Goal: Communication & Community: Answer question/provide support

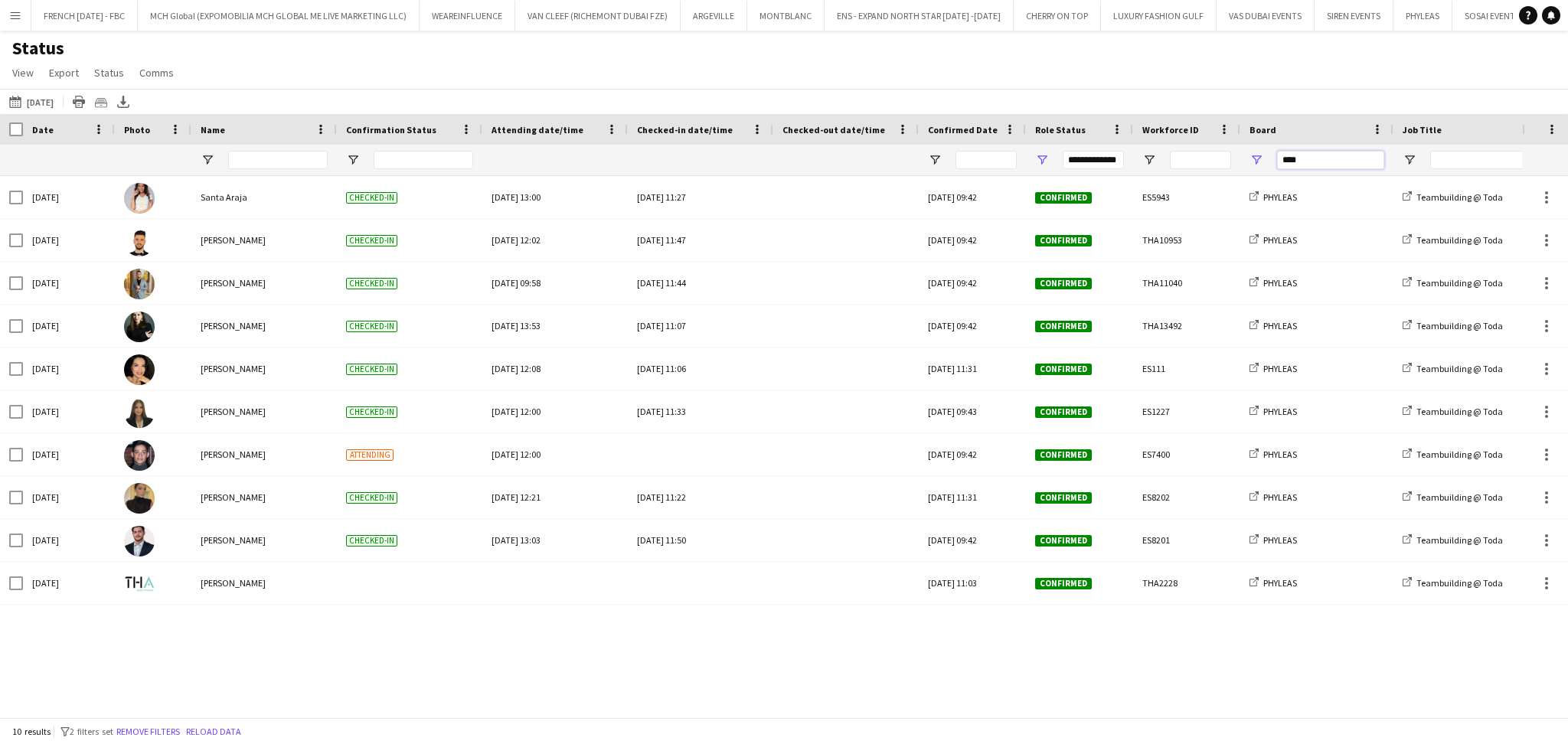
drag, startPoint x: 1319, startPoint y: 166, endPoint x: 1230, endPoint y: 157, distance: 89.5
click at [1242, 159] on div "****" at bounding box center [1317, 160] width 154 height 31
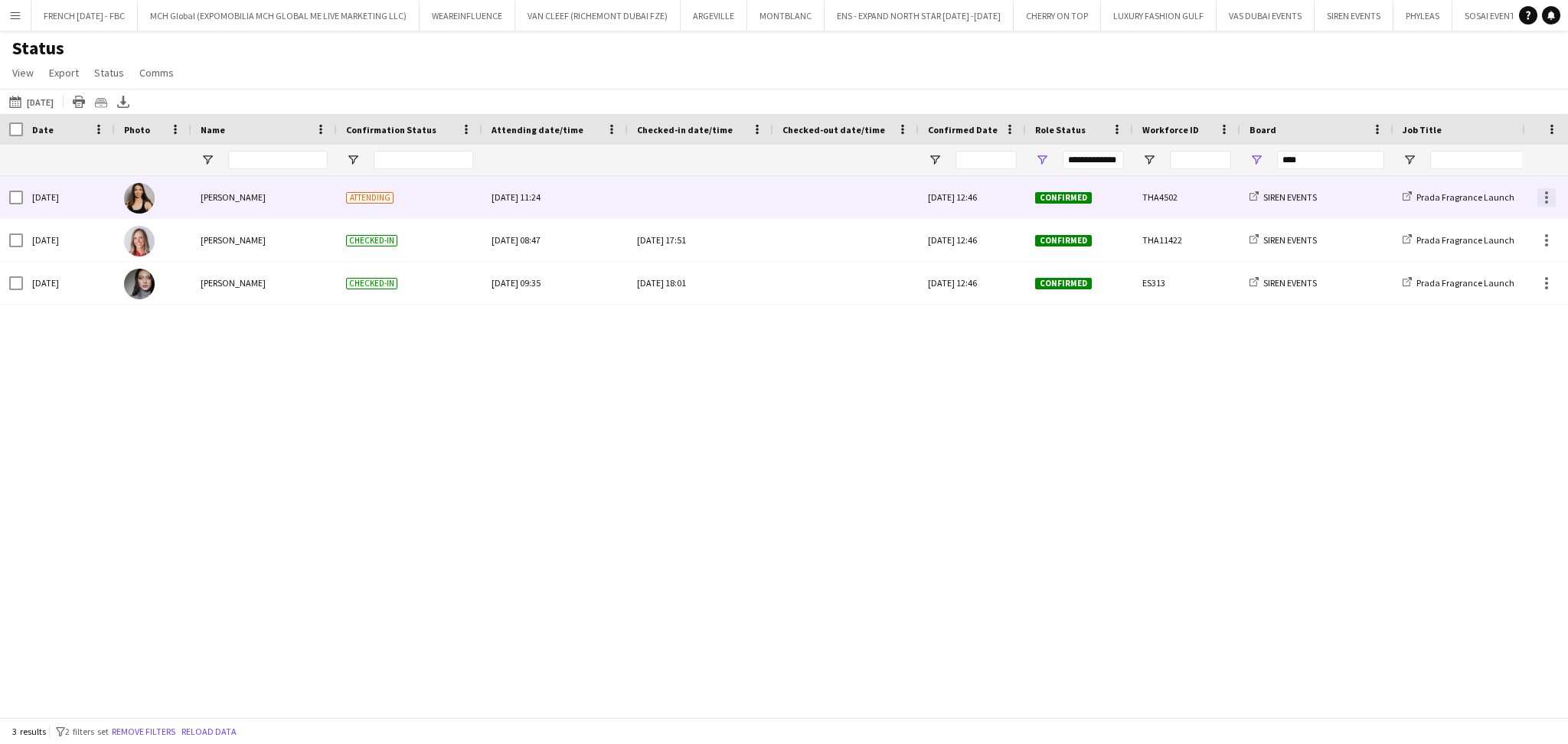
click at [1548, 198] on div at bounding box center [1546, 197] width 3 height 3
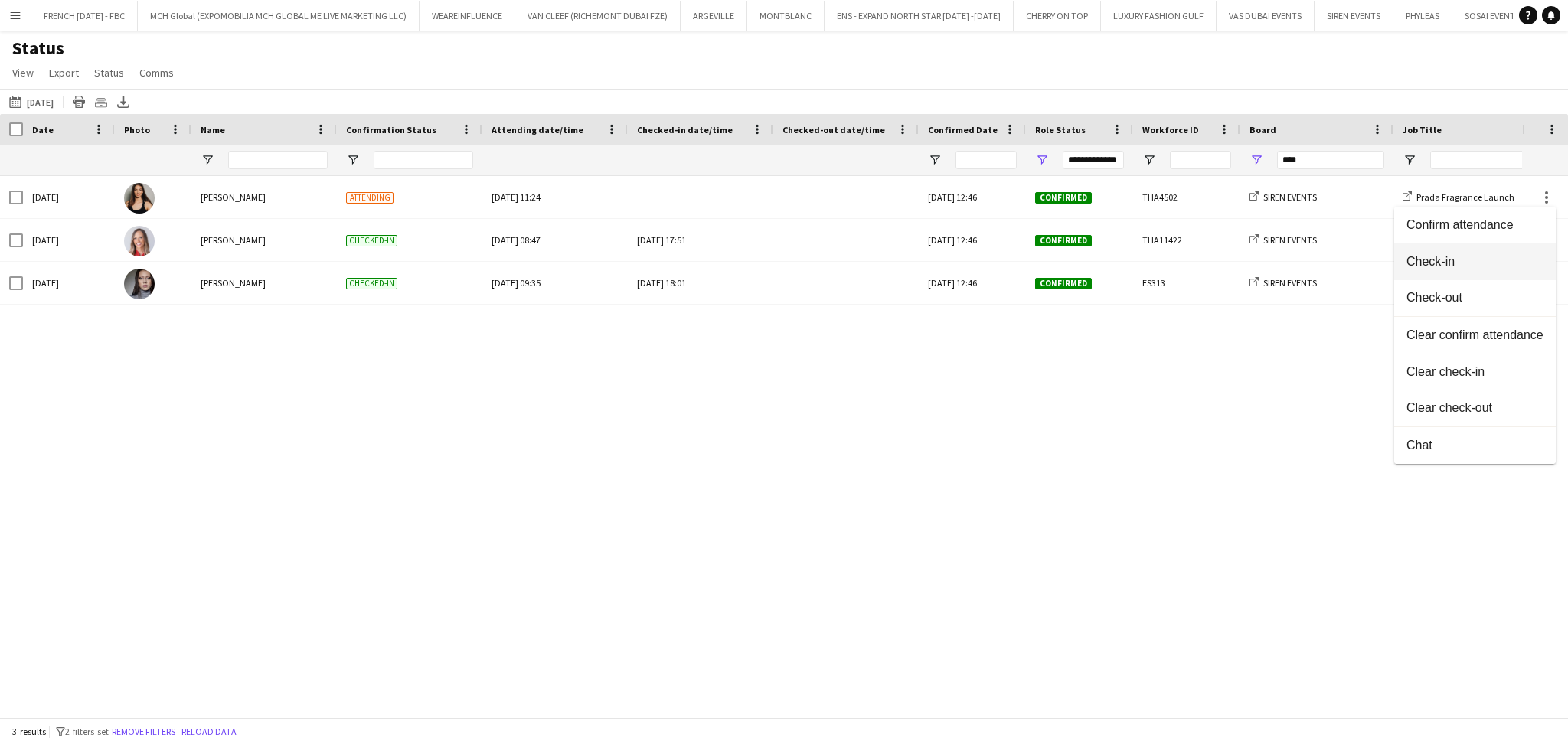
click at [1465, 262] on span "Check-in" at bounding box center [1475, 262] width 137 height 14
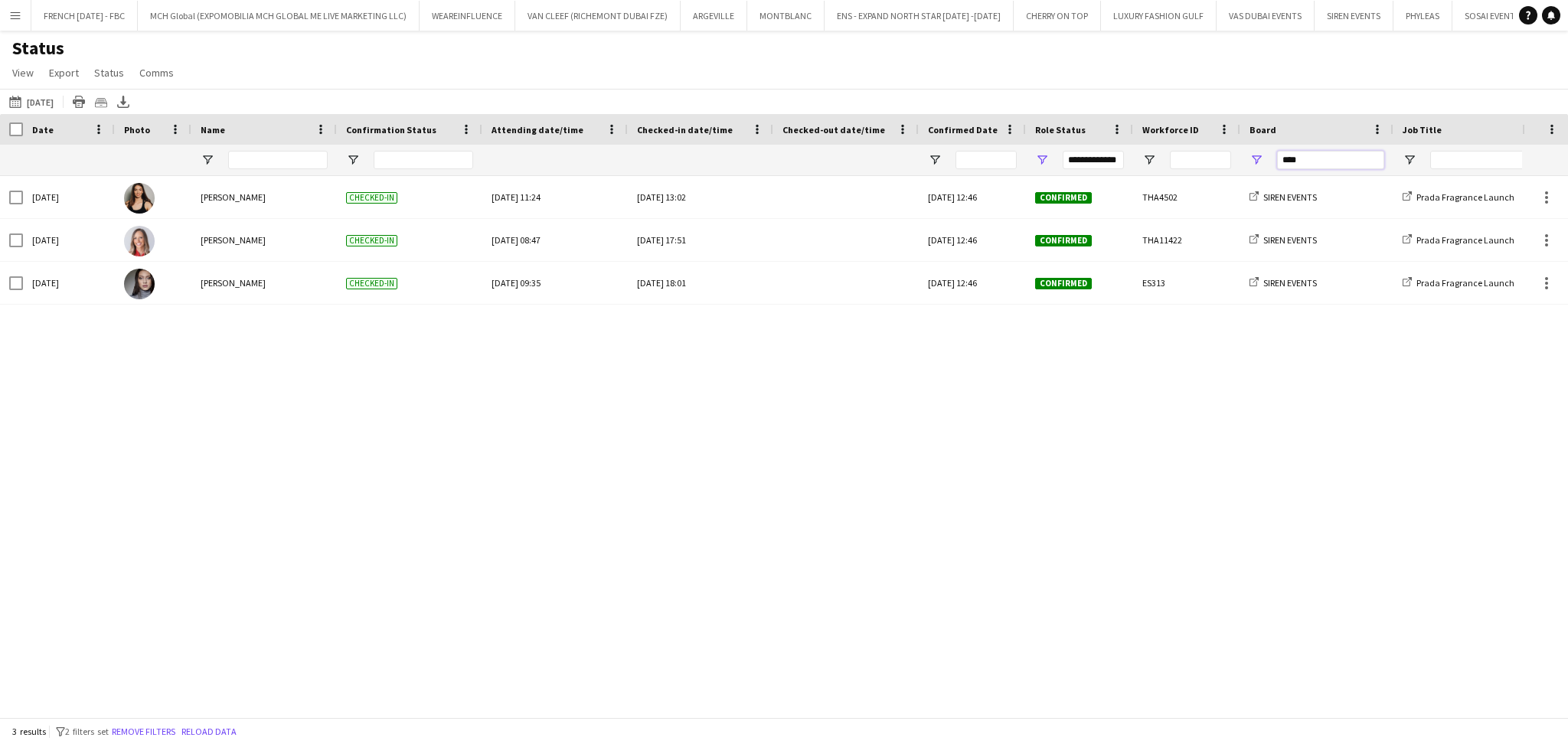
drag, startPoint x: 1304, startPoint y: 160, endPoint x: 1256, endPoint y: 153, distance: 48.5
click at [1256, 153] on div "****" at bounding box center [1317, 160] width 154 height 31
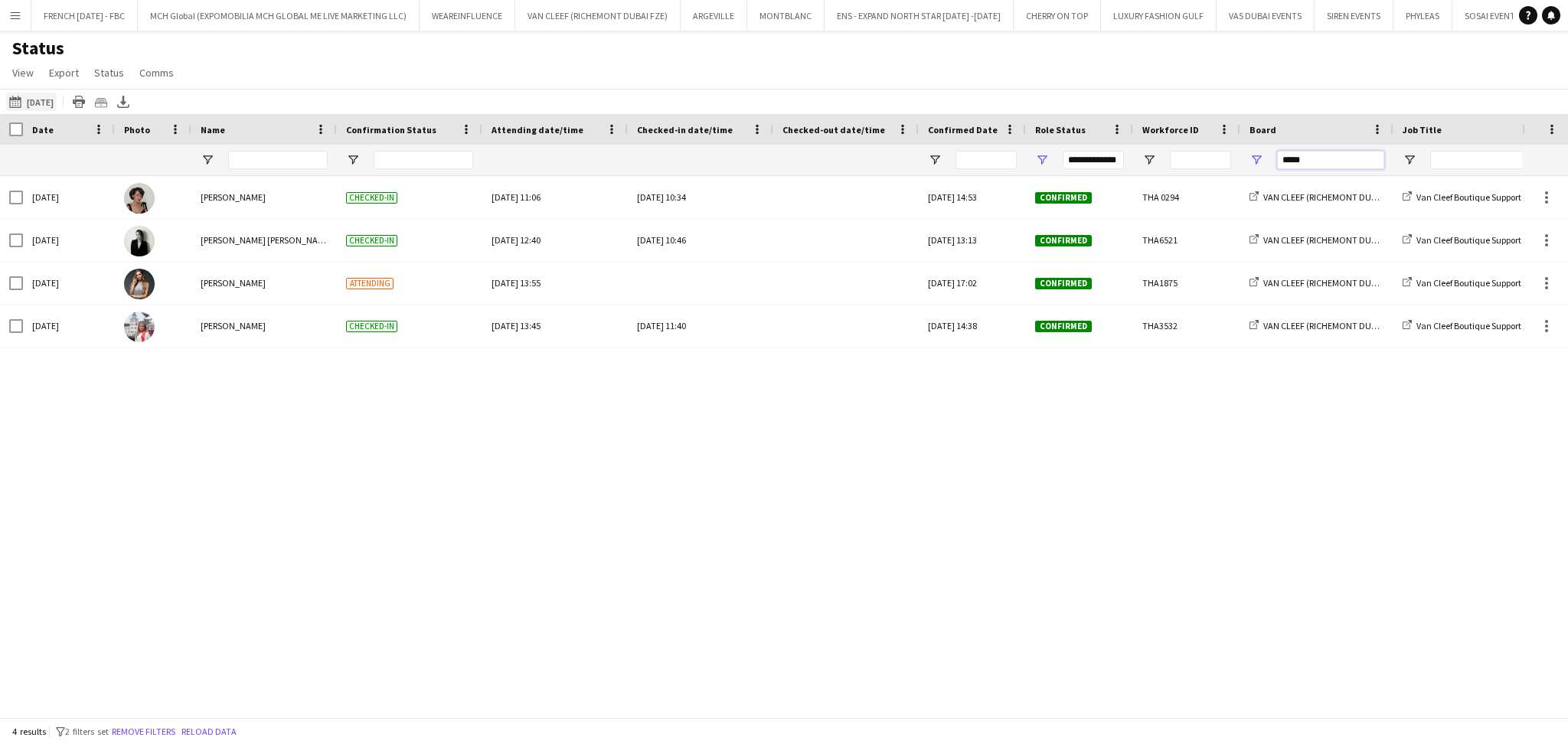
type input "*****"
click at [40, 101] on button "[DATE] to [DATE] [DATE]" at bounding box center [31, 101] width 50 height 18
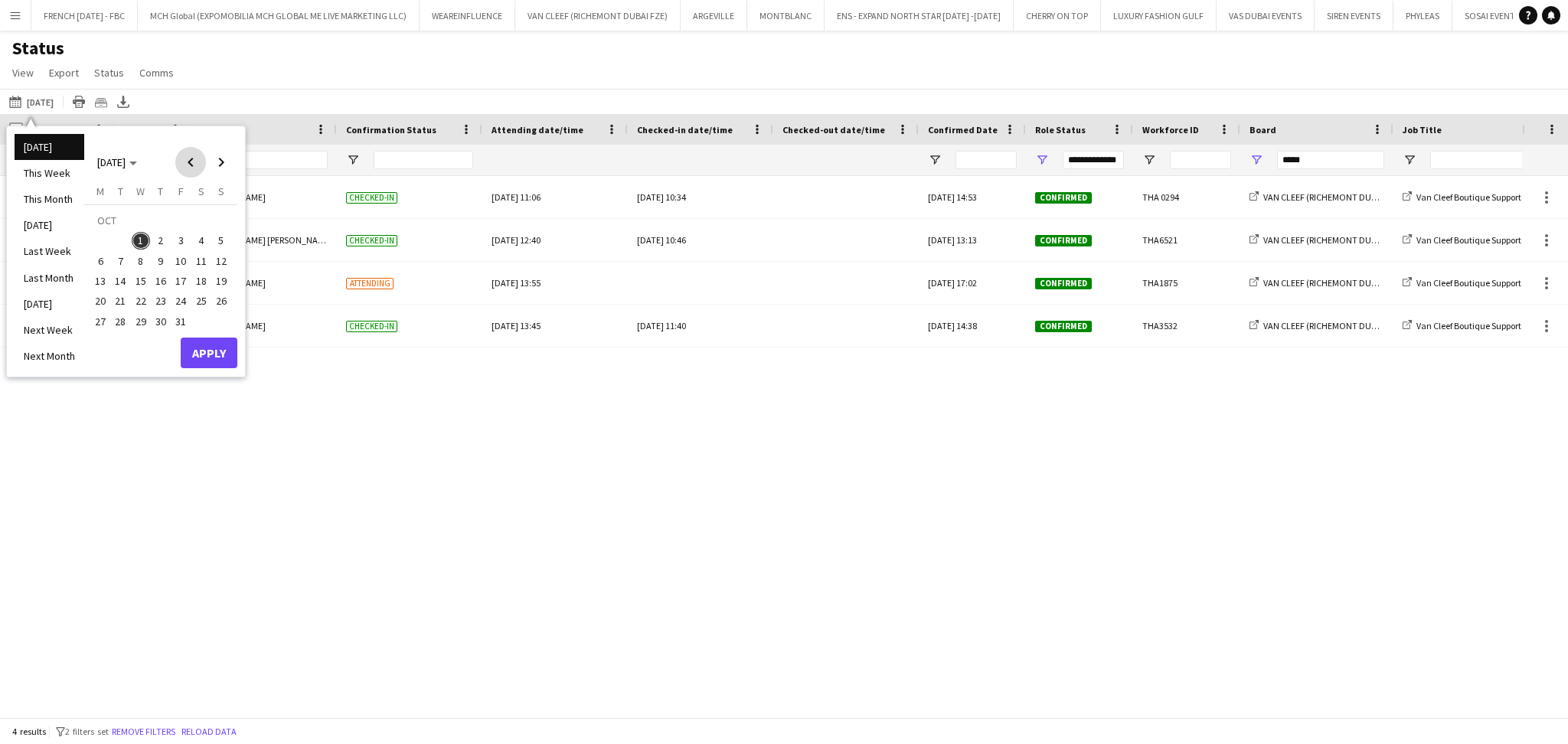
click at [183, 167] on span "Previous month" at bounding box center [191, 162] width 31 height 31
click at [127, 321] on span "30" at bounding box center [121, 321] width 18 height 18
click at [99, 323] on span "29" at bounding box center [99, 321] width 18 height 18
click at [101, 323] on span "29" at bounding box center [99, 321] width 18 height 18
click at [190, 355] on button "Apply" at bounding box center [209, 353] width 57 height 31
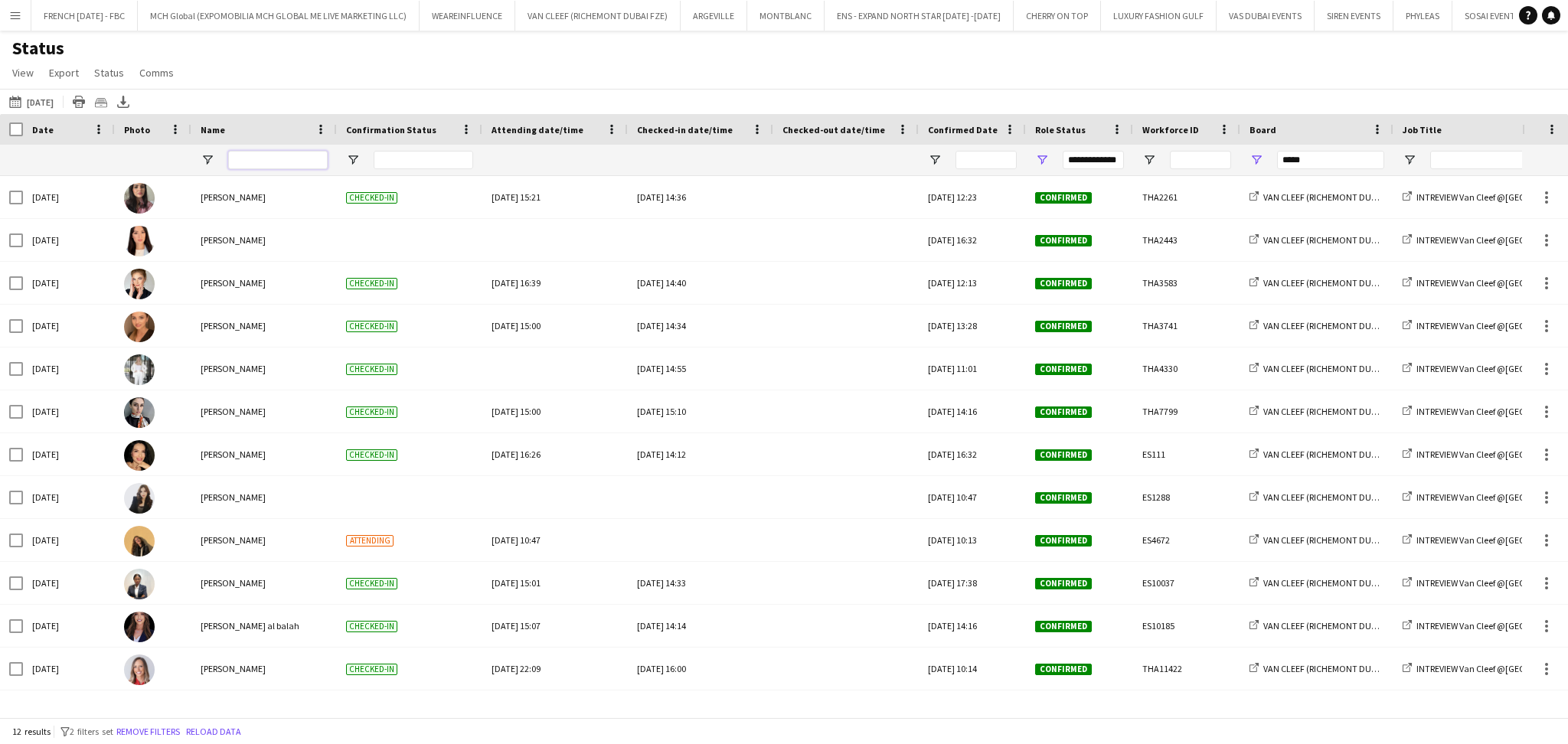
click at [262, 158] on input "Name Filter Input" at bounding box center [277, 159] width 99 height 18
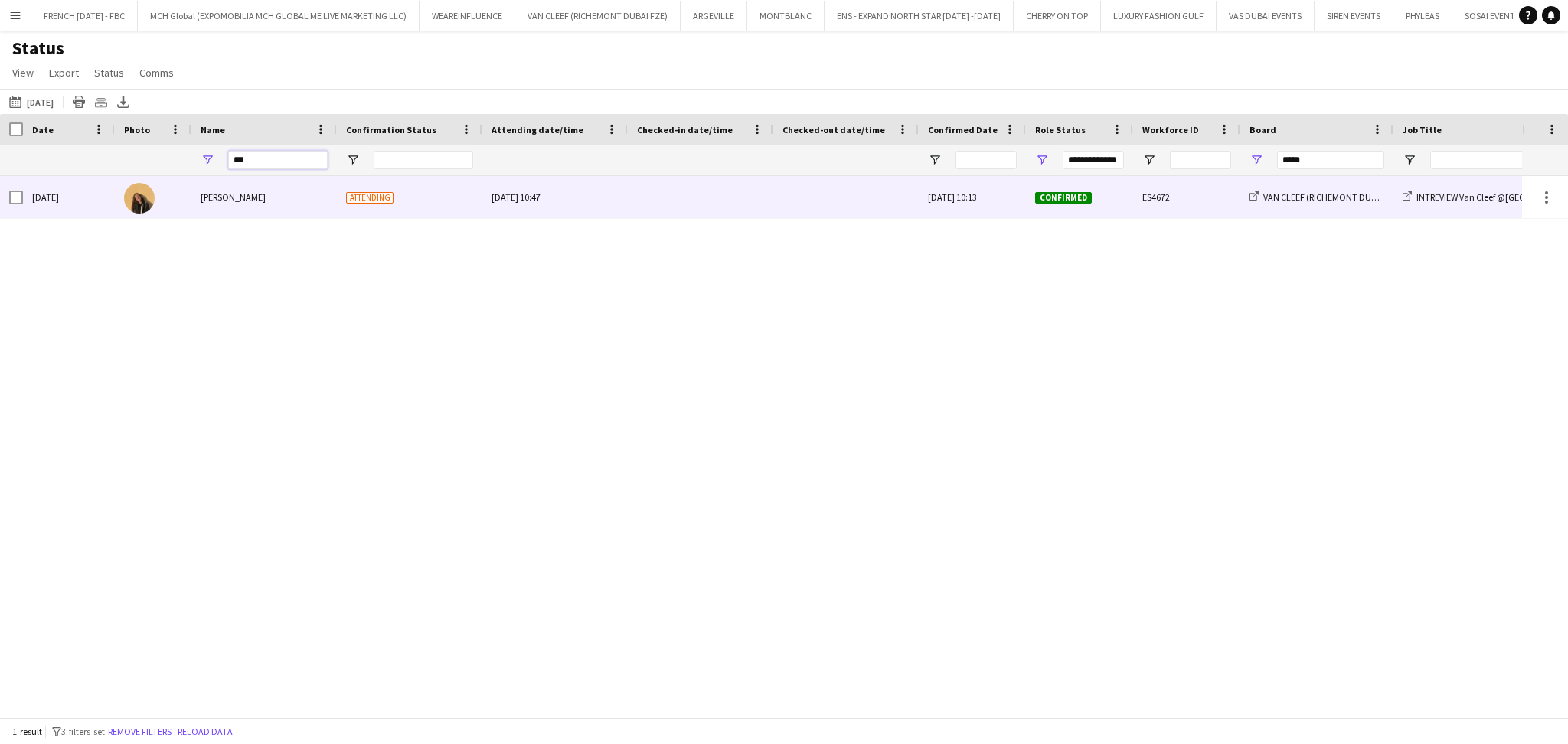
type input "***"
click at [242, 201] on span "[PERSON_NAME]" at bounding box center [233, 197] width 65 height 12
click at [1549, 201] on div at bounding box center [1546, 197] width 18 height 18
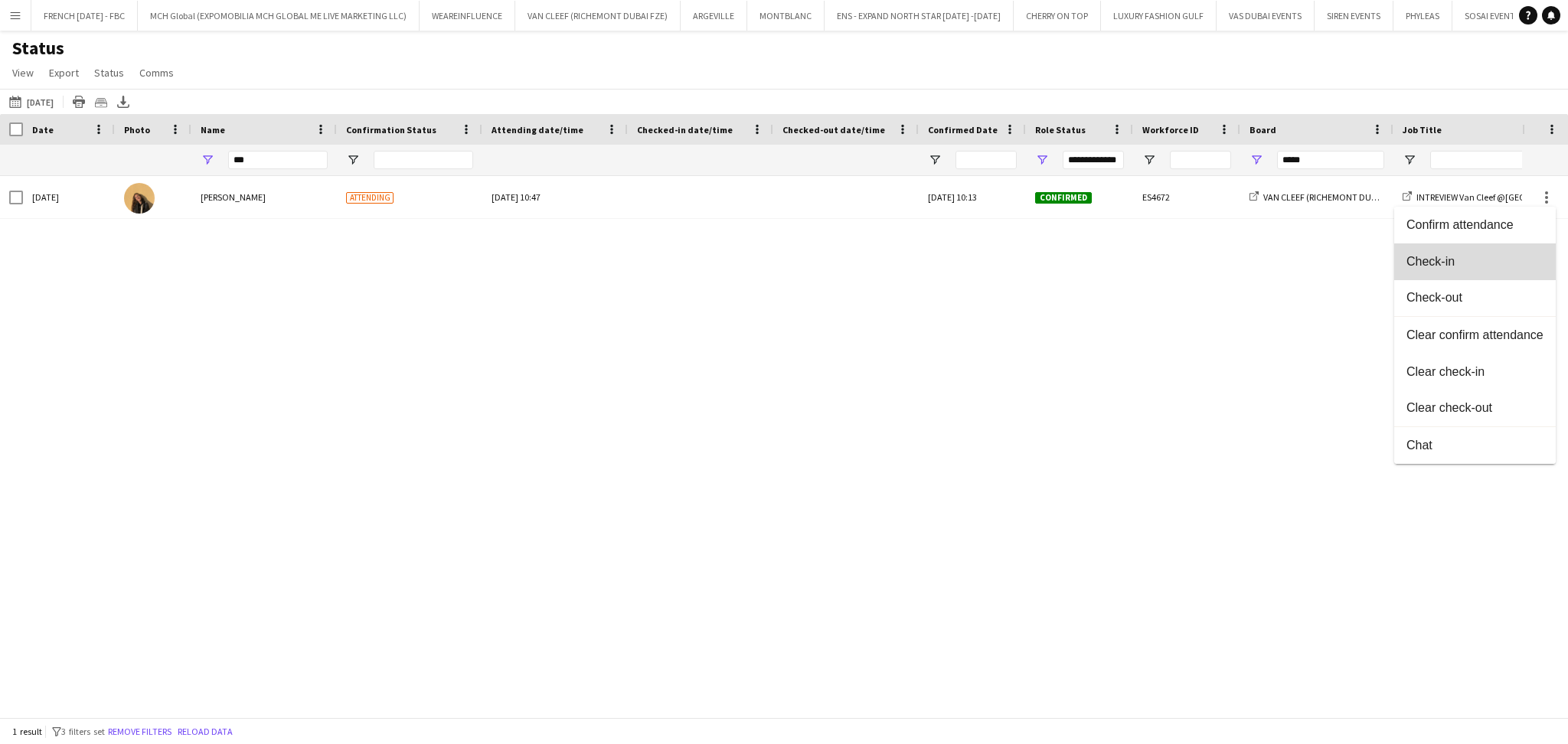
click at [1477, 263] on span "Check-in" at bounding box center [1475, 262] width 137 height 14
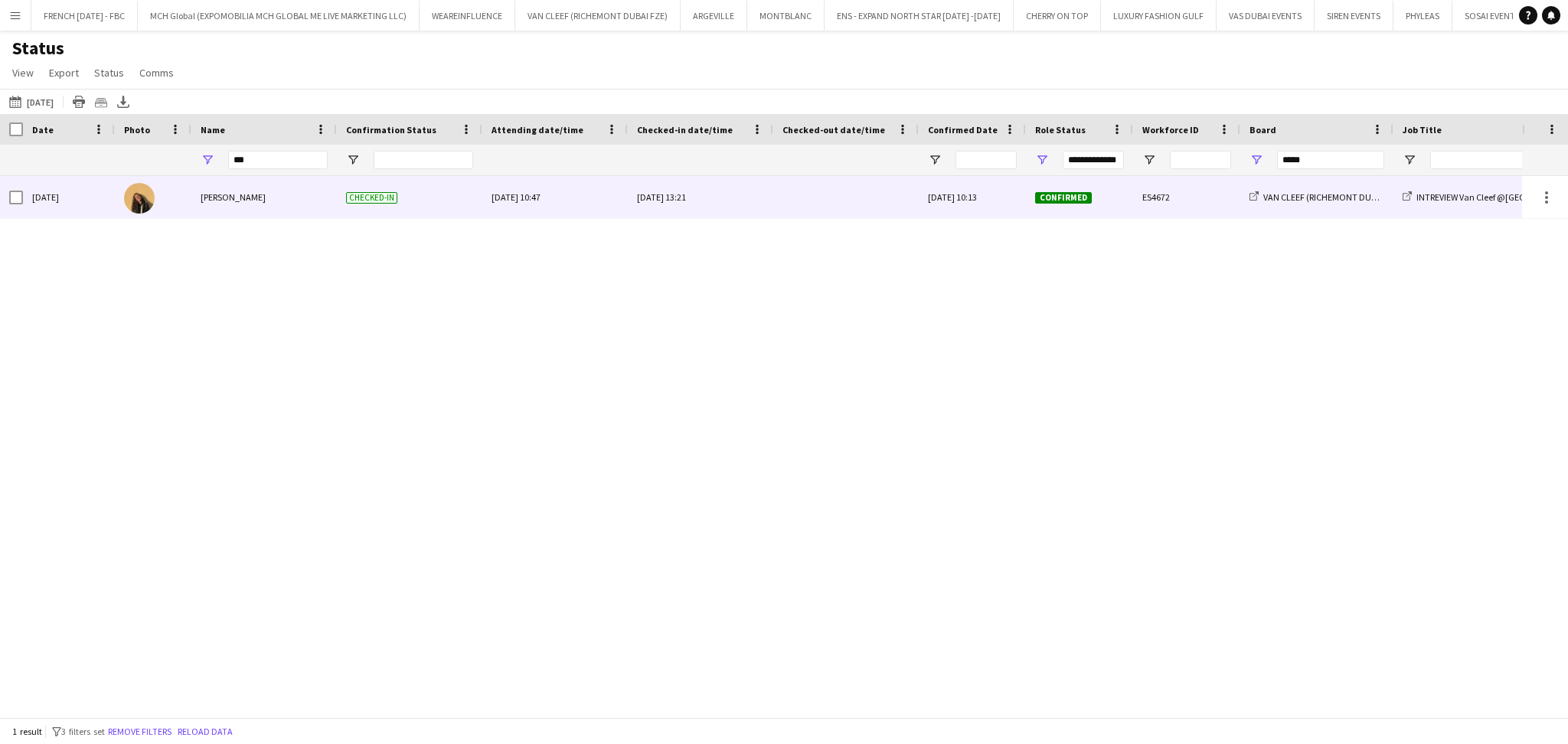
click at [212, 206] on div "[PERSON_NAME]" at bounding box center [264, 197] width 146 height 42
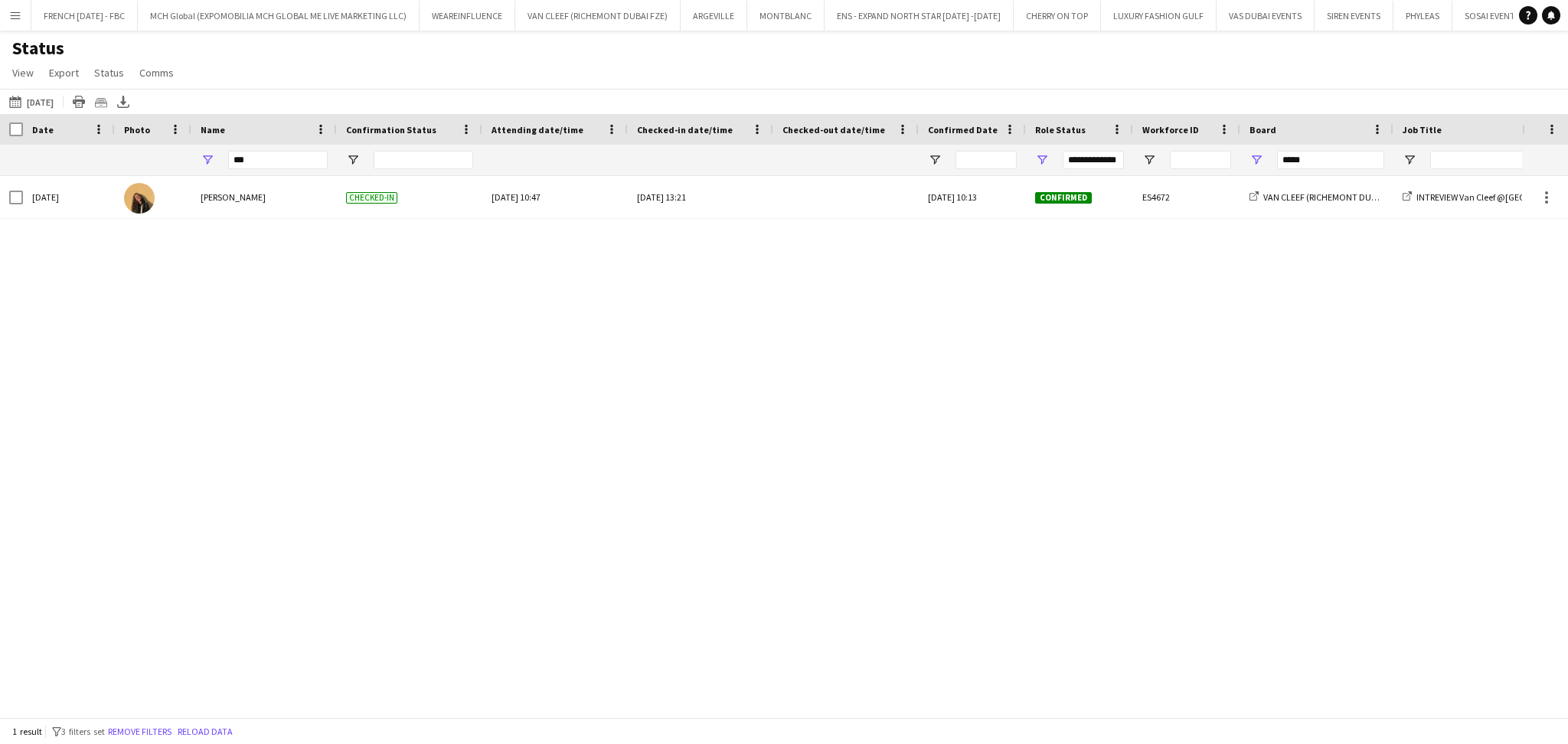
click at [11, 16] on app-icon "Menu" at bounding box center [15, 15] width 13 height 13
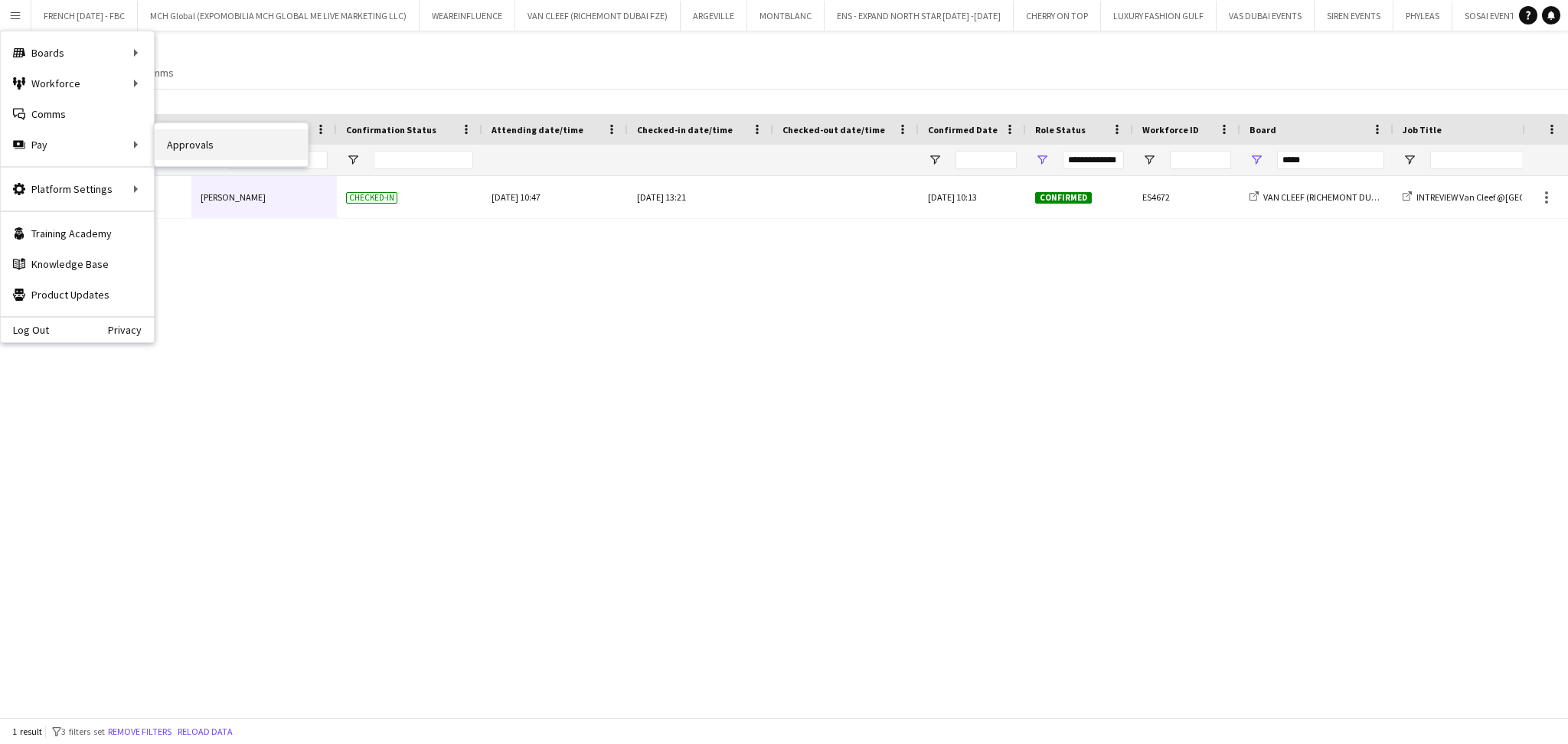
click at [192, 142] on link "Approvals" at bounding box center [231, 145] width 154 height 31
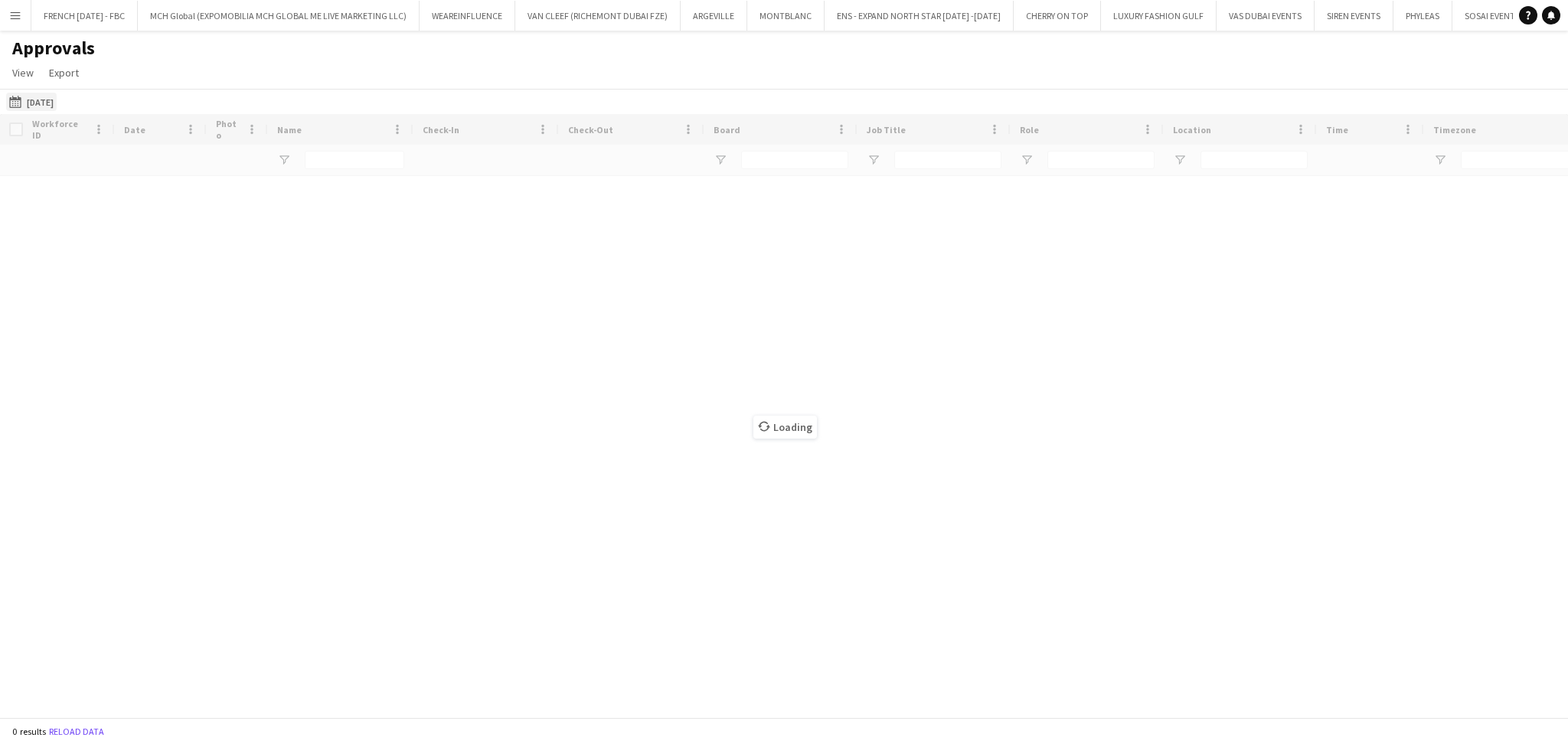
click at [29, 101] on button "[DATE] [DATE]" at bounding box center [31, 101] width 50 height 18
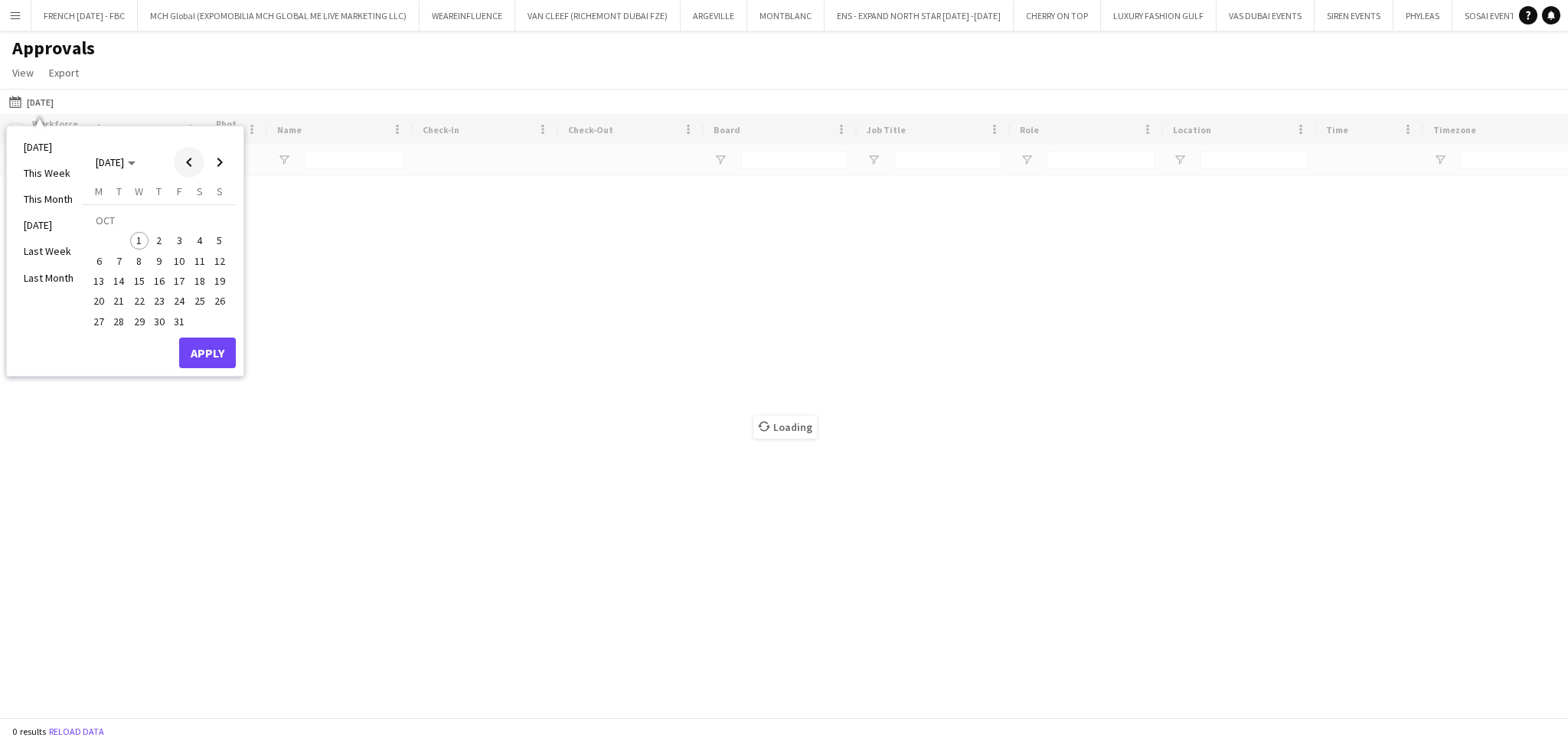
click at [176, 163] on span "Previous month" at bounding box center [189, 162] width 31 height 31
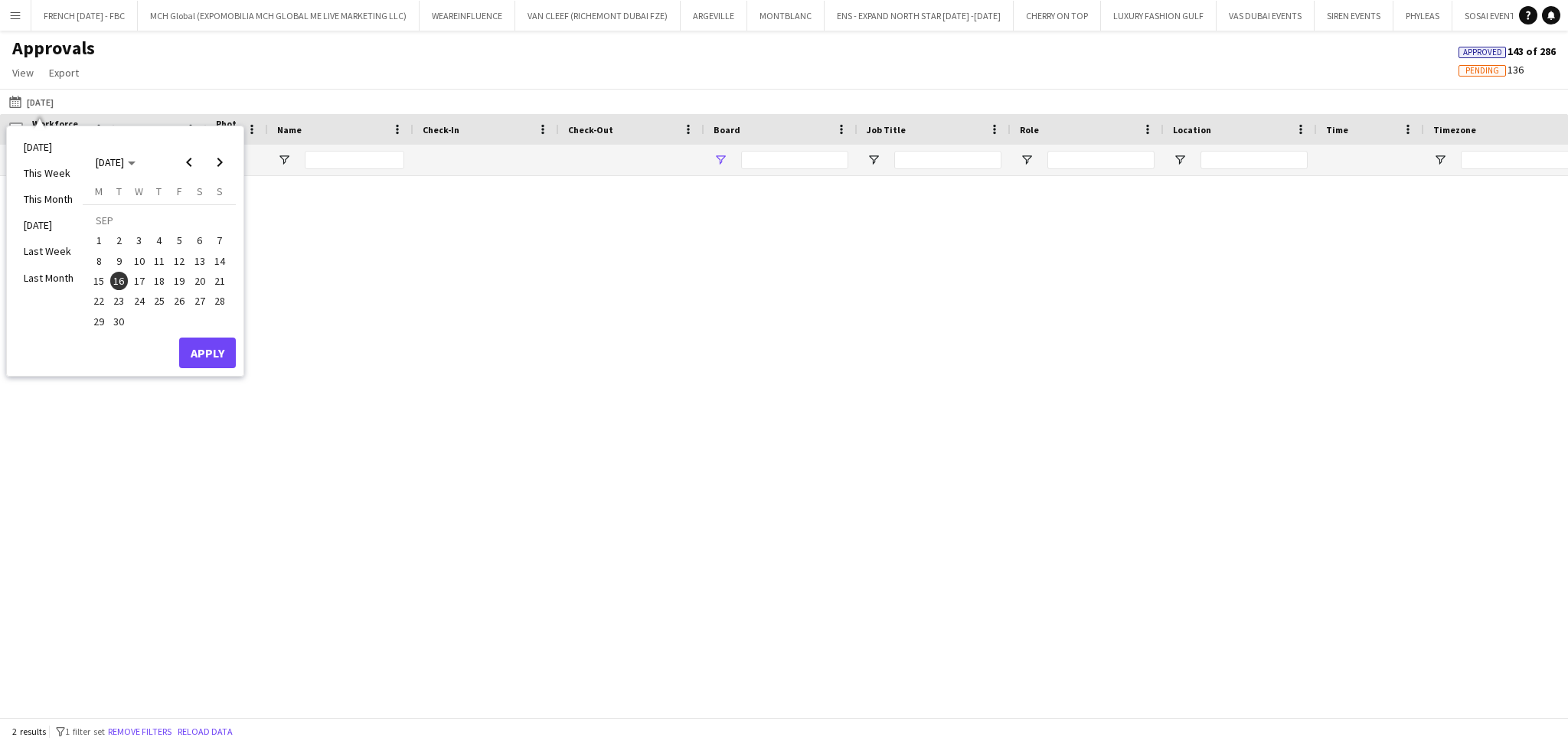
click at [101, 323] on span "29" at bounding box center [98, 321] width 18 height 18
type input "****"
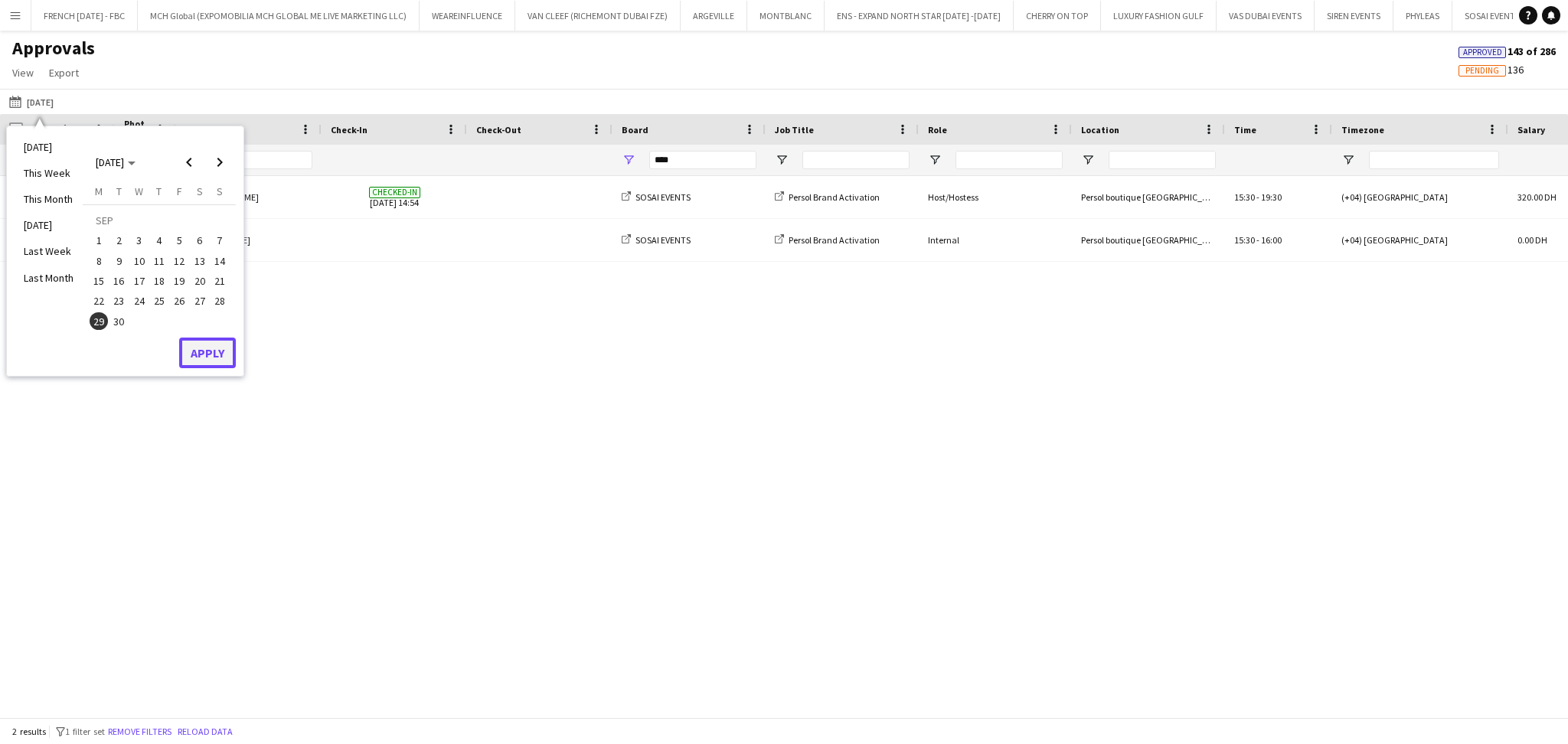
click at [224, 357] on button "Apply" at bounding box center [208, 353] width 57 height 31
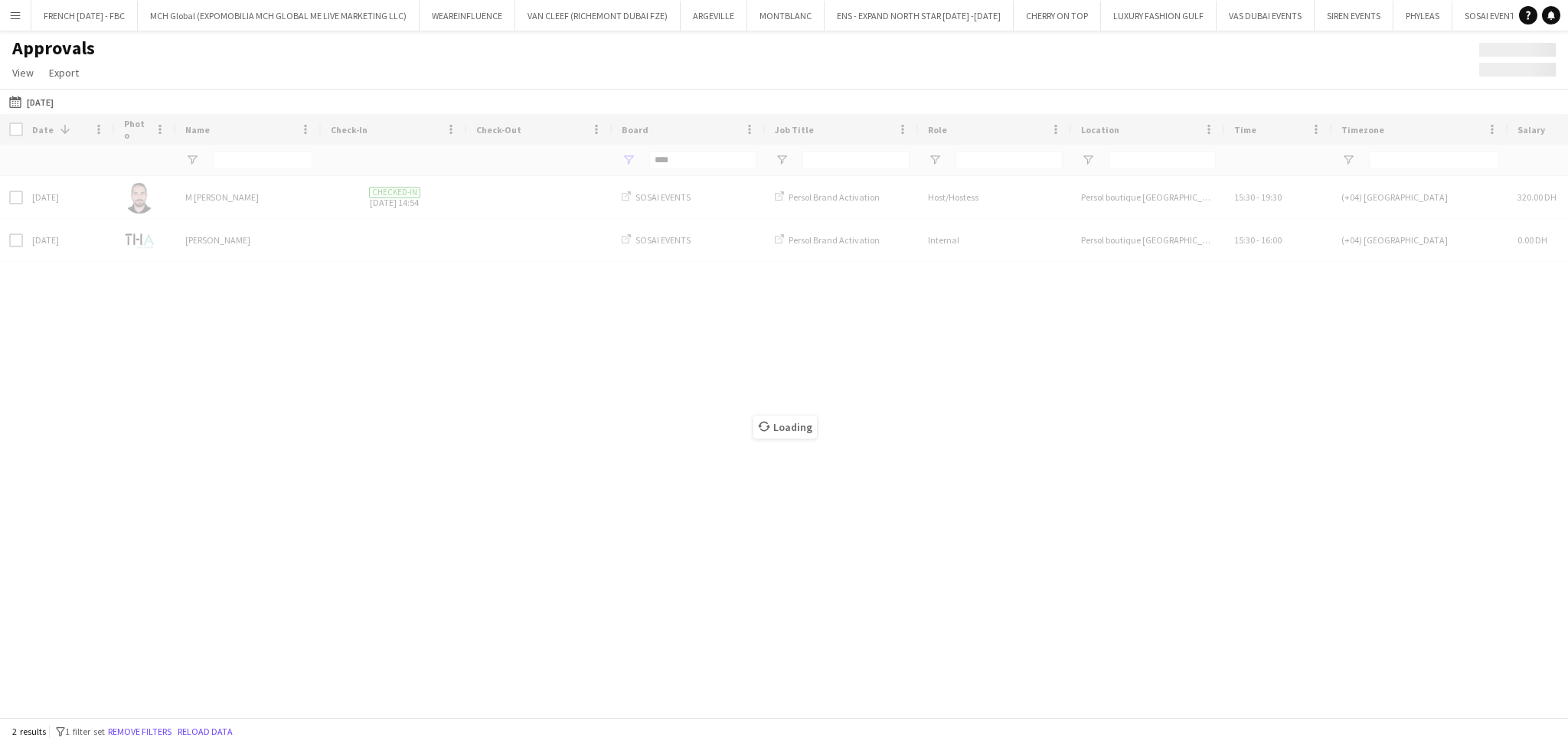
drag, startPoint x: 707, startPoint y: 160, endPoint x: 596, endPoint y: 157, distance: 111.0
click at [596, 157] on div "Loading" at bounding box center [784, 415] width 1568 height 603
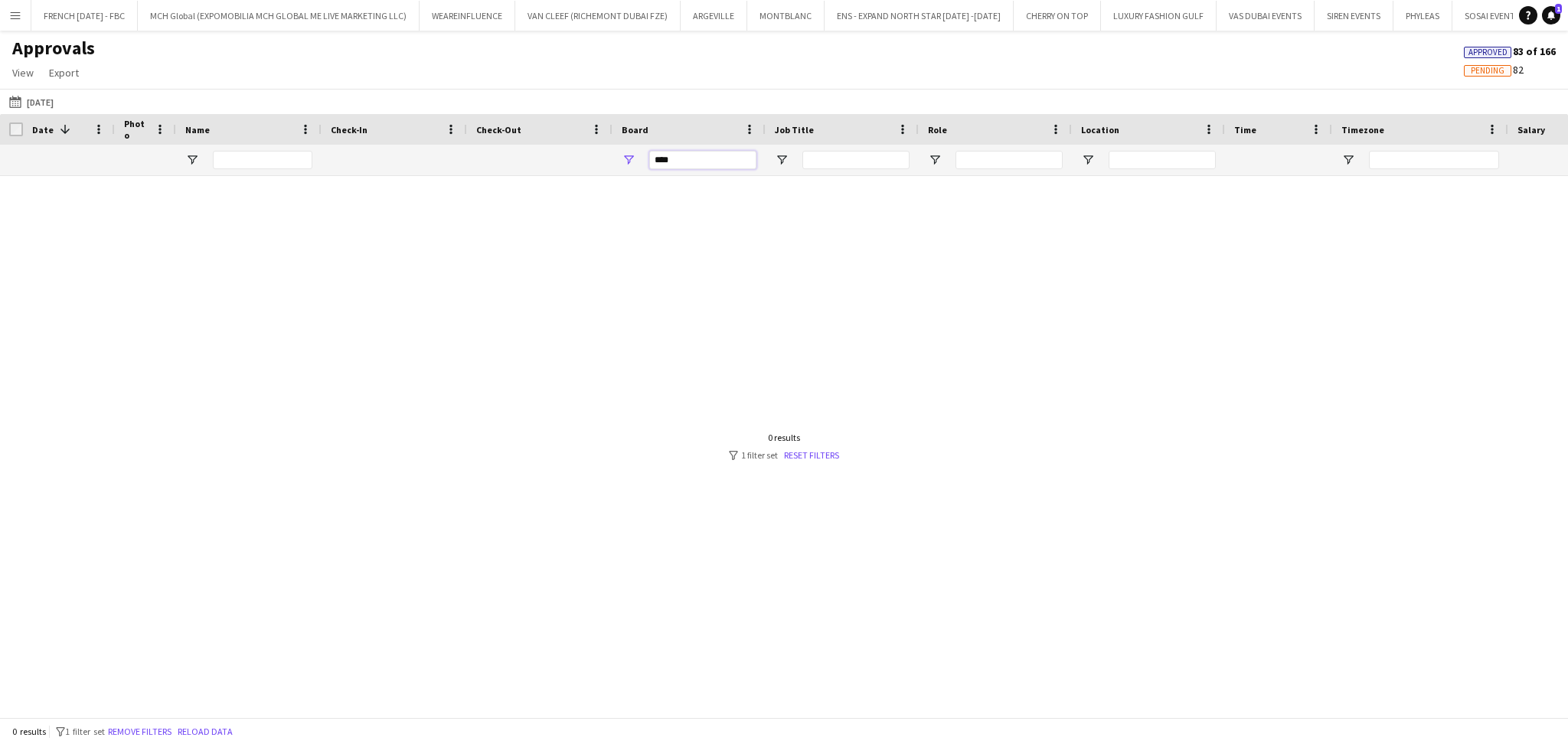
drag, startPoint x: 654, startPoint y: 158, endPoint x: 633, endPoint y: 157, distance: 21.0
click at [633, 157] on div "****" at bounding box center [688, 160] width 154 height 31
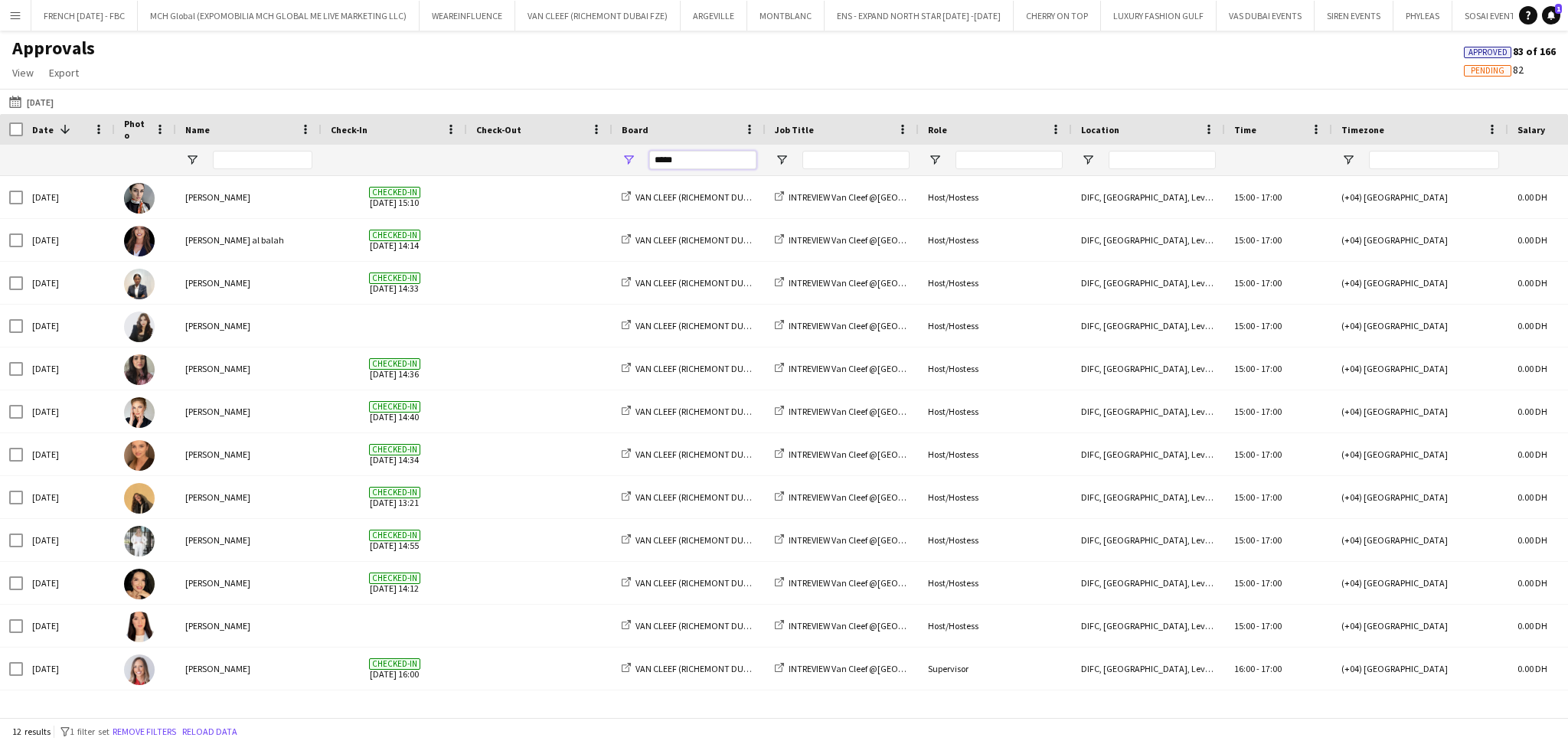
type input "*****"
click at [275, 159] on input "Name Filter Input" at bounding box center [262, 159] width 99 height 18
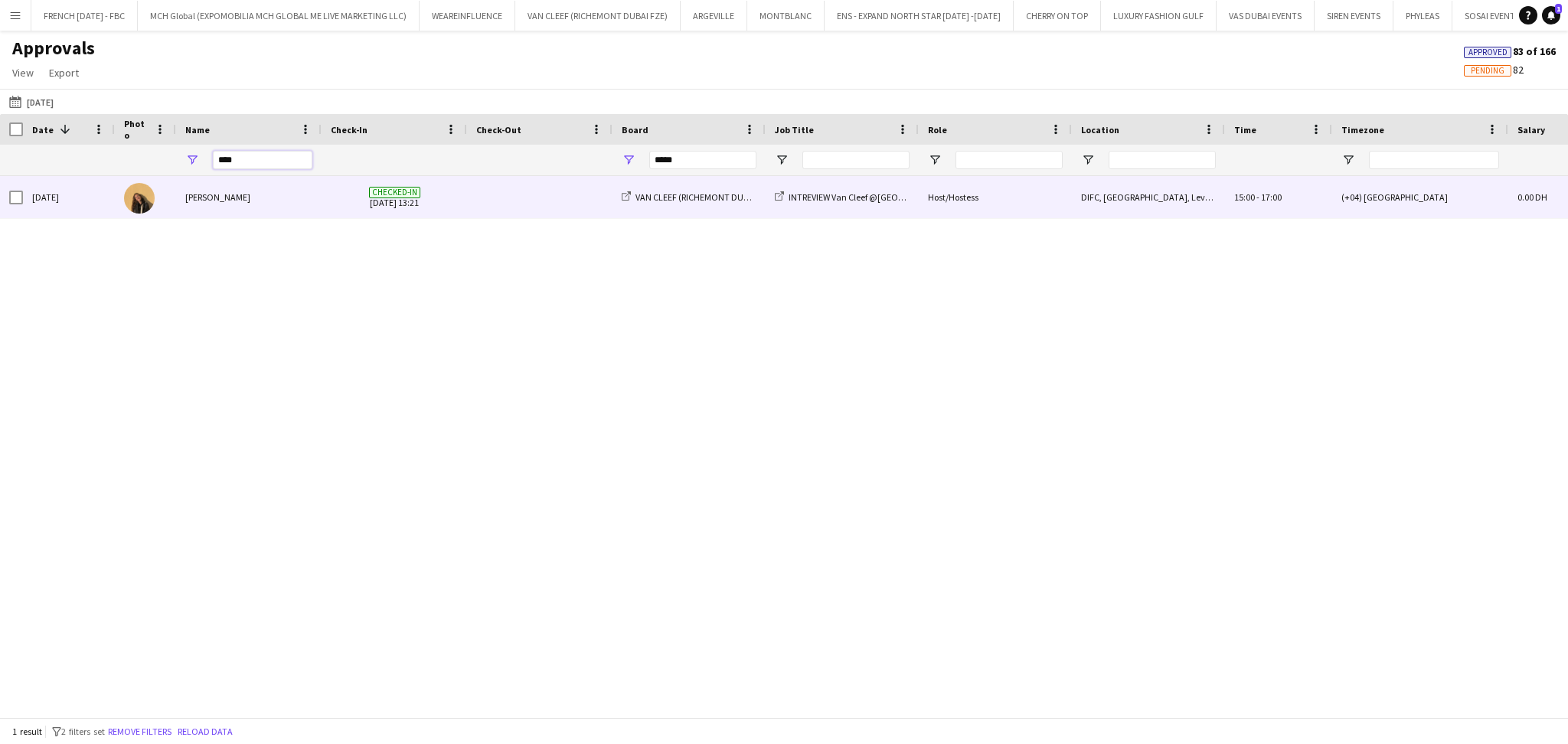
type input "****"
click at [302, 208] on div "[PERSON_NAME]" at bounding box center [248, 197] width 146 height 42
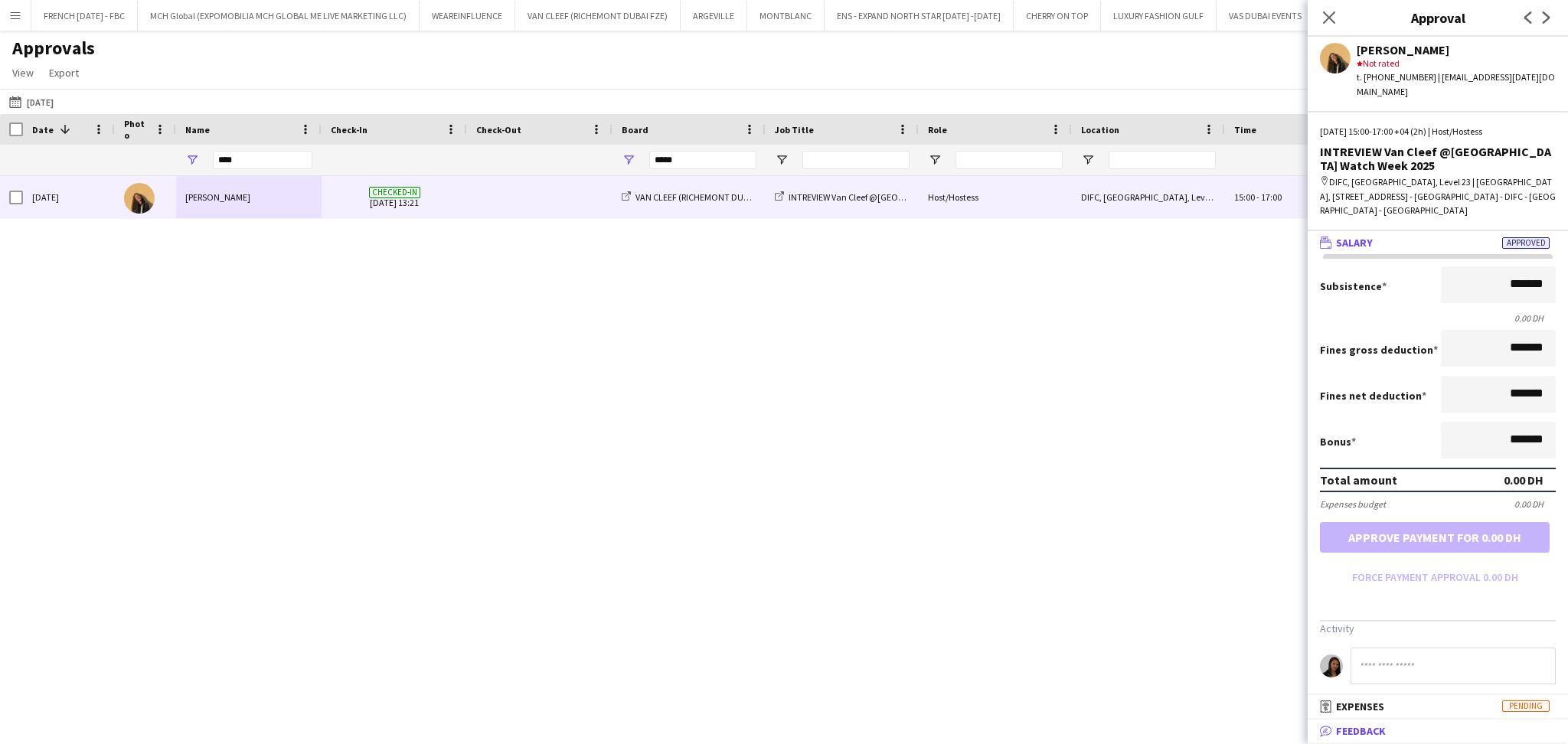
click at [1404, 730] on mat-panel-title "bubble-pencil Feedback" at bounding box center [1434, 730] width 254 height 14
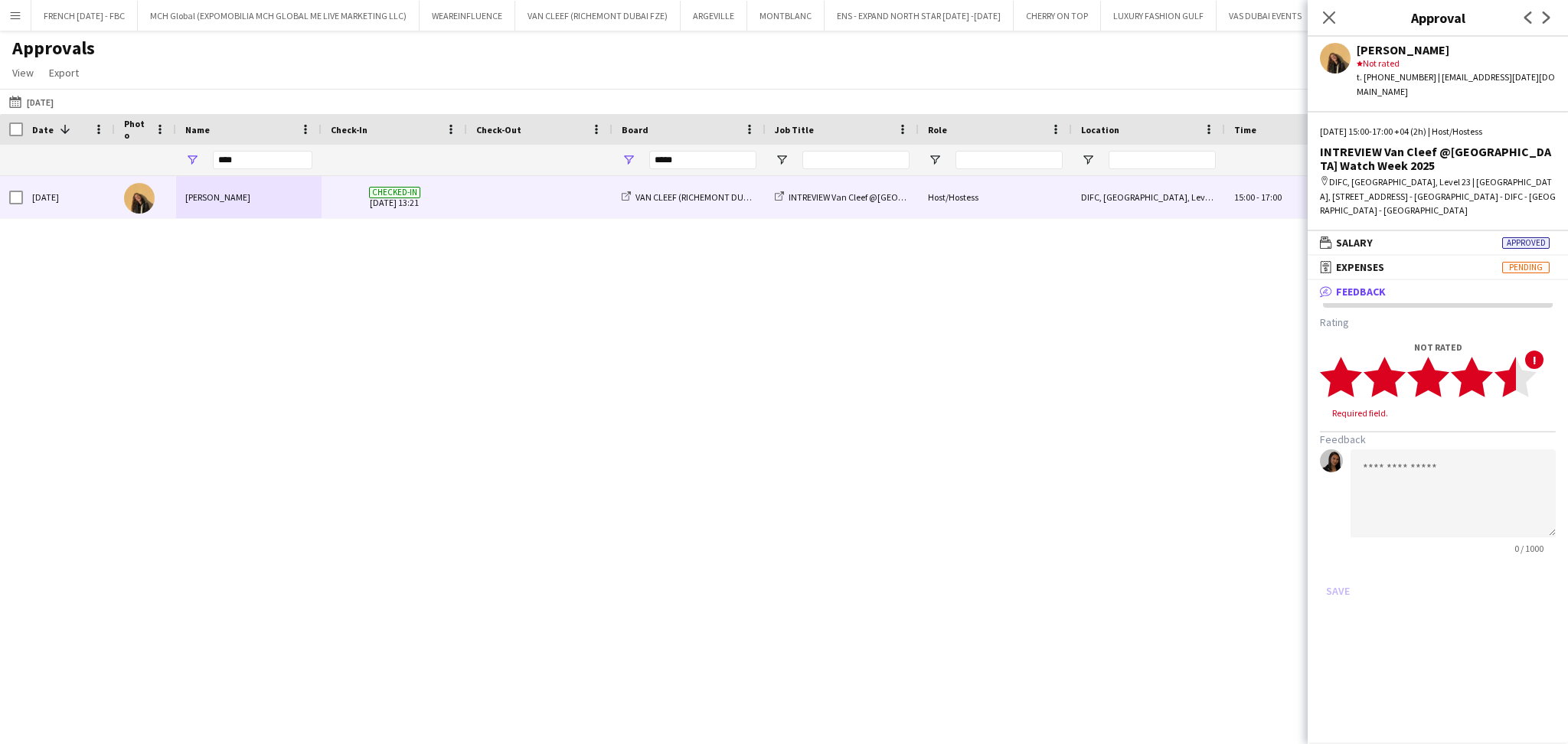
click at [1511, 375] on icon "star" at bounding box center [1516, 377] width 42 height 42
click at [1522, 482] on textarea at bounding box center [1453, 478] width 206 height 88
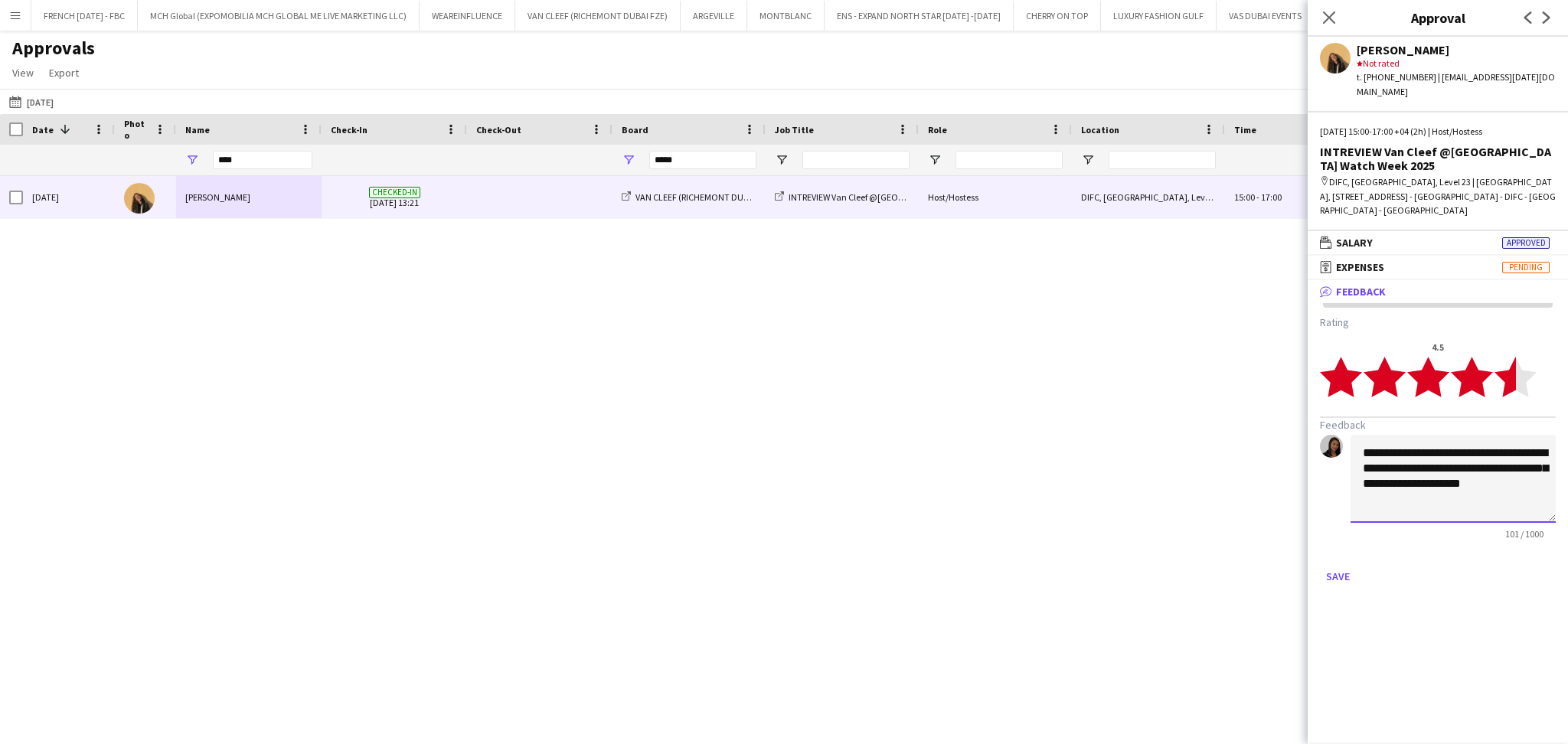
paste textarea "**********"
click at [1395, 480] on textarea "**********" at bounding box center [1453, 478] width 206 height 88
type textarea "**********"
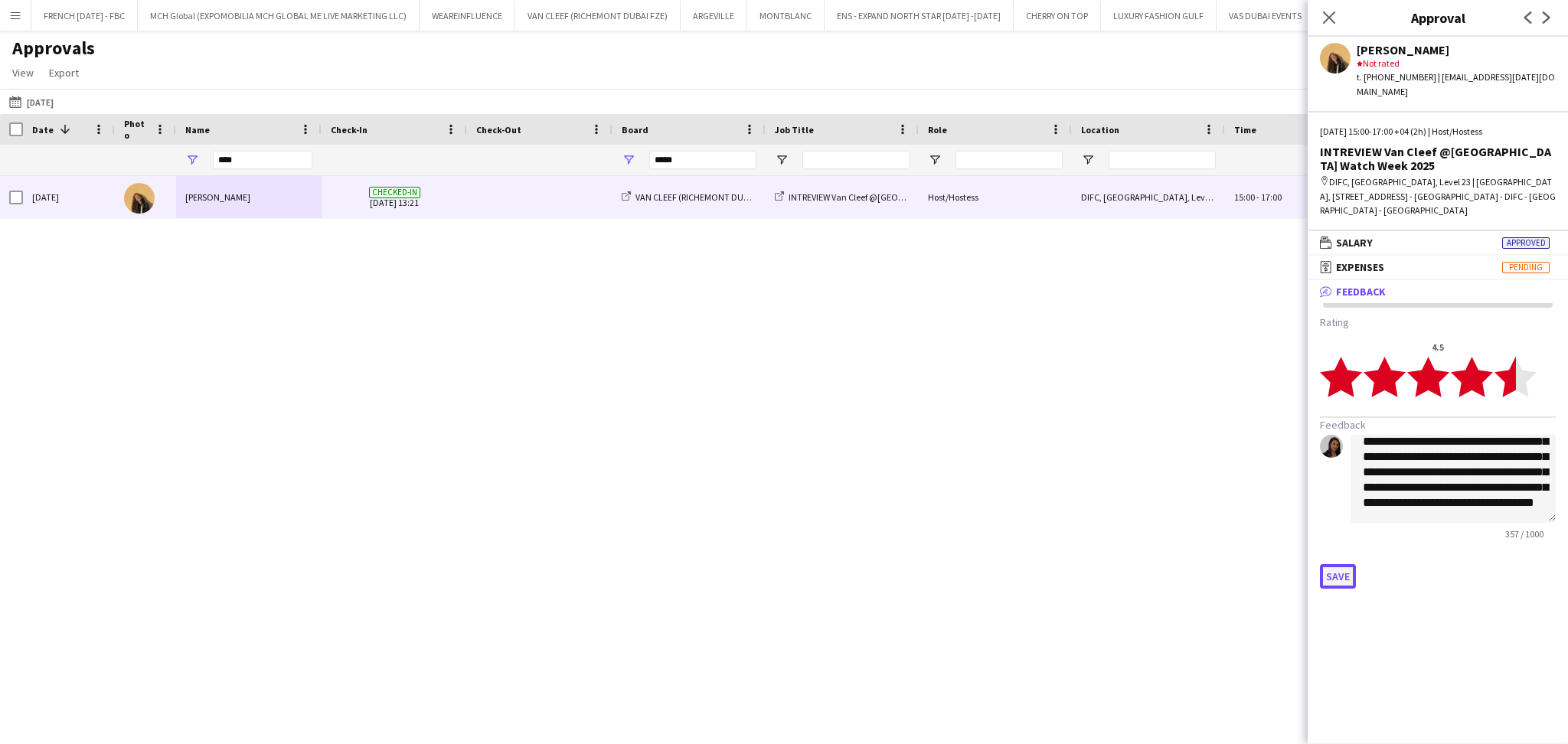
click at [1337, 564] on button "Save" at bounding box center [1337, 575] width 36 height 24
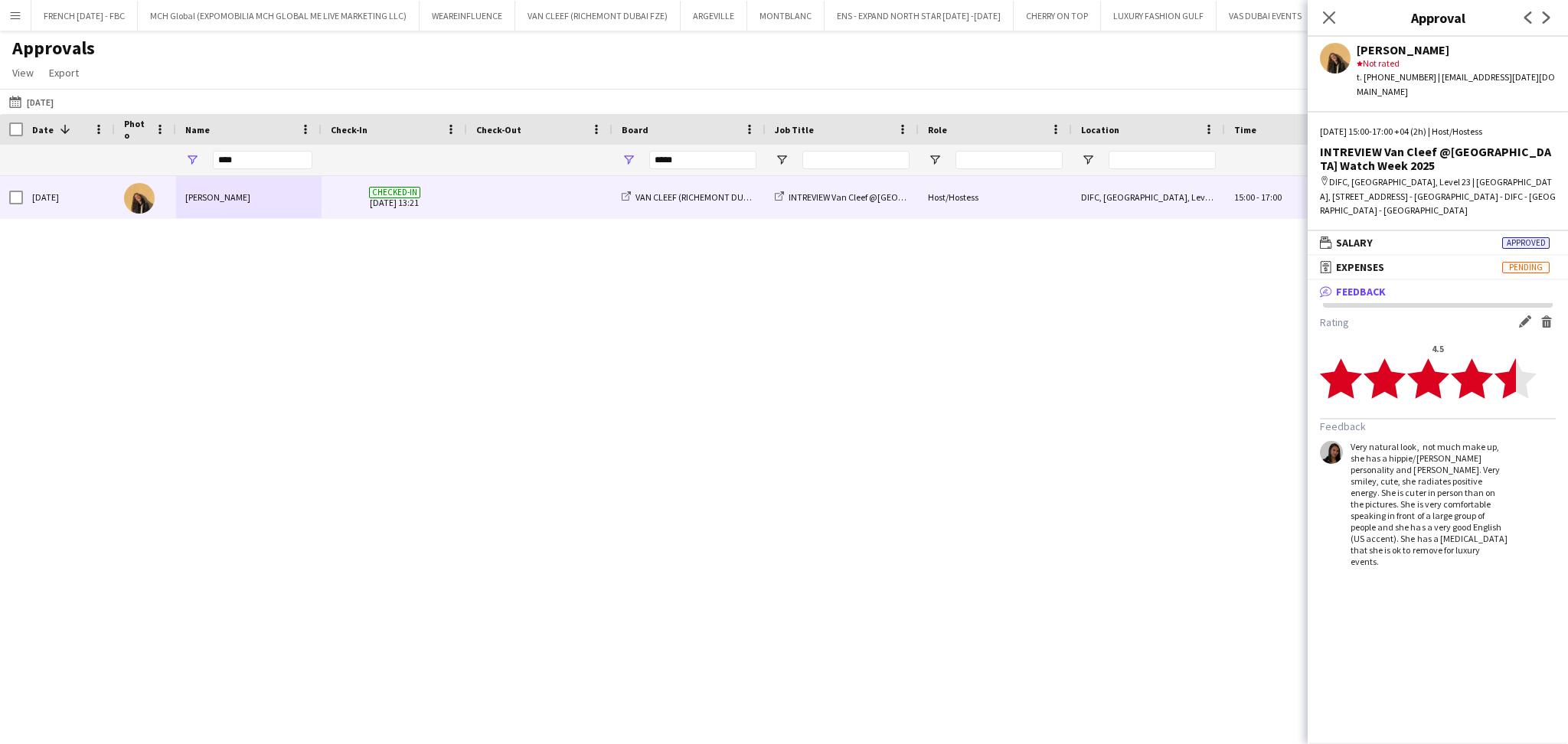
click at [1158, 427] on div "[DATE] [PERSON_NAME] Checked-in [DATE] 13:21 VAN CLEEF (RICHEMONT DUBAI FZE) IN…" at bounding box center [784, 438] width 1568 height 526
click at [1256, 392] on div "[DATE] [PERSON_NAME] Checked-in [DATE] 13:21 VAN CLEEF (RICHEMONT DUBAI FZE) IN…" at bounding box center [784, 438] width 1568 height 526
click at [1340, 21] on div "Close pop-in" at bounding box center [1329, 17] width 42 height 35
click at [1333, 16] on icon "Close pop-in" at bounding box center [1329, 16] width 14 height 14
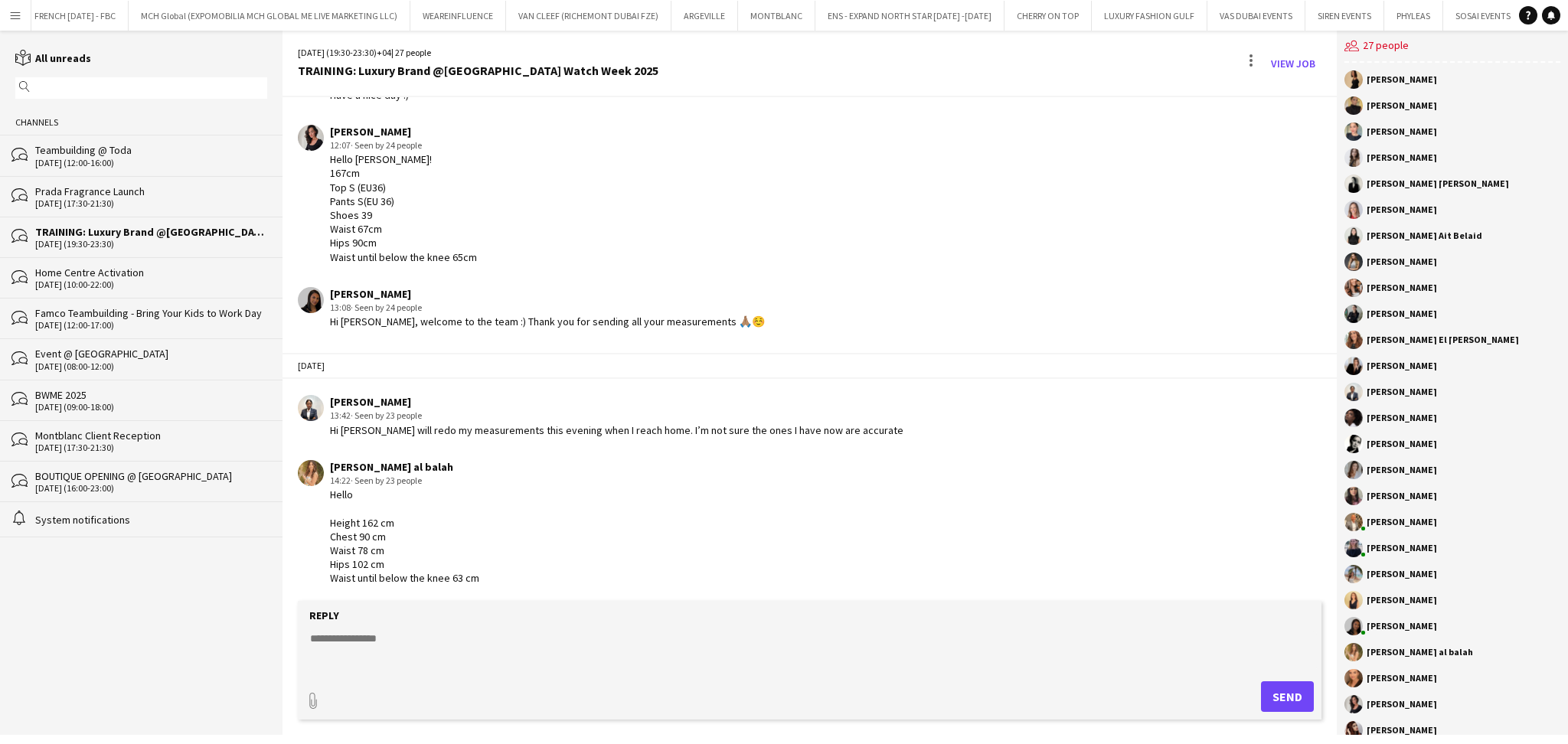
scroll to position [1915, 0]
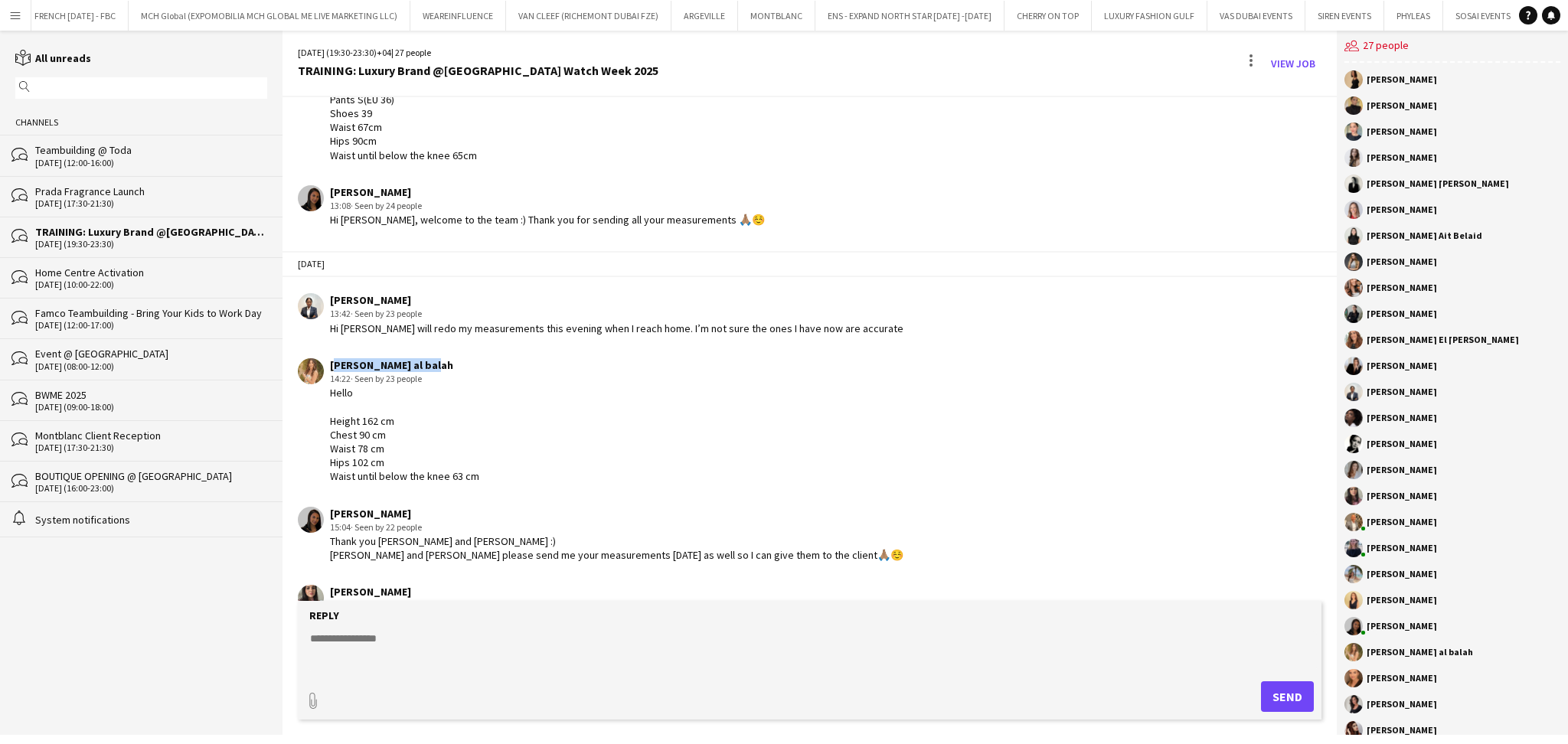
drag, startPoint x: 331, startPoint y: 358, endPoint x: 428, endPoint y: 357, distance: 97.0
click at [428, 358] on div "[PERSON_NAME] al balah" at bounding box center [405, 365] width 150 height 14
copy div "[PERSON_NAME] al balah"
click at [370, 415] on div "Hello Height 162 cm Chest 90 cm Waist 78 cm Hips 102 cm Waist until below the k…" at bounding box center [405, 434] width 150 height 97
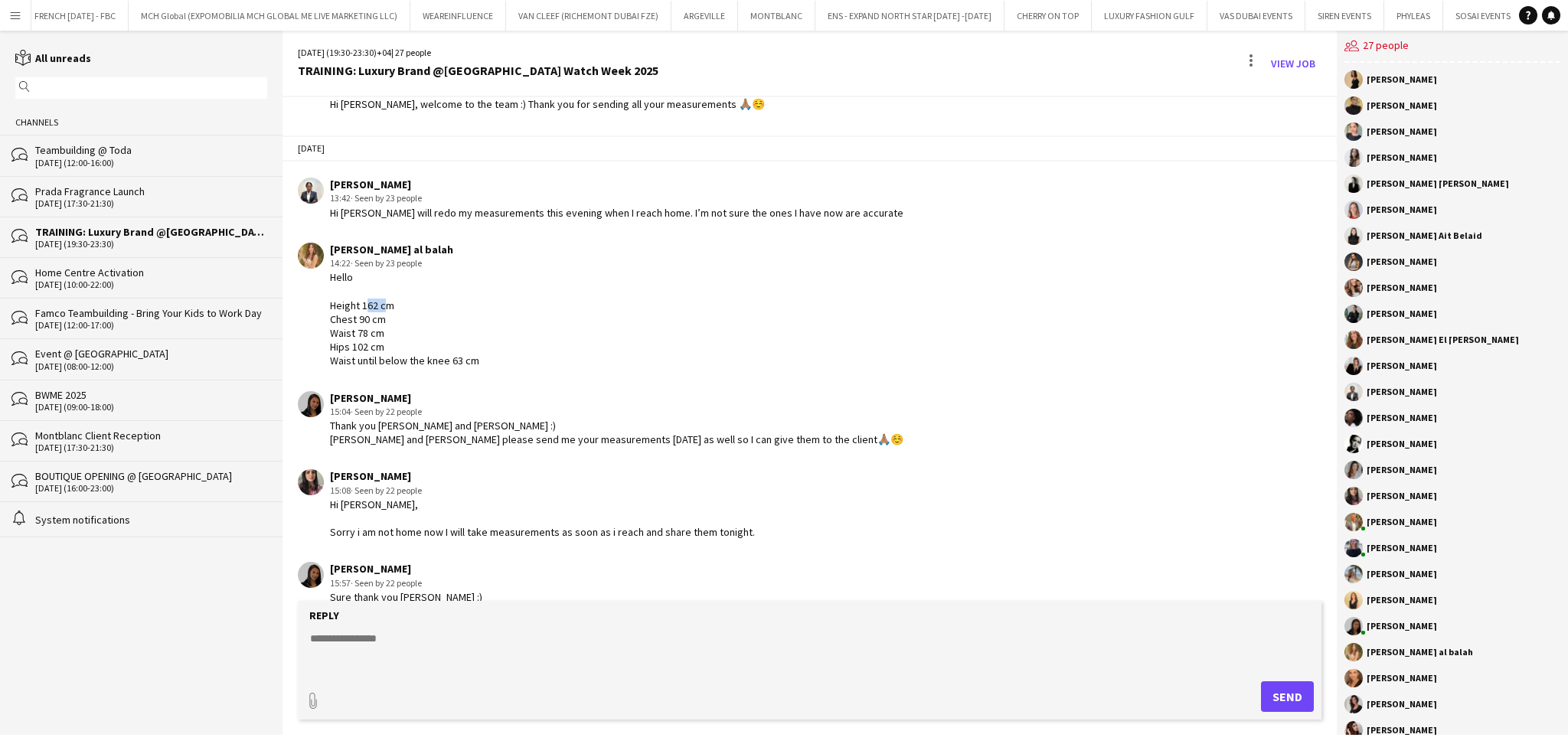
scroll to position [2017, 0]
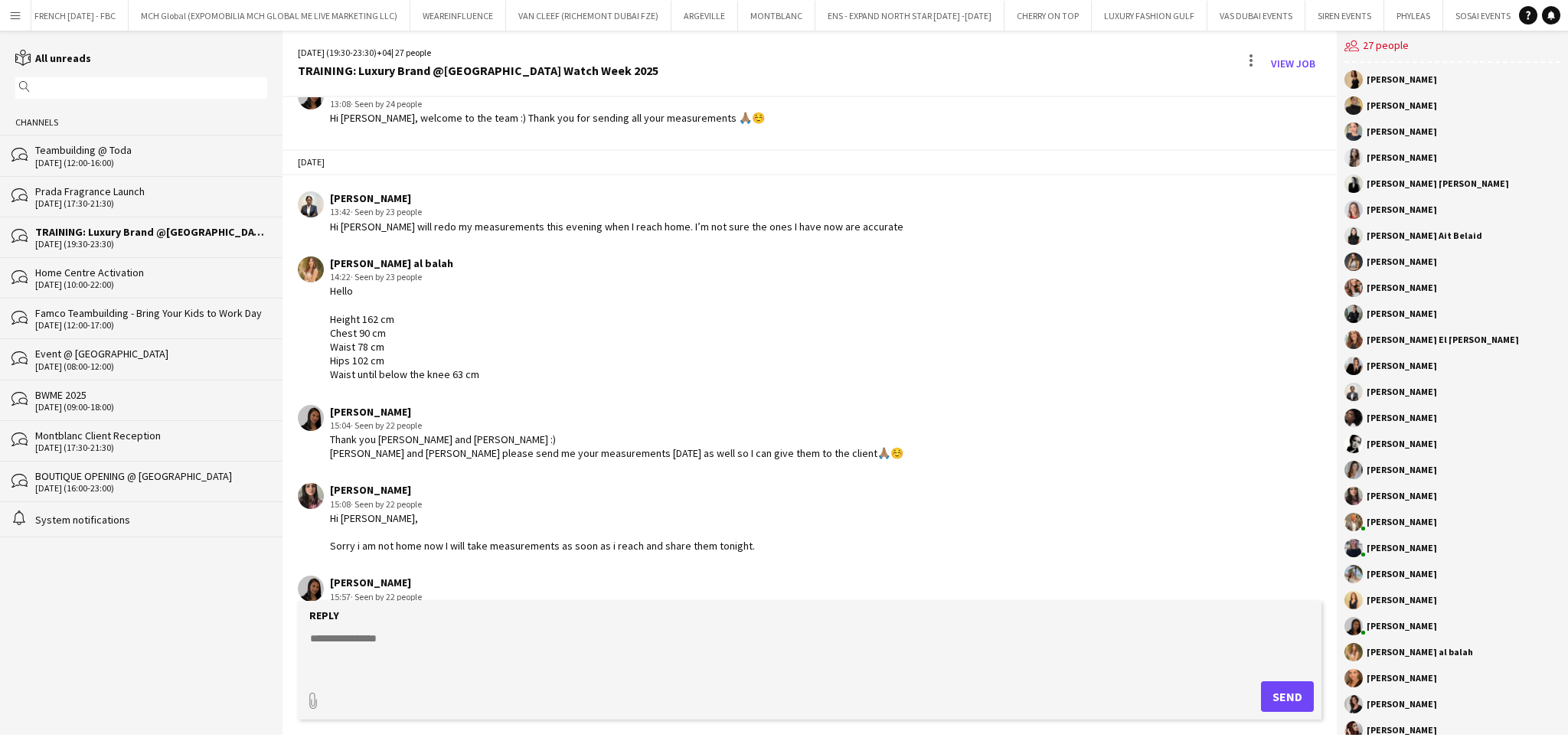
click at [358, 324] on div "Hello Height 162 cm Chest 90 cm Waist 78 cm Hips 102 cm Waist until below the k…" at bounding box center [405, 332] width 150 height 97
click at [362, 342] on div "Hello Height 162 cm Chest 90 cm Waist 78 cm Hips 102 cm Waist until below the k…" at bounding box center [405, 332] width 150 height 97
click at [365, 353] on div "Hello Height 162 cm Chest 90 cm Waist 78 cm Hips 102 cm Waist until below the k…" at bounding box center [405, 332] width 150 height 97
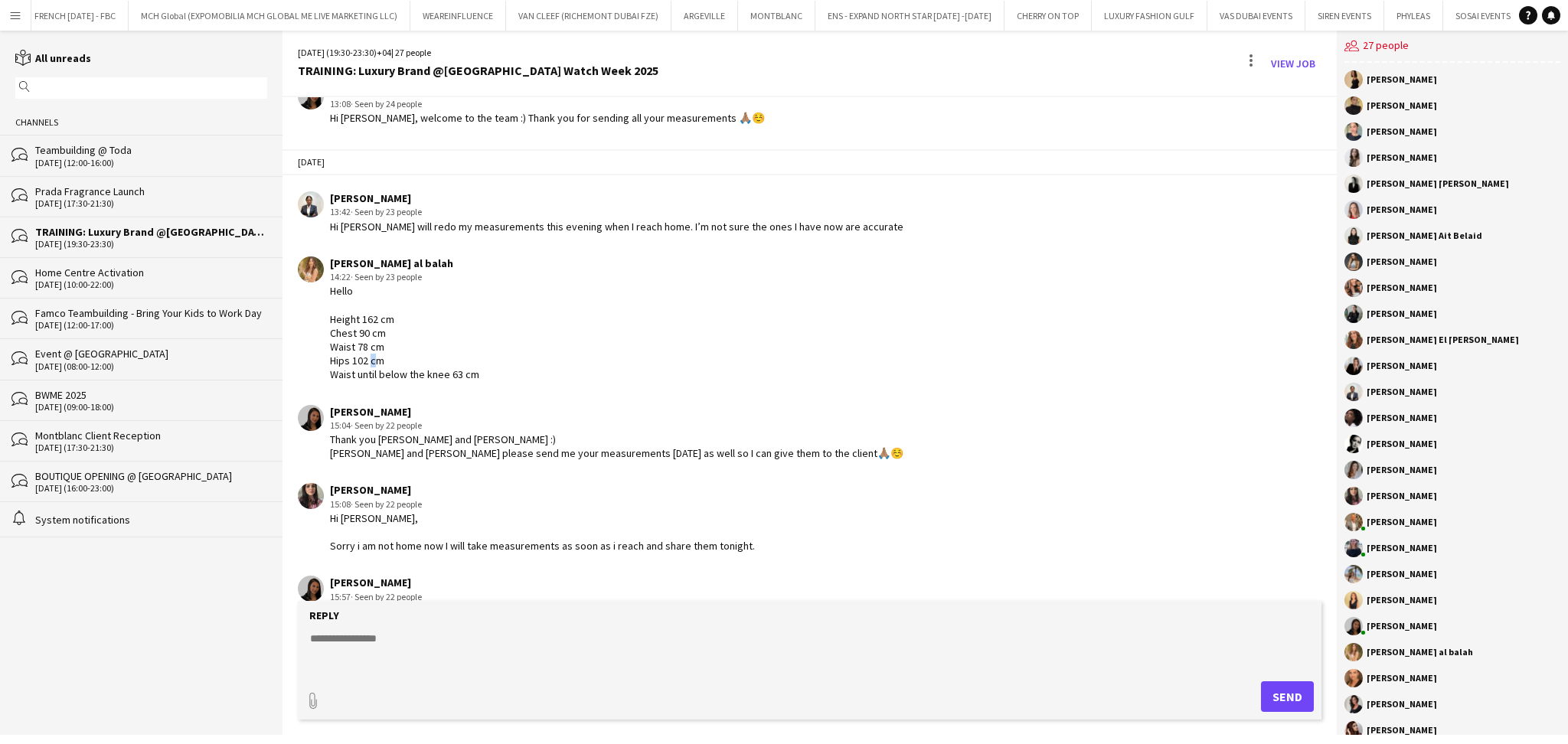
click at [365, 353] on div "Hello Height 162 cm Chest 90 cm Waist 78 cm Hips 102 cm Waist until below the k…" at bounding box center [405, 332] width 150 height 97
click at [362, 353] on div "Hello Height 162 cm Chest 90 cm Waist 78 cm Hips 102 cm Waist until below the k…" at bounding box center [405, 332] width 150 height 97
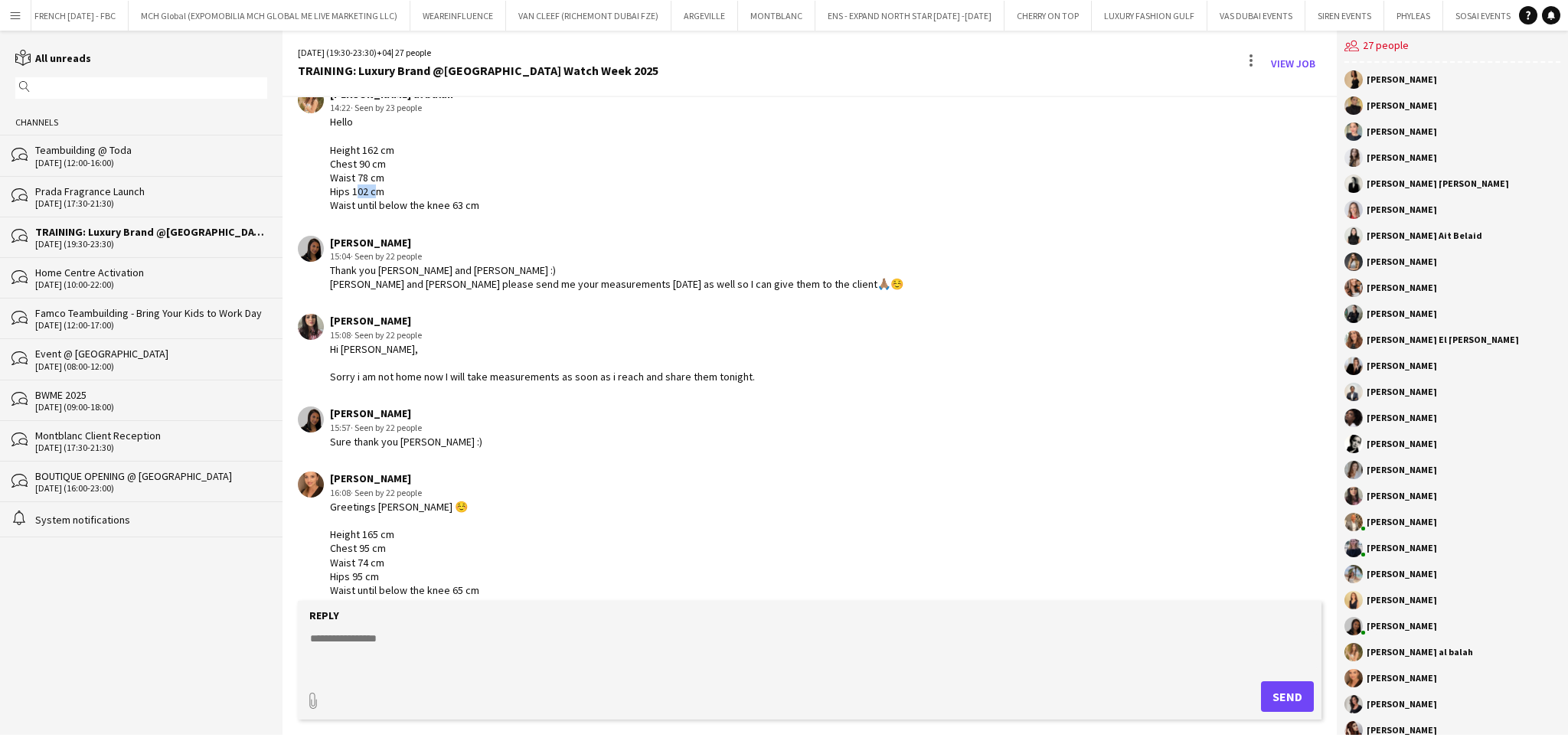
scroll to position [2221, 0]
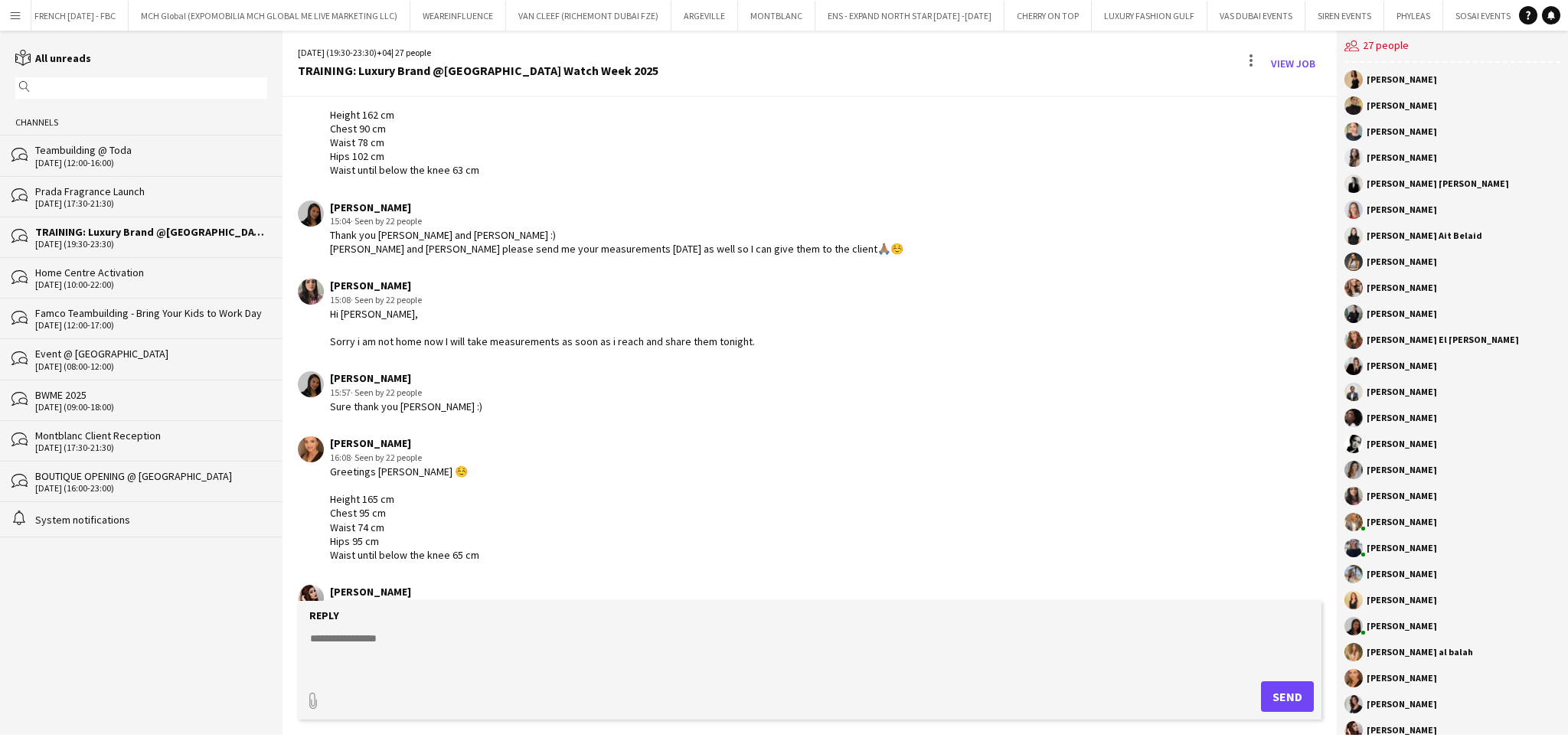
click at [383, 496] on div "Greetings Sara ☺️ Height 165 cm Chest 95 cm Waist 74 cm Hips 95 cm Waist until …" at bounding box center [405, 512] width 150 height 97
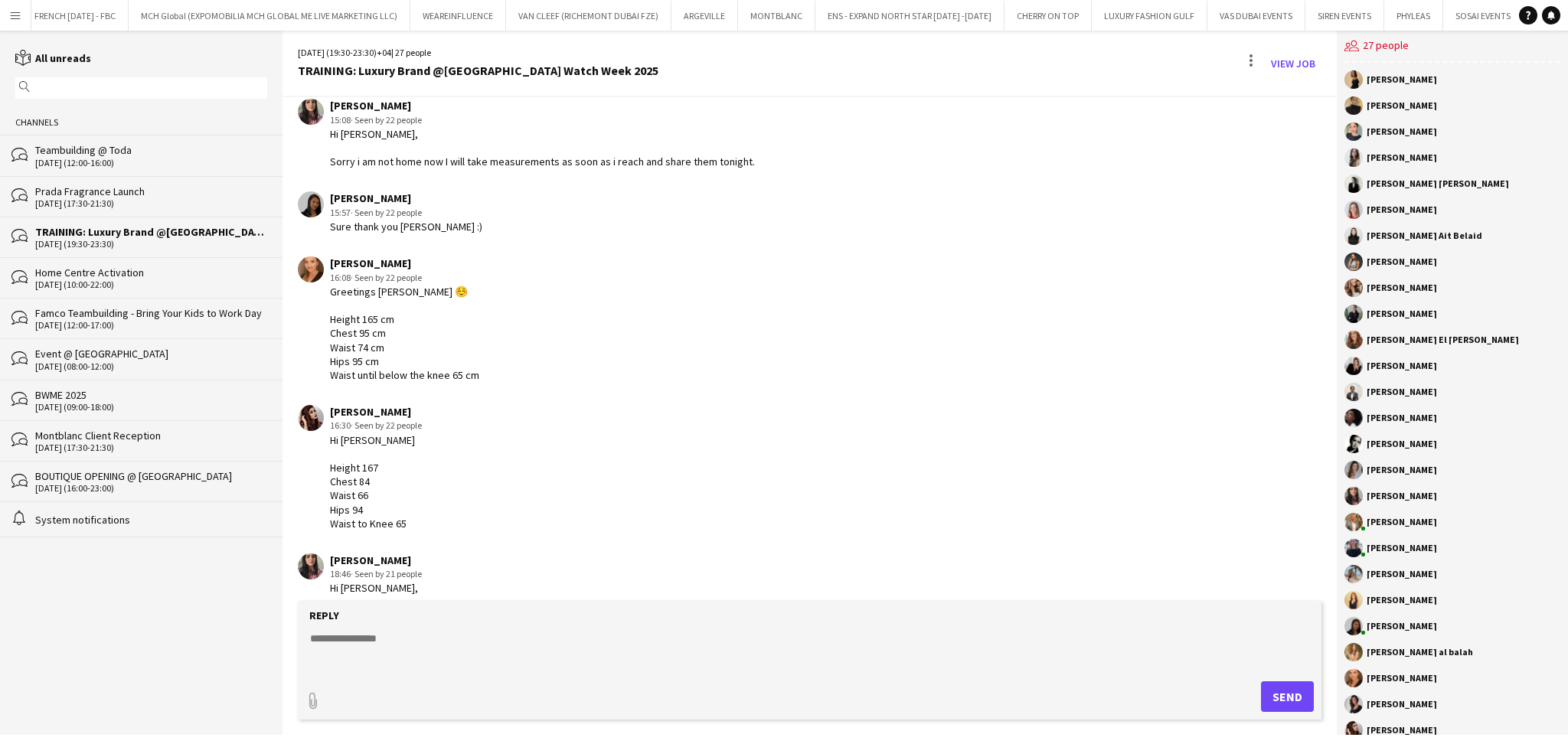
scroll to position [2426, 0]
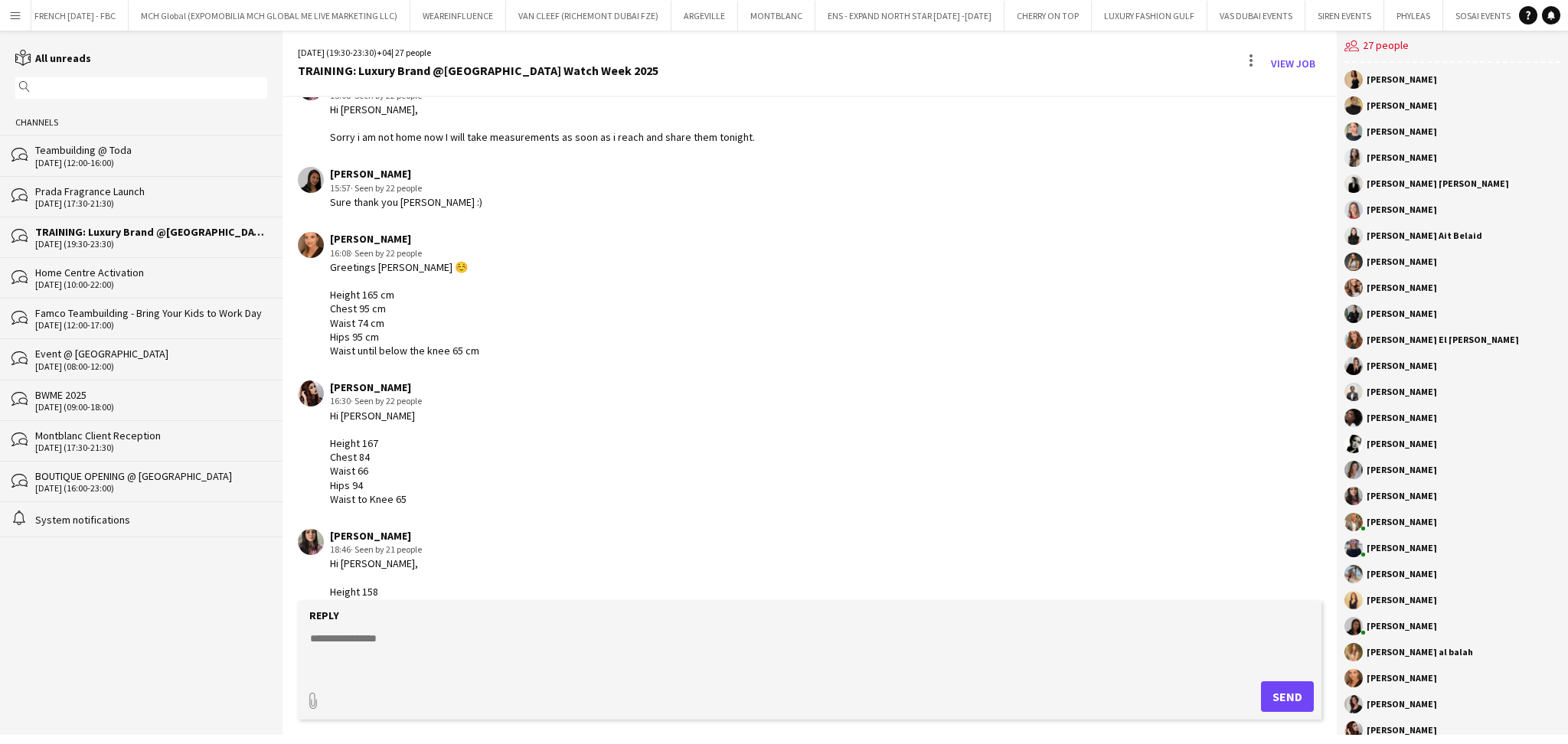
click at [368, 289] on div "Greetings Sara ☺️ Height 165 cm Chest 95 cm Waist 74 cm Hips 95 cm Waist until …" at bounding box center [405, 309] width 150 height 97
click at [379, 232] on div "[PERSON_NAME]" at bounding box center [405, 238] width 150 height 14
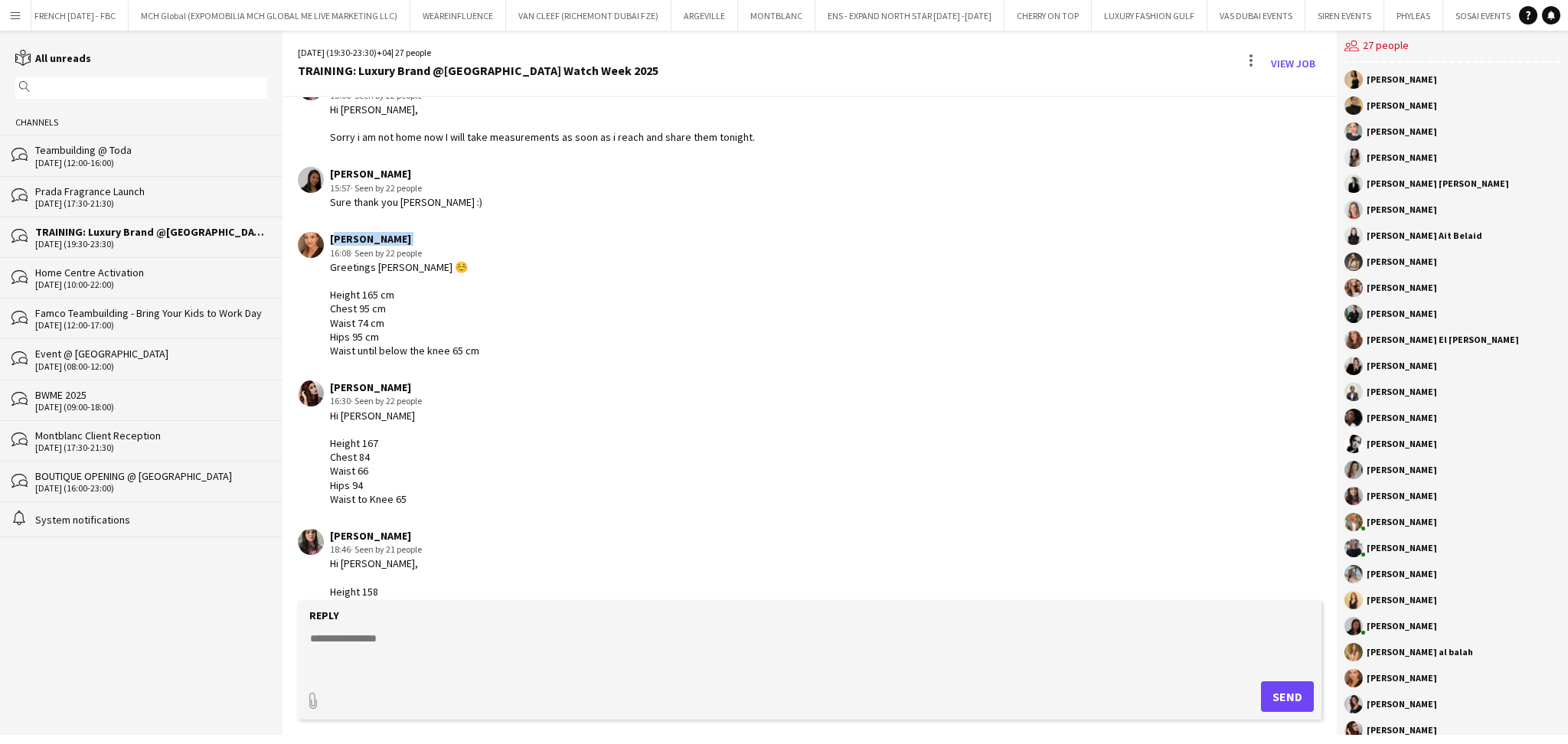
copy div "[PERSON_NAME]"
click at [377, 286] on div "Greetings Sara ☺️ Height 165 cm Chest 95 cm Waist 74 cm Hips 95 cm Waist until …" at bounding box center [405, 309] width 150 height 97
click at [363, 317] on div "Greetings Sara ☺️ Height 165 cm Chest 95 cm Waist 74 cm Hips 95 cm Waist until …" at bounding box center [405, 309] width 150 height 97
click at [364, 299] on div "Greetings Sara ☺️ Height 165 cm Chest 95 cm Waist 74 cm Hips 95 cm Waist until …" at bounding box center [405, 309] width 150 height 97
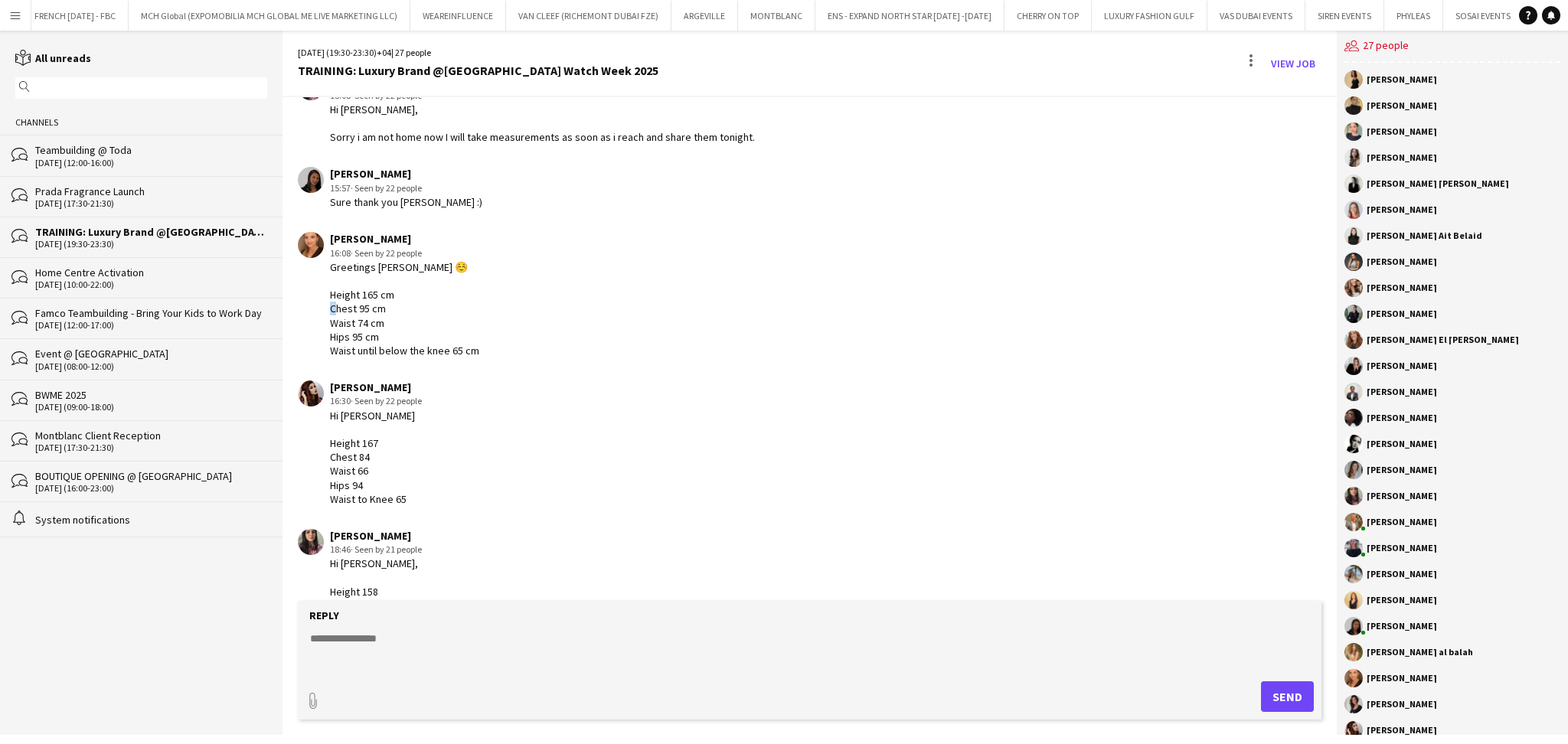
click at [364, 299] on div "Greetings Sara ☺️ Height 165 cm Chest 95 cm Waist 74 cm Hips 95 cm Waist until …" at bounding box center [405, 309] width 150 height 97
click at [361, 314] on div "Greetings Sara ☺️ Height 165 cm Chest 95 cm Waist 74 cm Hips 95 cm Waist until …" at bounding box center [405, 309] width 150 height 97
click at [365, 330] on div "Greetings Sara ☺️ Height 165 cm Chest 95 cm Waist 74 cm Hips 95 cm Waist until …" at bounding box center [405, 309] width 150 height 97
click at [353, 326] on div "Greetings Sara ☺️ Height 165 cm Chest 95 cm Waist 74 cm Hips 95 cm Waist until …" at bounding box center [405, 309] width 150 height 97
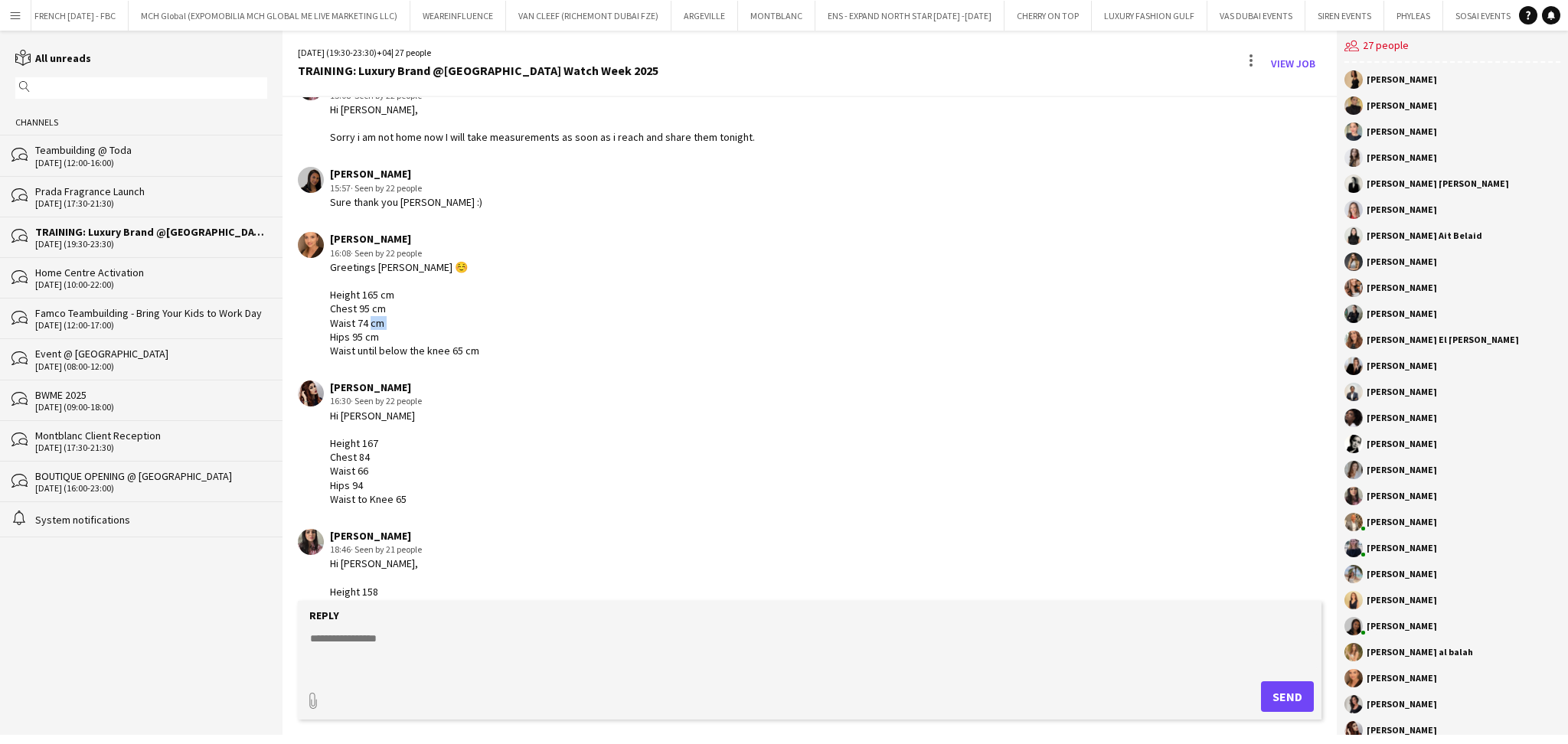
click at [353, 326] on div "Greetings Sara ☺️ Height 165 cm Chest 95 cm Waist 74 cm Hips 95 cm Waist until …" at bounding box center [405, 309] width 150 height 97
click at [353, 384] on div "[PERSON_NAME]" at bounding box center [376, 387] width 92 height 14
copy div "[PERSON_NAME]"
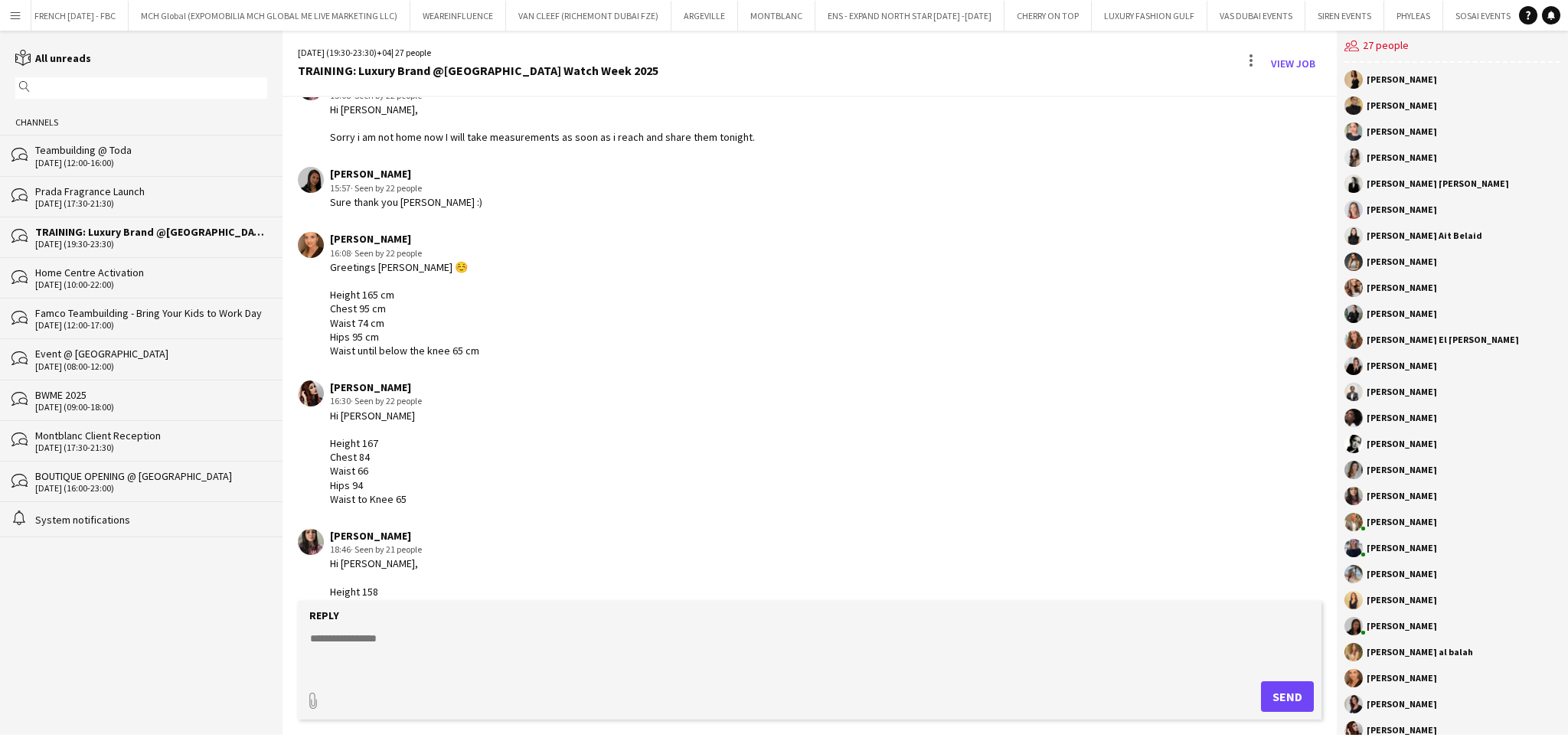
click at [368, 438] on div "Hi Sara Height 167 Chest 84 Waist 66 Hips 94 Waist to Knee 65" at bounding box center [376, 456] width 92 height 97
click at [359, 464] on div "Hi Sara Height 167 Chest 84 Waist 66 Hips 94 Waist to Knee 65" at bounding box center [376, 456] width 92 height 97
click at [357, 479] on div "Hi Sara Height 167 Chest 84 Waist 66 Hips 94 Waist to Knee 65" at bounding box center [376, 456] width 92 height 97
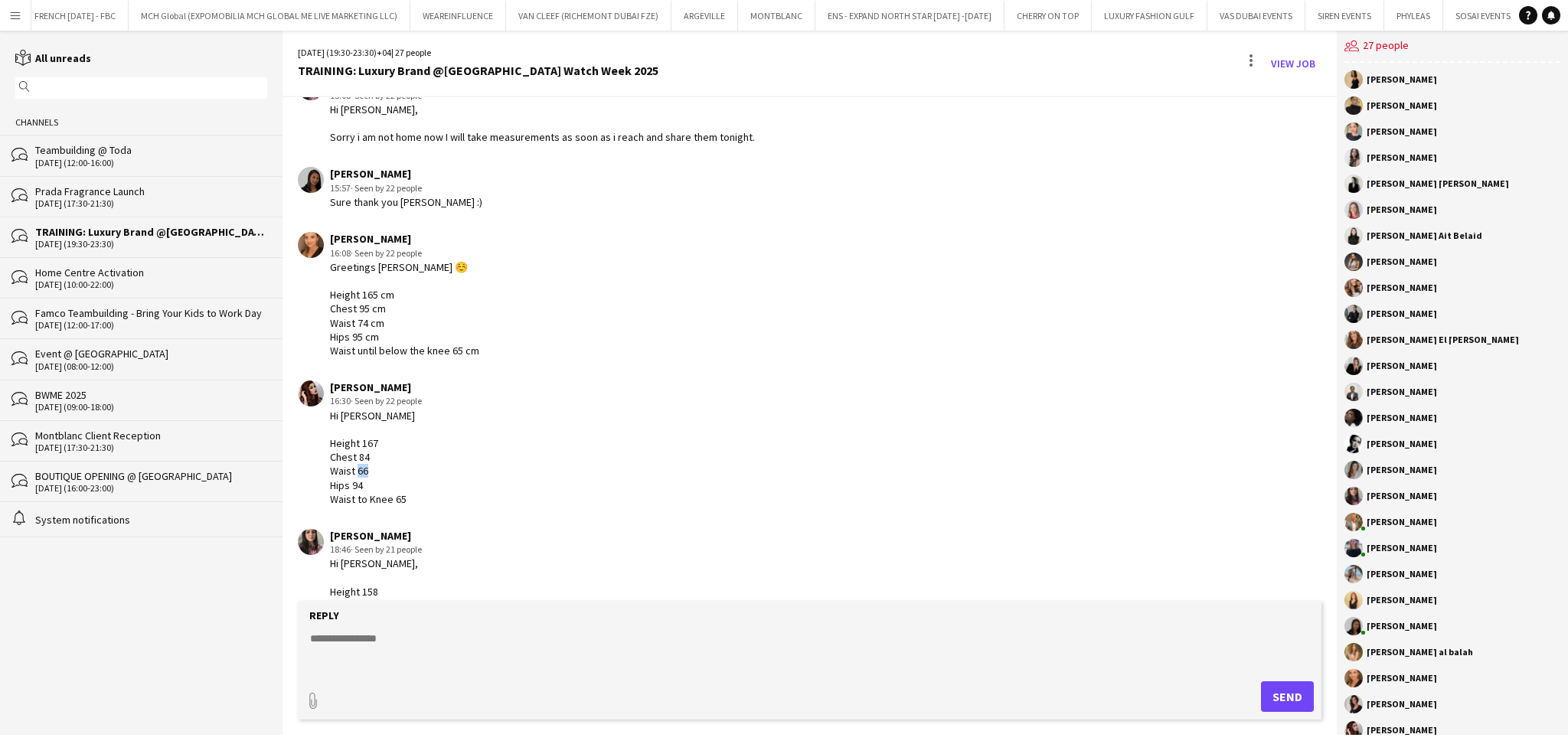
click at [357, 479] on div "Hi Sara Height 167 Chest 84 Waist 66 Hips 94 Waist to Knee 65" at bounding box center [376, 456] width 92 height 97
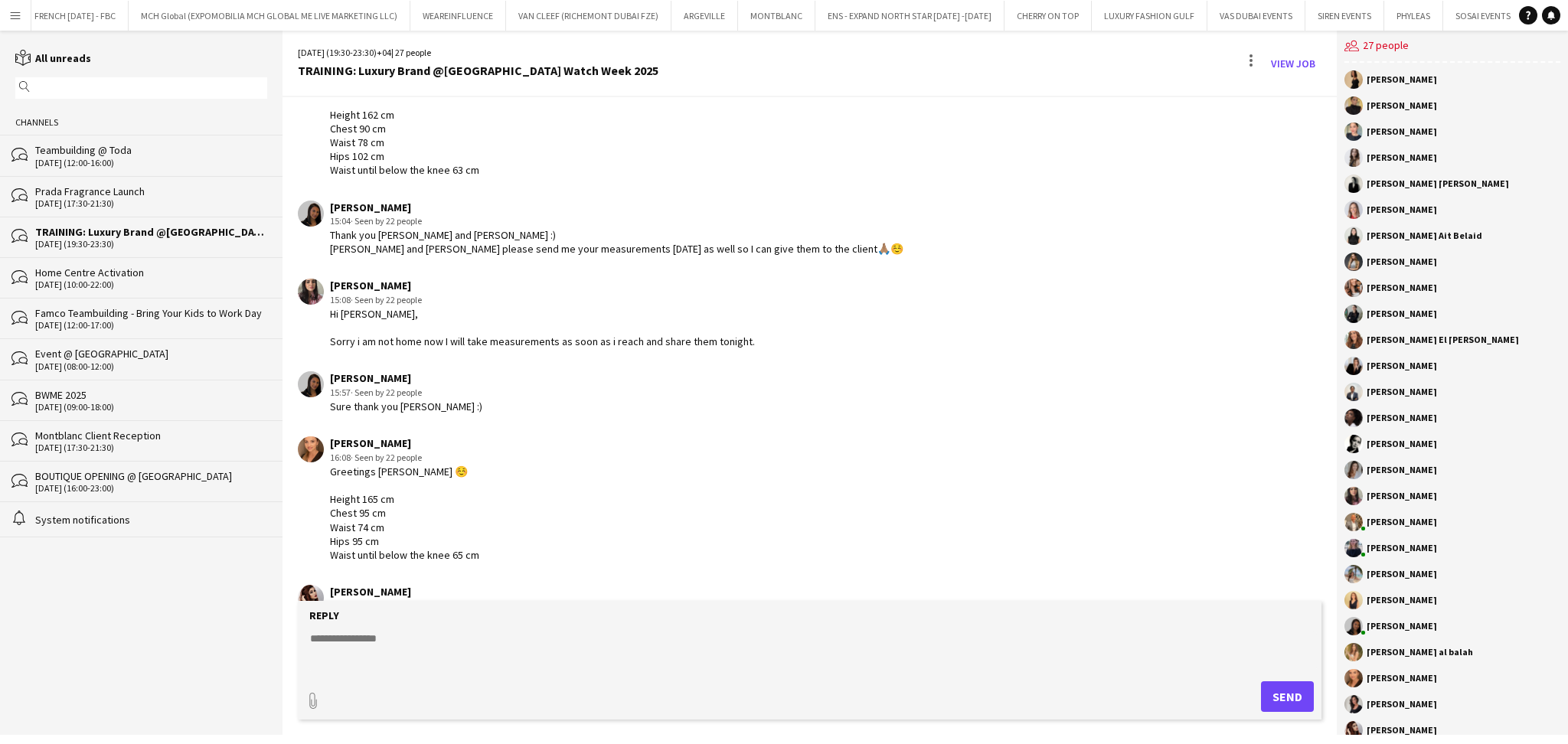
scroll to position [2324, 0]
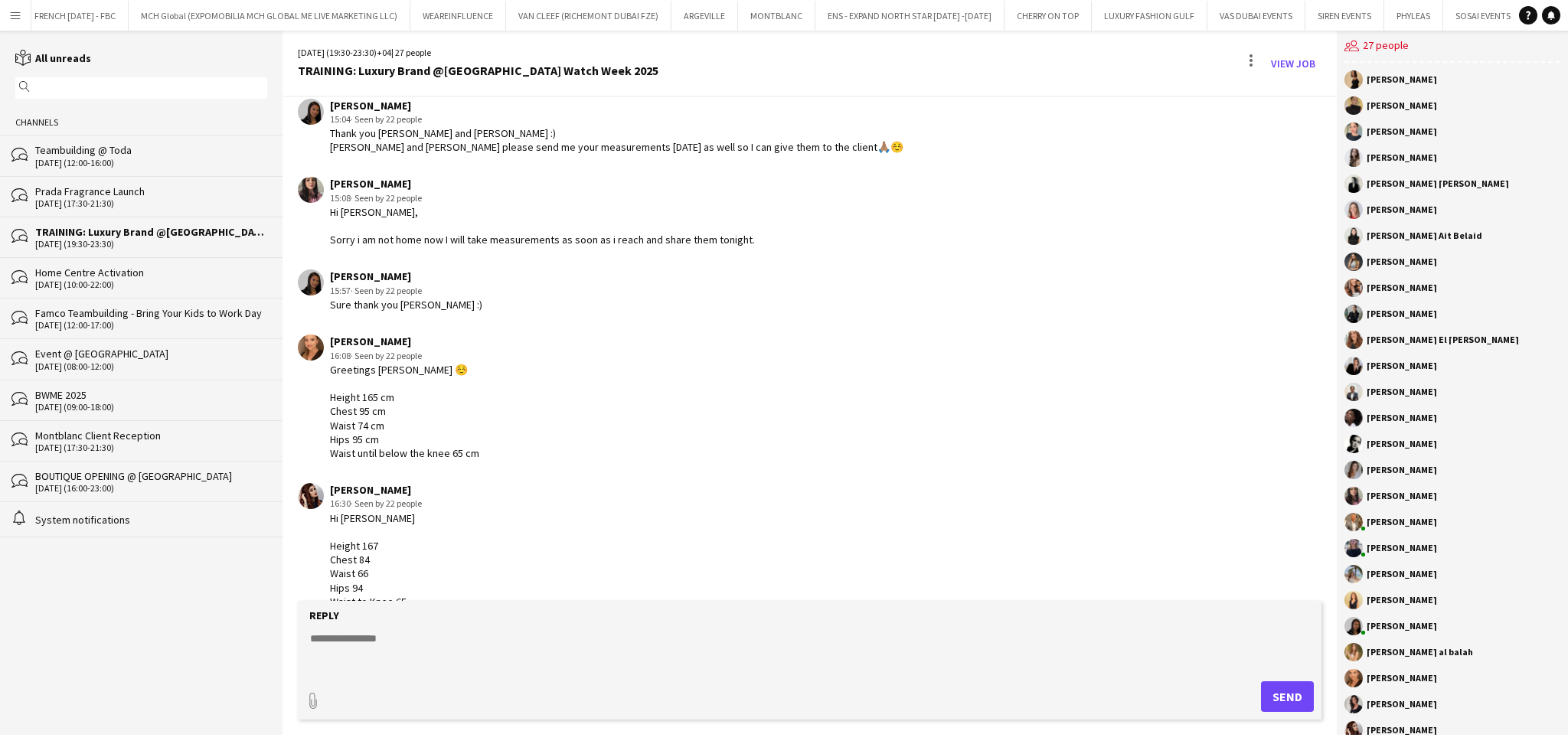
click at [375, 386] on div "Greetings Sara ☺️ Height 165 cm Chest 95 cm Waist 74 cm Hips 95 cm Waist until …" at bounding box center [405, 411] width 150 height 97
click at [370, 435] on div "Greetings Sara ☺️ Height 165 cm Chest 95 cm Waist 74 cm Hips 95 cm Waist until …" at bounding box center [405, 411] width 150 height 97
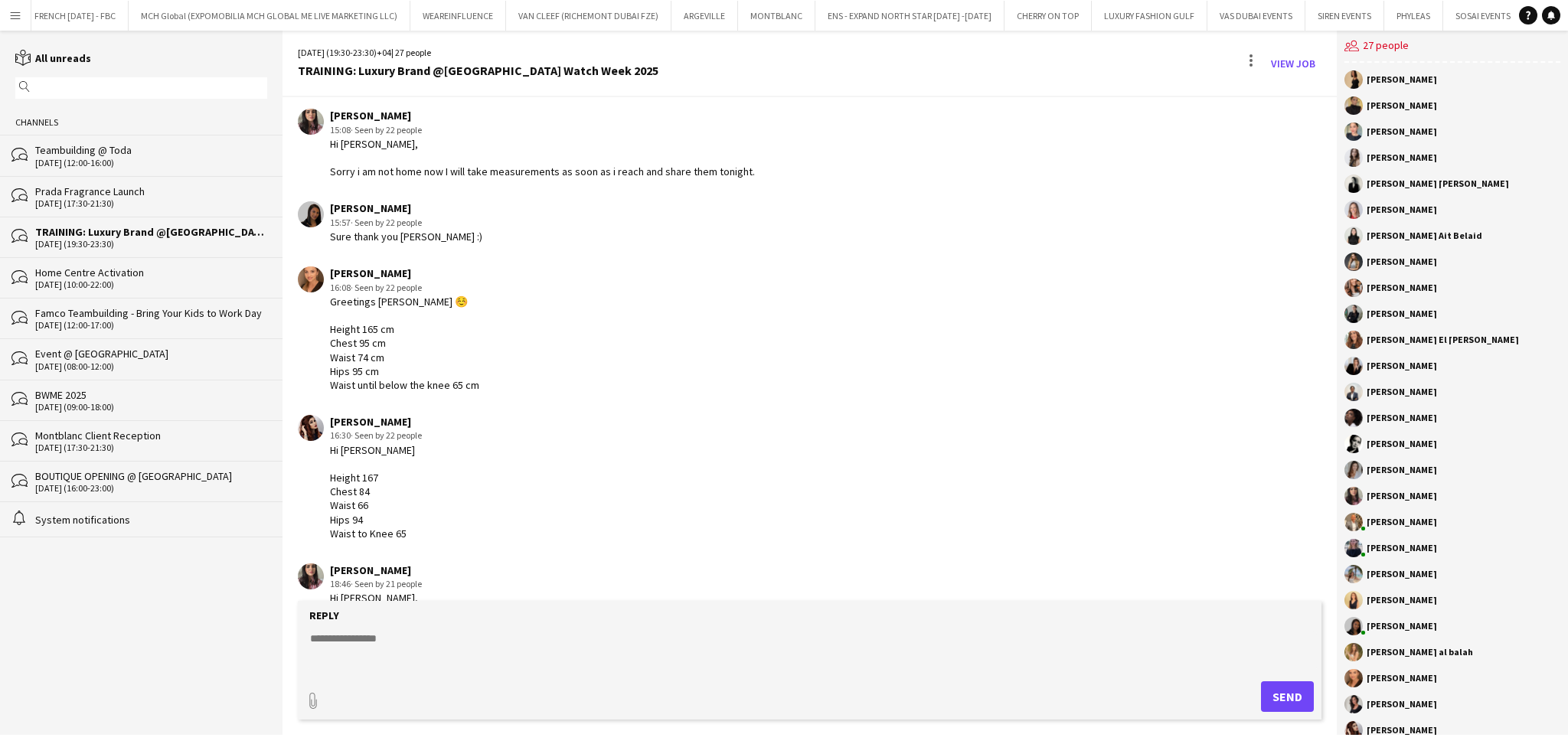
scroll to position [2426, 0]
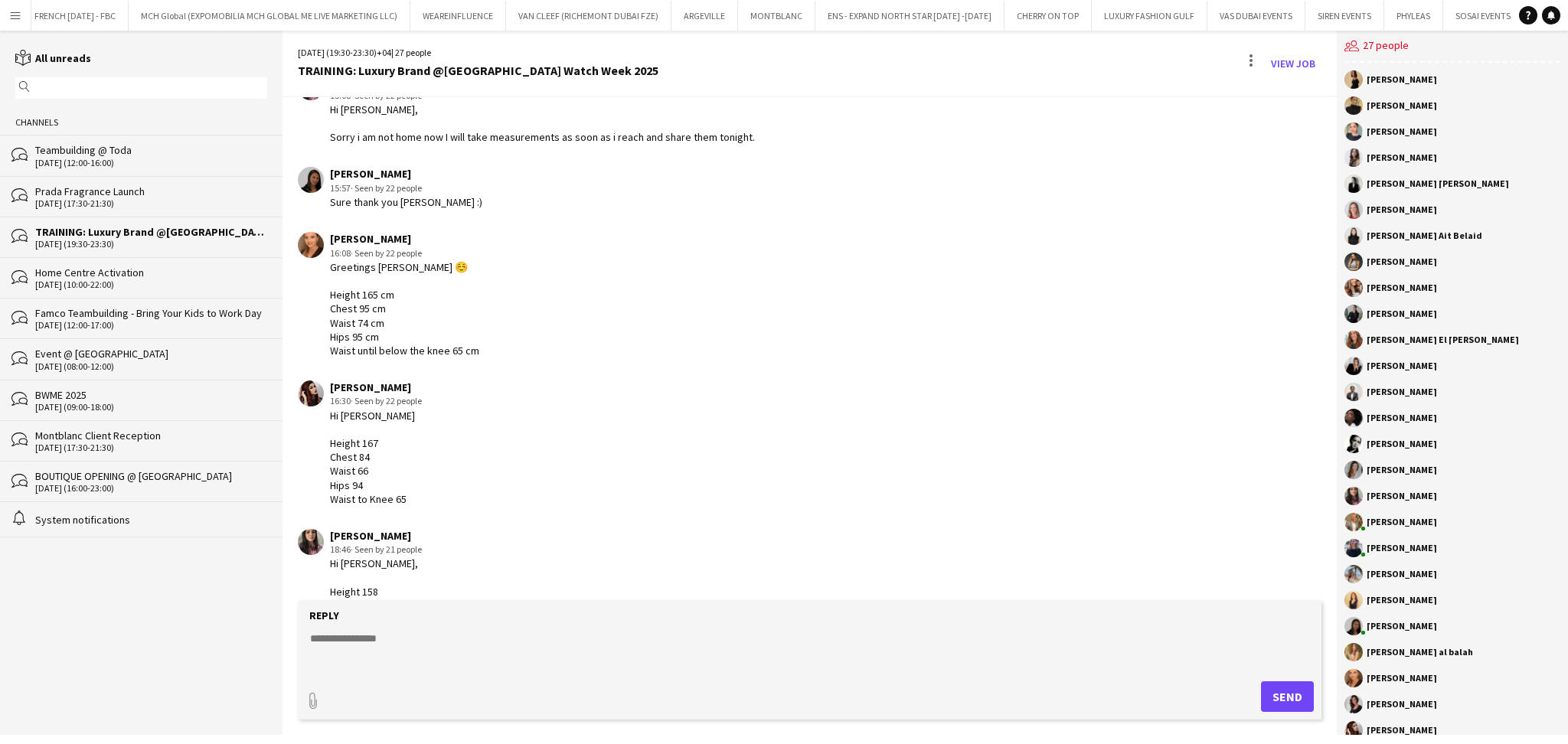
click at [369, 443] on div "Hi Sara Height 167 Chest 84 Waist 66 Hips 94 Waist to Knee 65" at bounding box center [376, 456] width 92 height 97
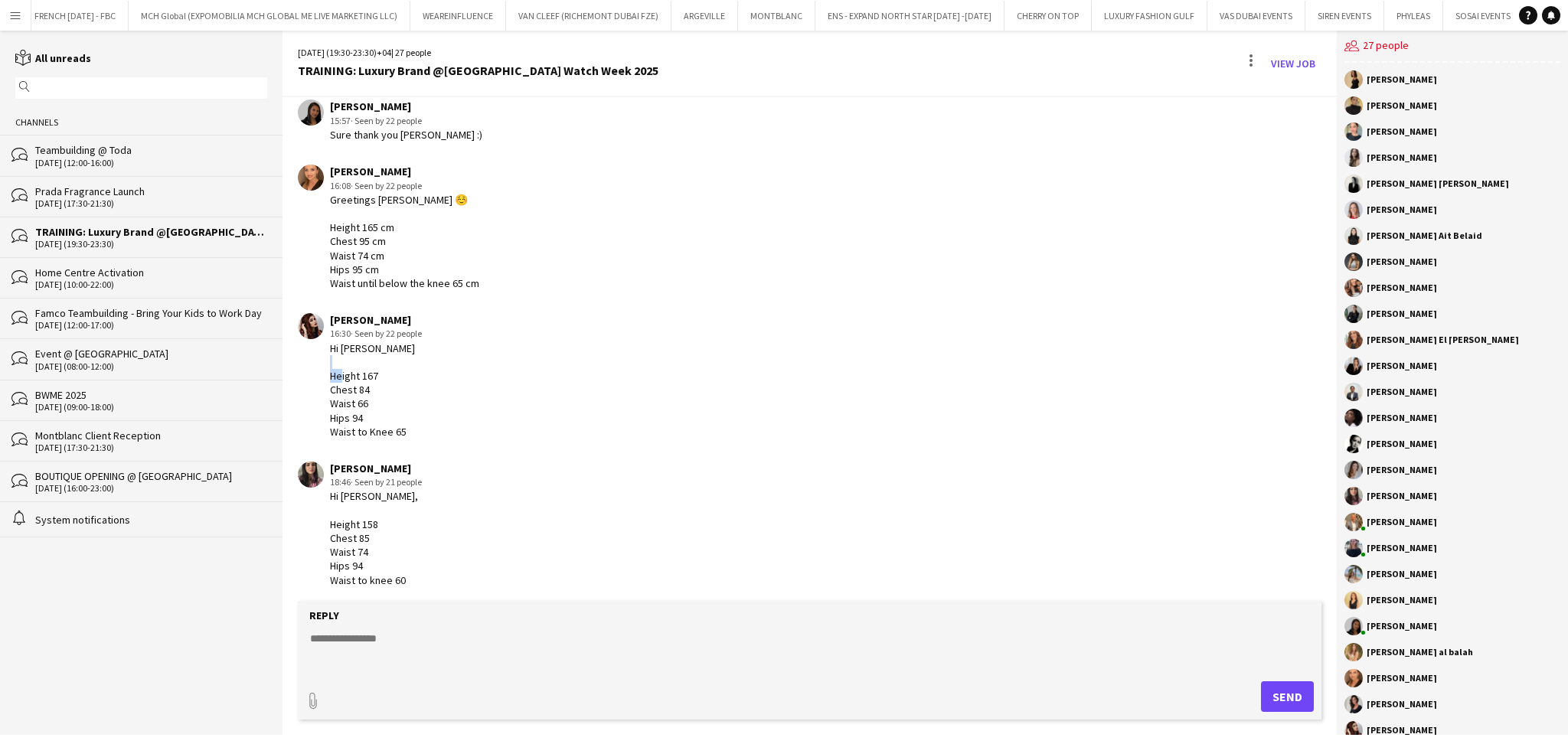
scroll to position [2527, 0]
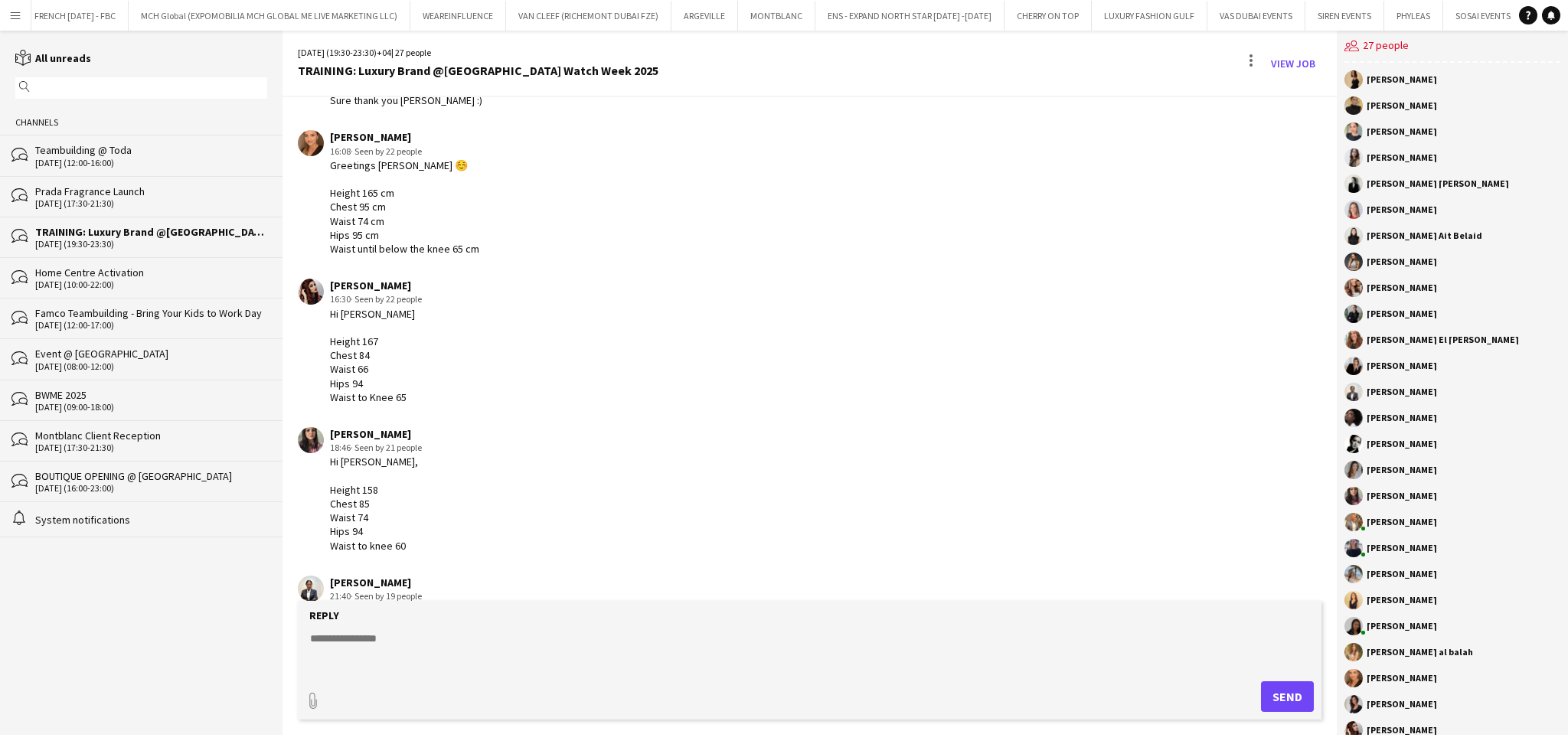
click at [375, 427] on div "[PERSON_NAME]" at bounding box center [376, 434] width 92 height 14
copy div "[PERSON_NAME]"
click at [364, 482] on div "Hi Sara, Height 158 Chest 85 Waist 74 Hips 94 Waist to knee 60" at bounding box center [376, 503] width 92 height 97
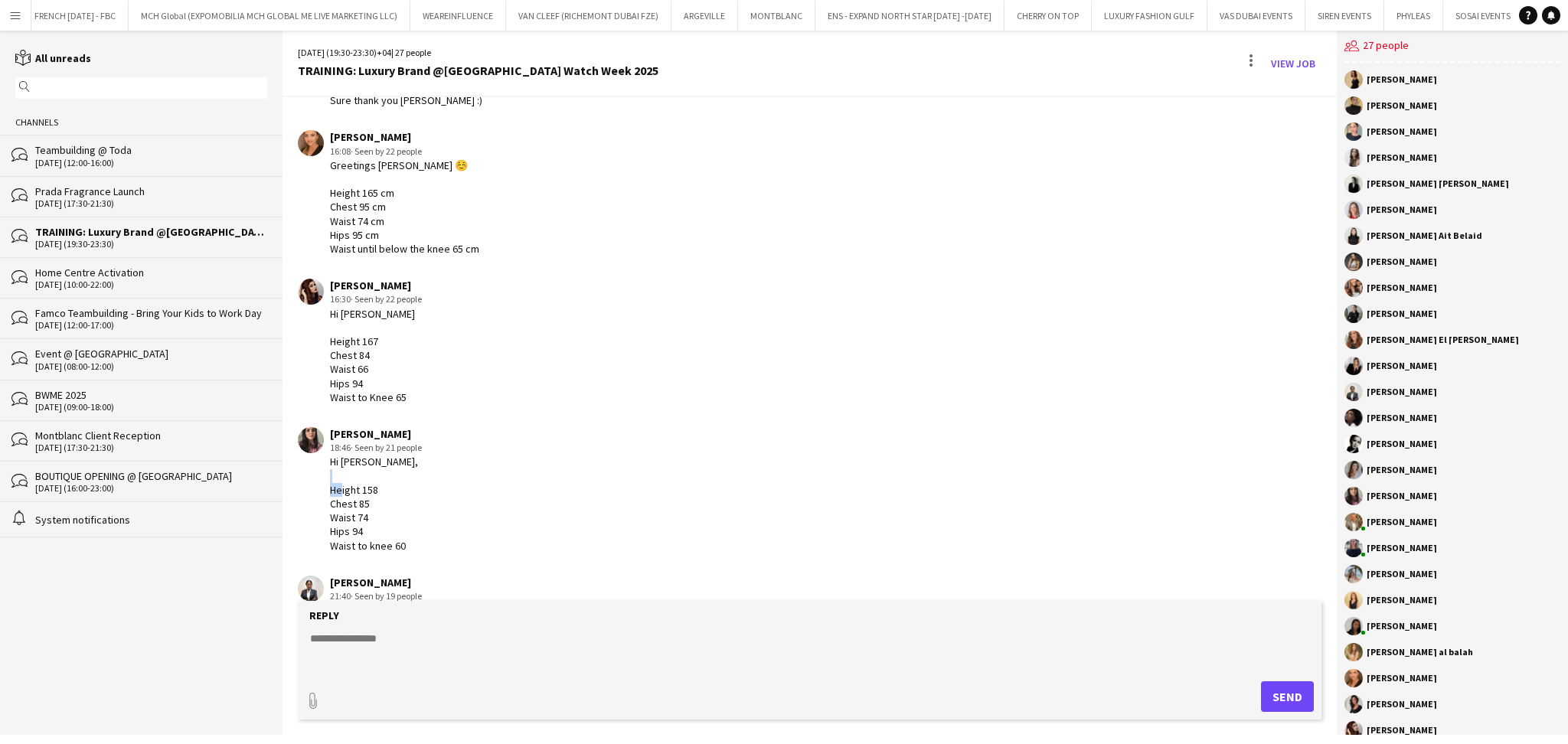
click at [364, 482] on div "Hi Sara, Height 158 Chest 85 Waist 74 Hips 94 Waist to knee 60" at bounding box center [376, 503] width 92 height 97
click at [361, 512] on div "Hi Sara, Height 158 Chest 85 Waist 74 Hips 94 Waist to knee 60" at bounding box center [376, 503] width 92 height 97
click at [393, 537] on div "Hi Sara, Height 158 Chest 85 Waist 74 Hips 94 Waist to knee 60" at bounding box center [376, 503] width 92 height 97
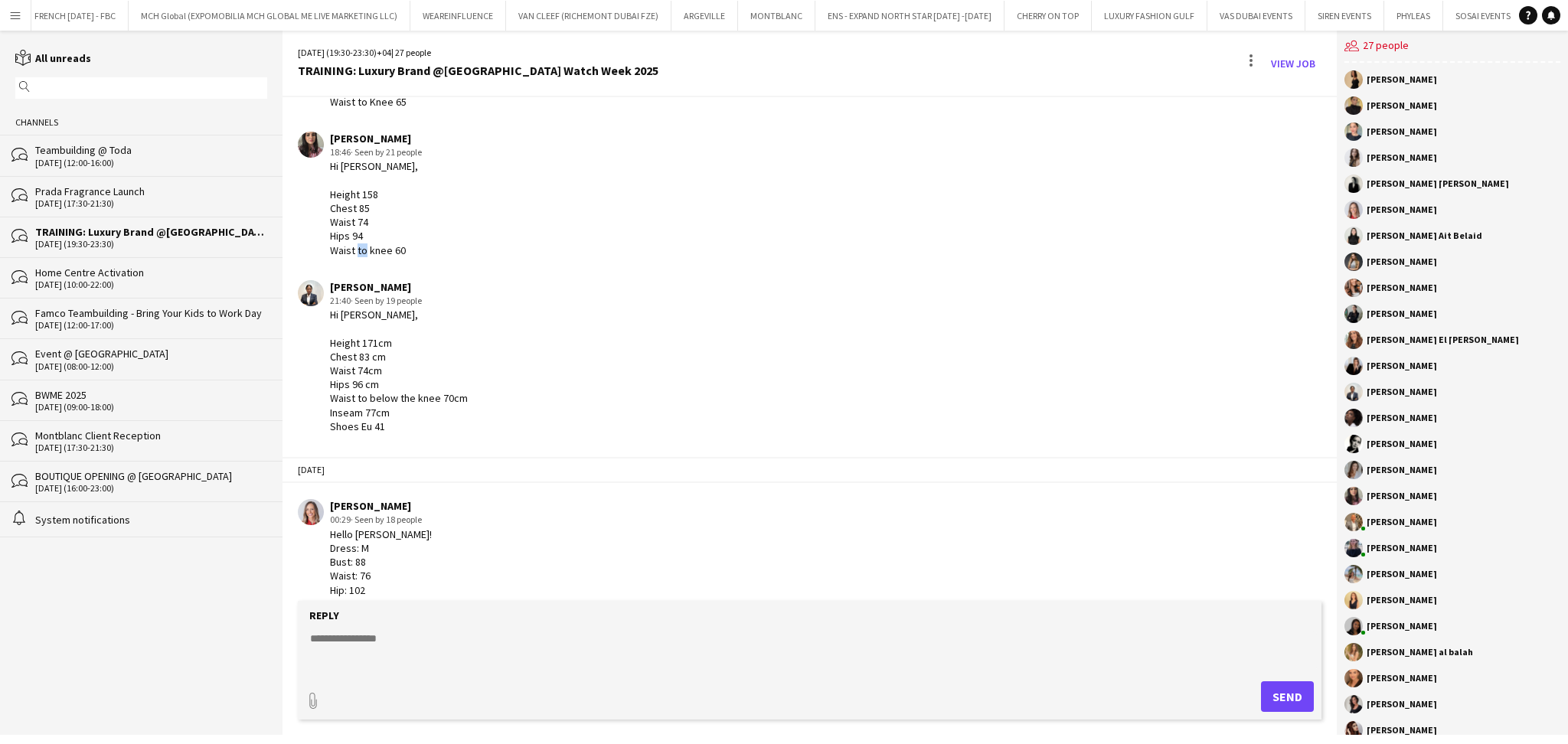
scroll to position [2834, 0]
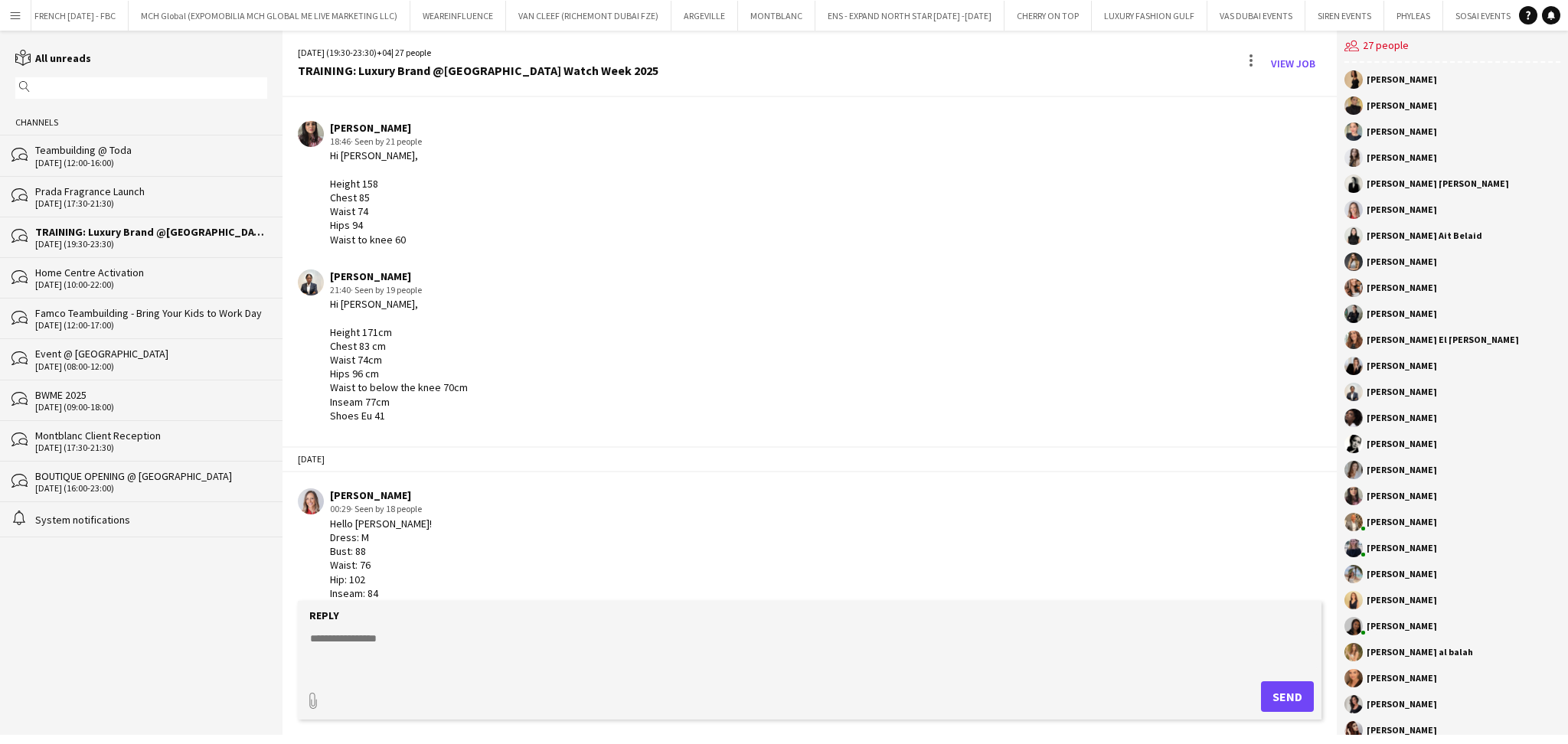
click at [418, 387] on div "Hi Sara, Height 171cm Chest 83 cm Waist 74cm Hips 96 cm Waist to below the knee…" at bounding box center [399, 360] width 138 height 125
click at [368, 323] on div "Hi Sara, Height 171cm Chest 83 cm Waist 74cm Hips 96 cm Waist to below the knee…" at bounding box center [399, 360] width 138 height 125
click at [386, 269] on div "[PERSON_NAME]" at bounding box center [399, 276] width 138 height 14
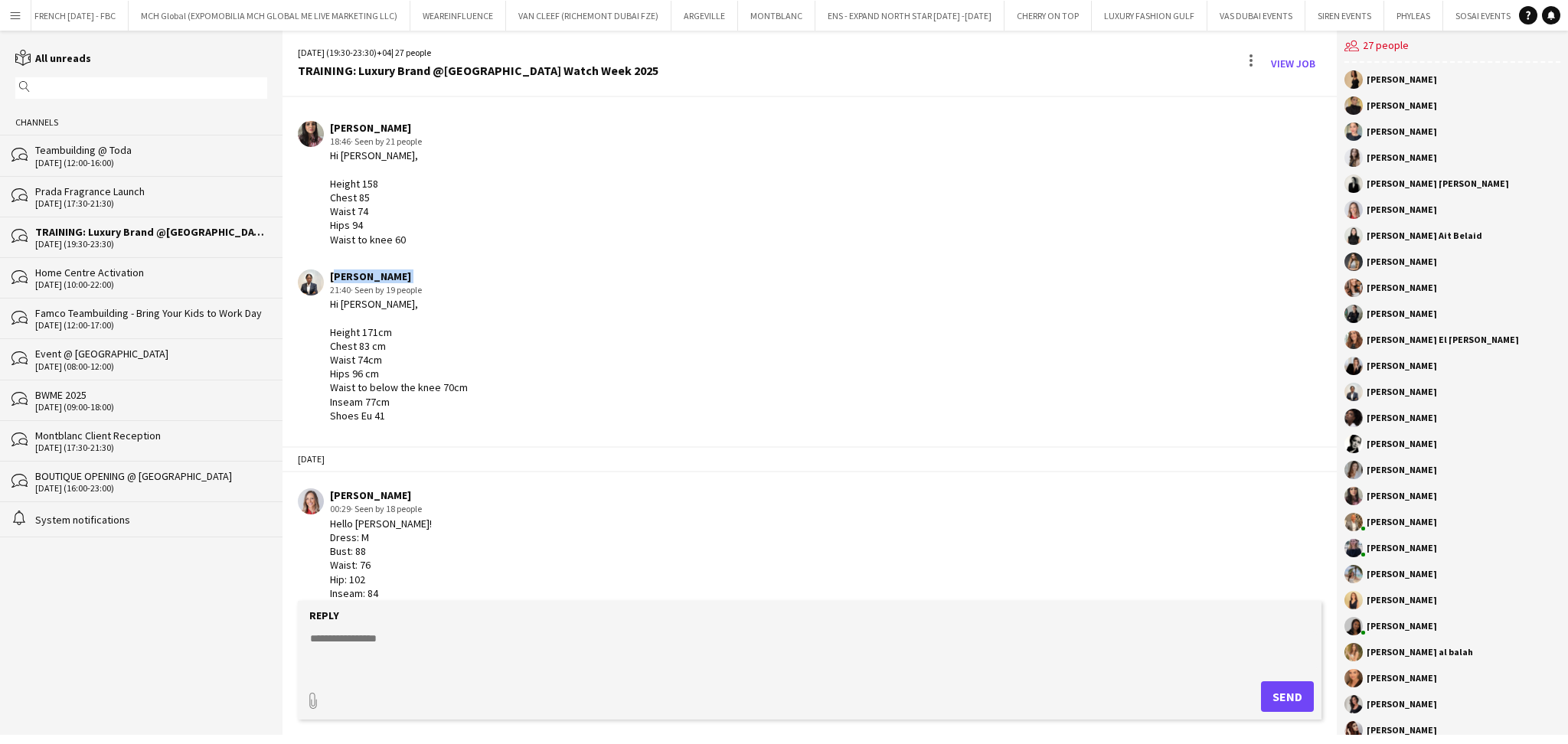
click at [386, 269] on div "[PERSON_NAME]" at bounding box center [399, 276] width 138 height 14
copy div "[PERSON_NAME]"
click at [363, 341] on div "Hi Sara, Height 171cm Chest 83 cm Waist 74cm Hips 96 cm Waist to below the knee…" at bounding box center [399, 360] width 138 height 125
click at [370, 338] on div "Hi Sara, Height 171cm Chest 83 cm Waist 74cm Hips 96 cm Waist to below the knee…" at bounding box center [399, 360] width 138 height 125
click at [361, 350] on div "Hi Sara, Height 171cm Chest 83 cm Waist 74cm Hips 96 cm Waist to below the knee…" at bounding box center [399, 360] width 138 height 125
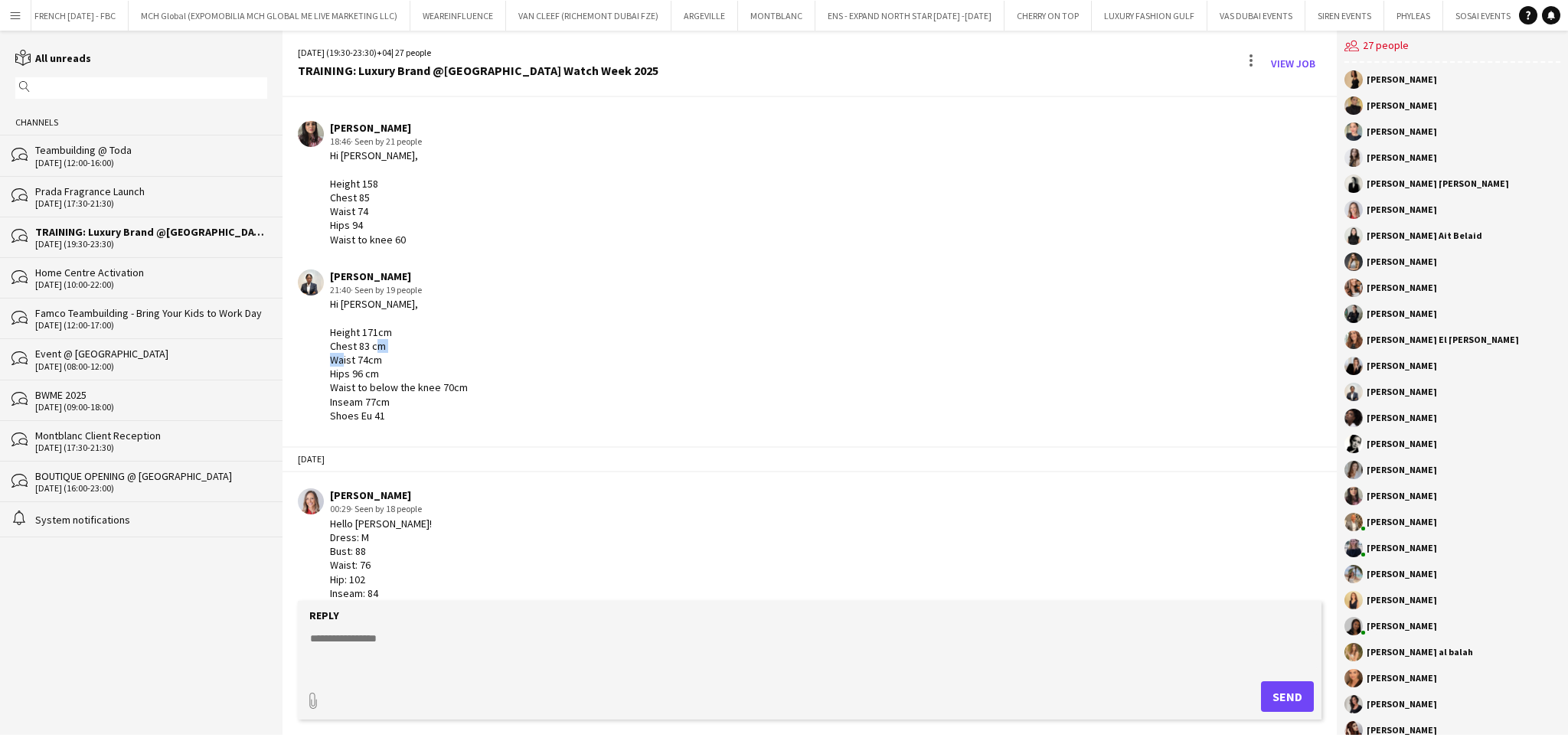
click at [361, 350] on div "Hi Sara, Height 171cm Chest 83 cm Waist 74cm Hips 96 cm Waist to below the knee…" at bounding box center [399, 360] width 138 height 125
click at [383, 381] on div "Hi Sara, Height 171cm Chest 83 cm Waist 74cm Hips 96 cm Waist to below the knee…" at bounding box center [399, 360] width 138 height 125
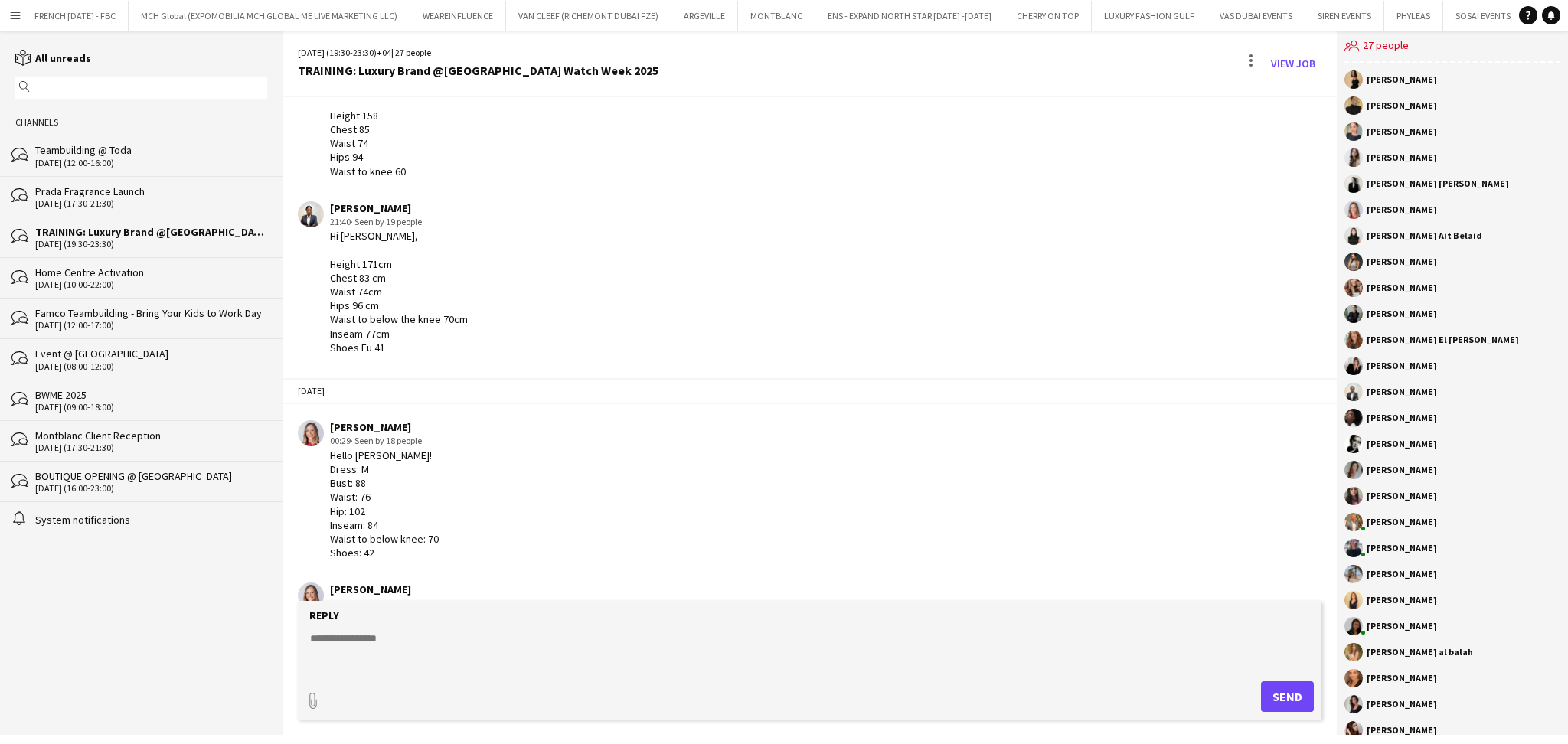
scroll to position [2935, 0]
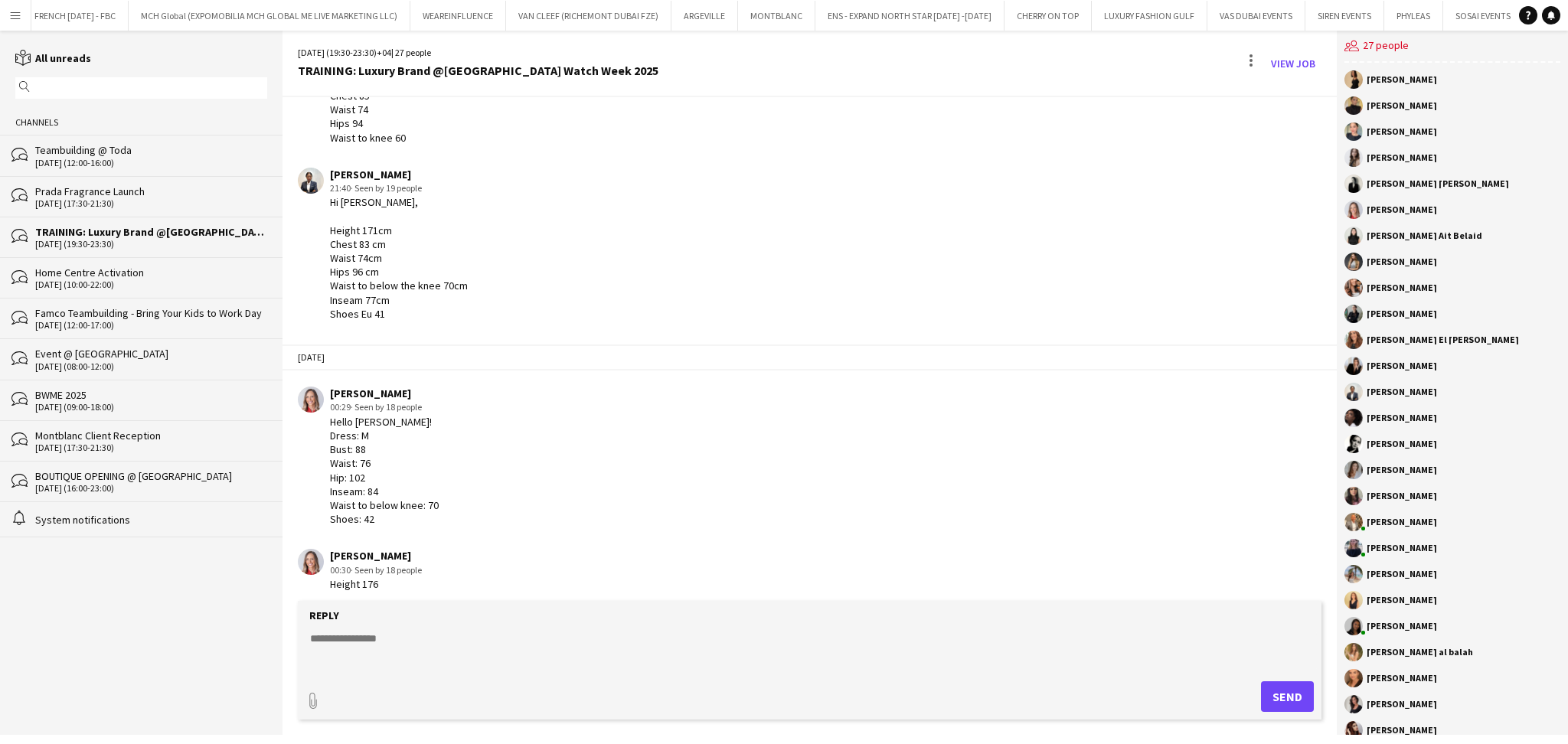
click at [384, 386] on div "[PERSON_NAME]" at bounding box center [384, 393] width 109 height 14
copy div "[PERSON_NAME]"
click at [364, 430] on div "Hello Sara! Dress: M Bust: 88 Waist: 76 Hip: 102 Inseam: 84 Waist to below knee…" at bounding box center [384, 471] width 109 height 112
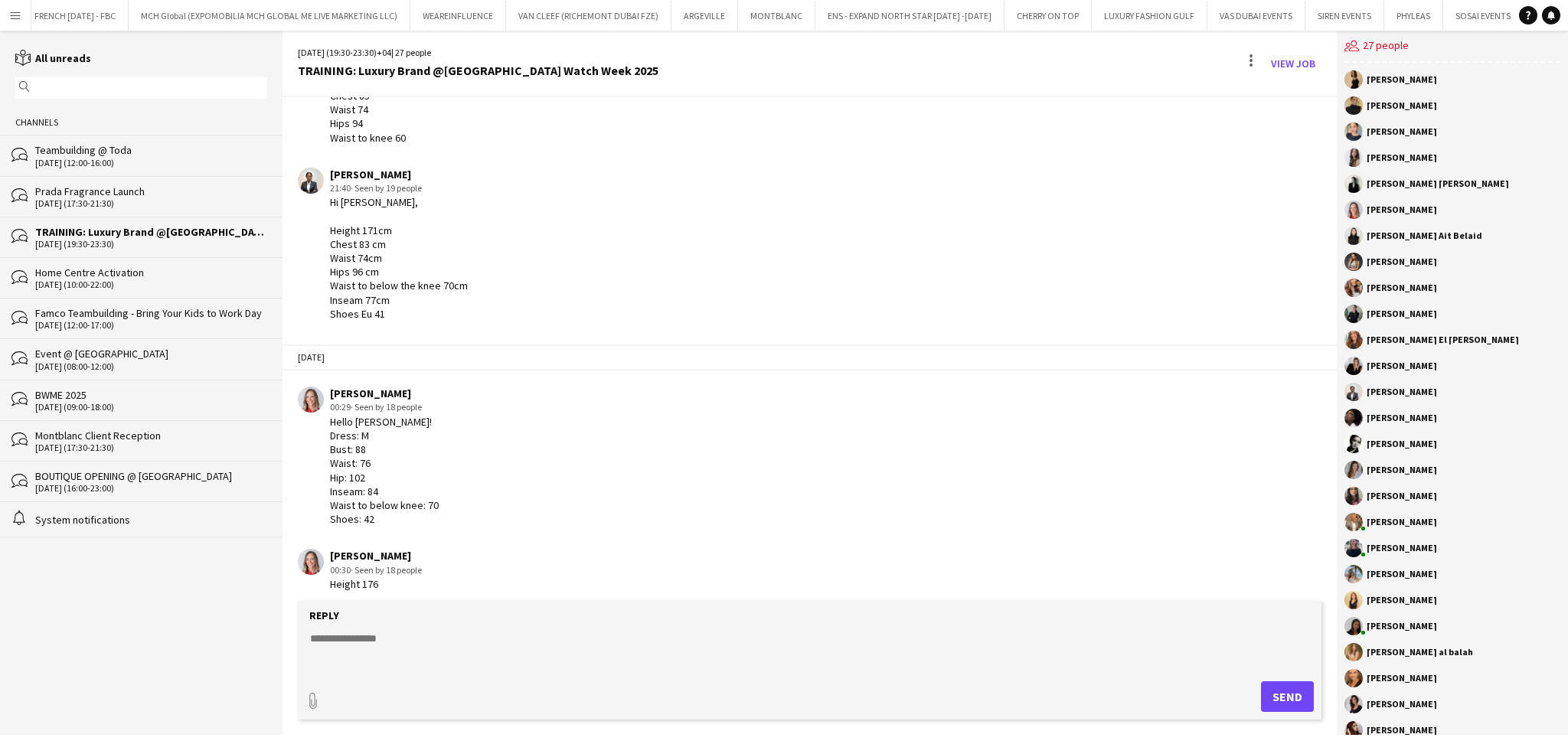
click at [361, 427] on div "Hello Sara! Dress: M Bust: 88 Waist: 76 Hip: 102 Inseam: 84 Waist to below knee…" at bounding box center [384, 471] width 109 height 112
click at [360, 443] on div "Hello Sara! Dress: M Bust: 88 Waist: 76 Hip: 102 Inseam: 84 Waist to below knee…" at bounding box center [384, 471] width 109 height 112
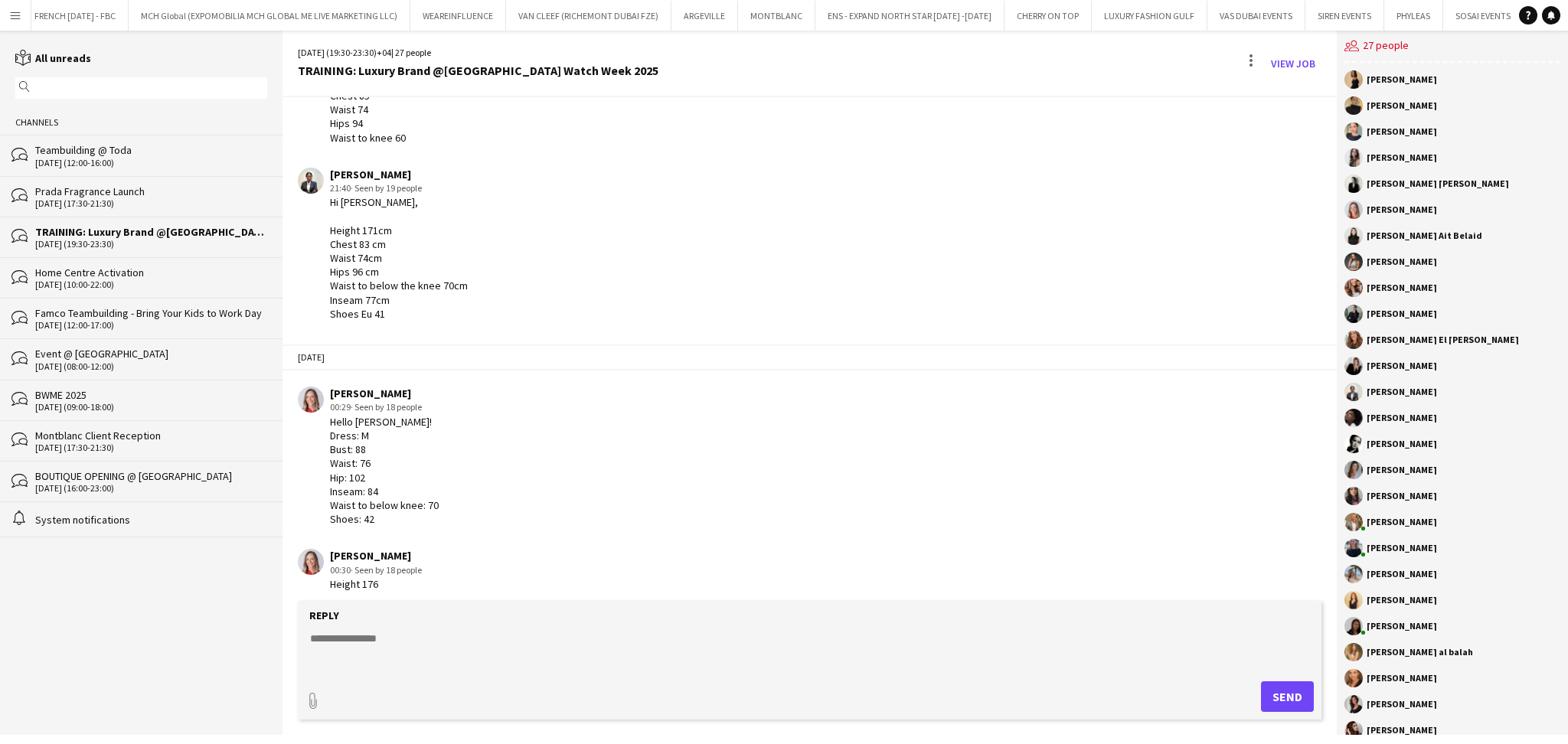
click at [362, 457] on div "Hello Sara! Dress: M Bust: 88 Waist: 76 Hip: 102 Inseam: 84 Waist to below knee…" at bounding box center [384, 471] width 109 height 112
click at [359, 467] on div "Hello Sara! Dress: M Bust: 88 Waist: 76 Hip: 102 Inseam: 84 Waist to below knee…" at bounding box center [384, 471] width 109 height 112
click at [429, 497] on div "Hello Sara! Dress: M Bust: 88 Waist: 76 Hip: 102 Inseam: 84 Waist to below knee…" at bounding box center [384, 471] width 109 height 112
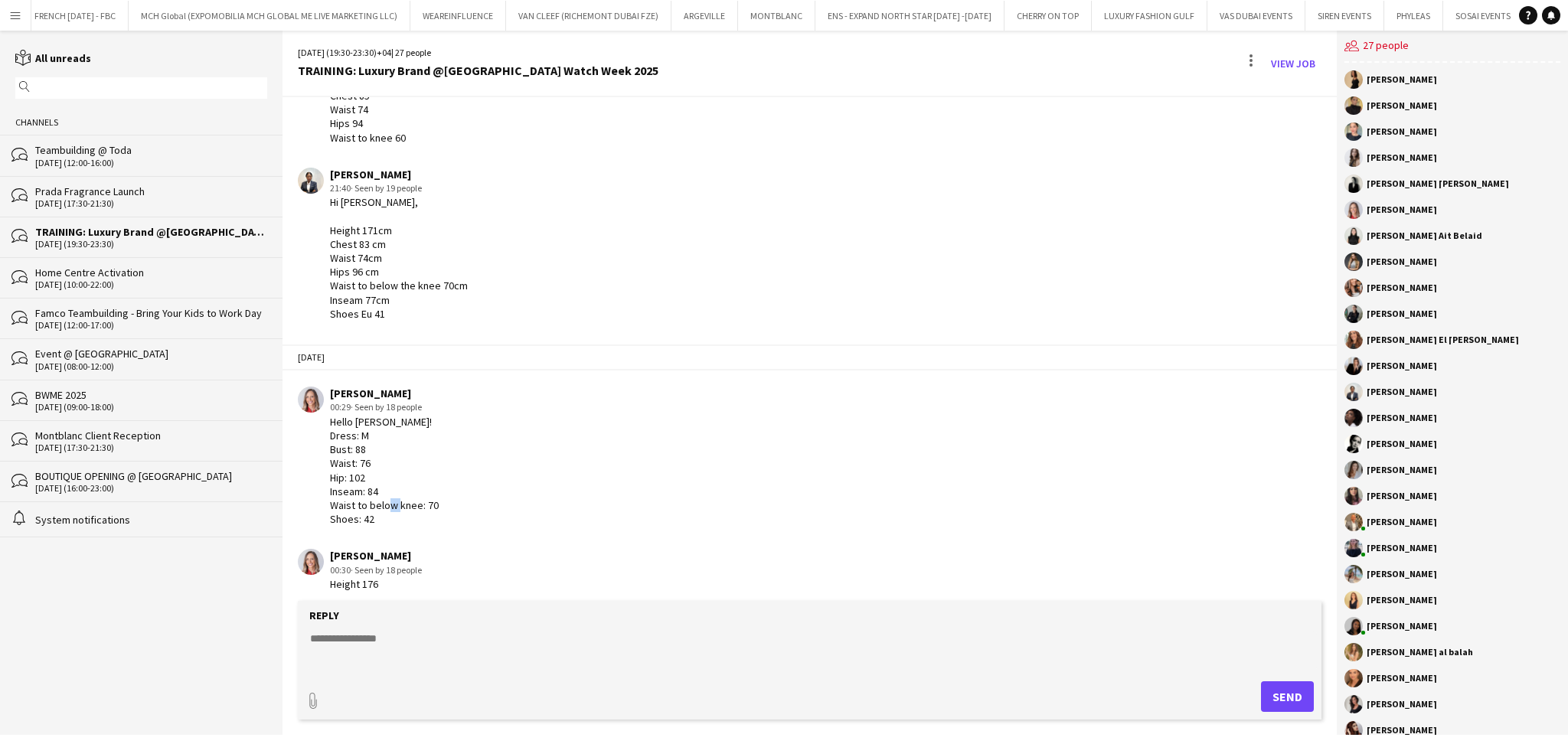
click at [429, 497] on div "Hello Sara! Dress: M Bust: 88 Waist: 76 Hip: 102 Inseam: 84 Waist to below knee…" at bounding box center [384, 471] width 109 height 112
click at [518, 634] on textarea at bounding box center [813, 649] width 1008 height 40
click at [484, 669] on textarea "**********" at bounding box center [813, 649] width 1008 height 40
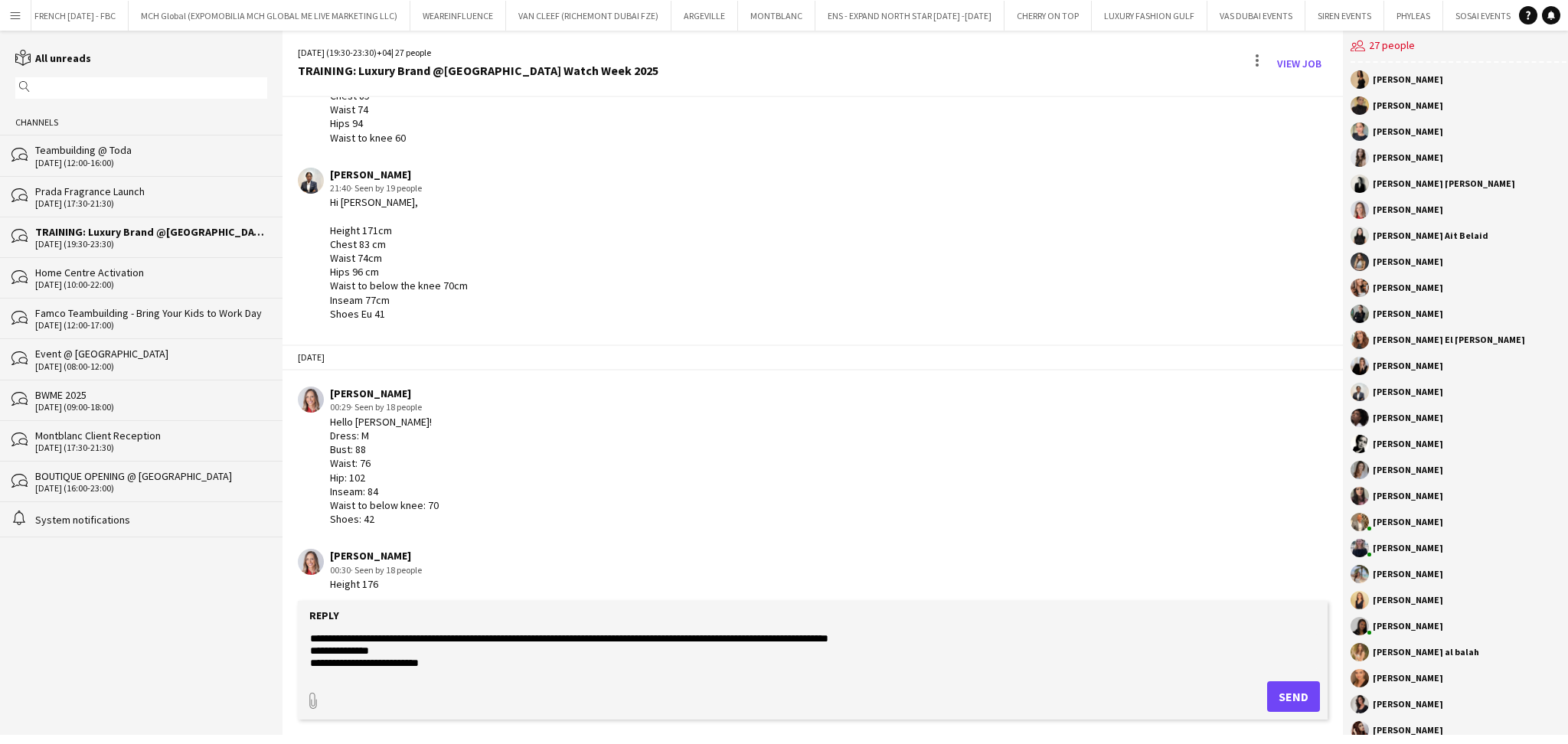
scroll to position [24, 0]
paste textarea "***"
type textarea "**********"
click at [1289, 697] on button "Send" at bounding box center [1293, 697] width 53 height 31
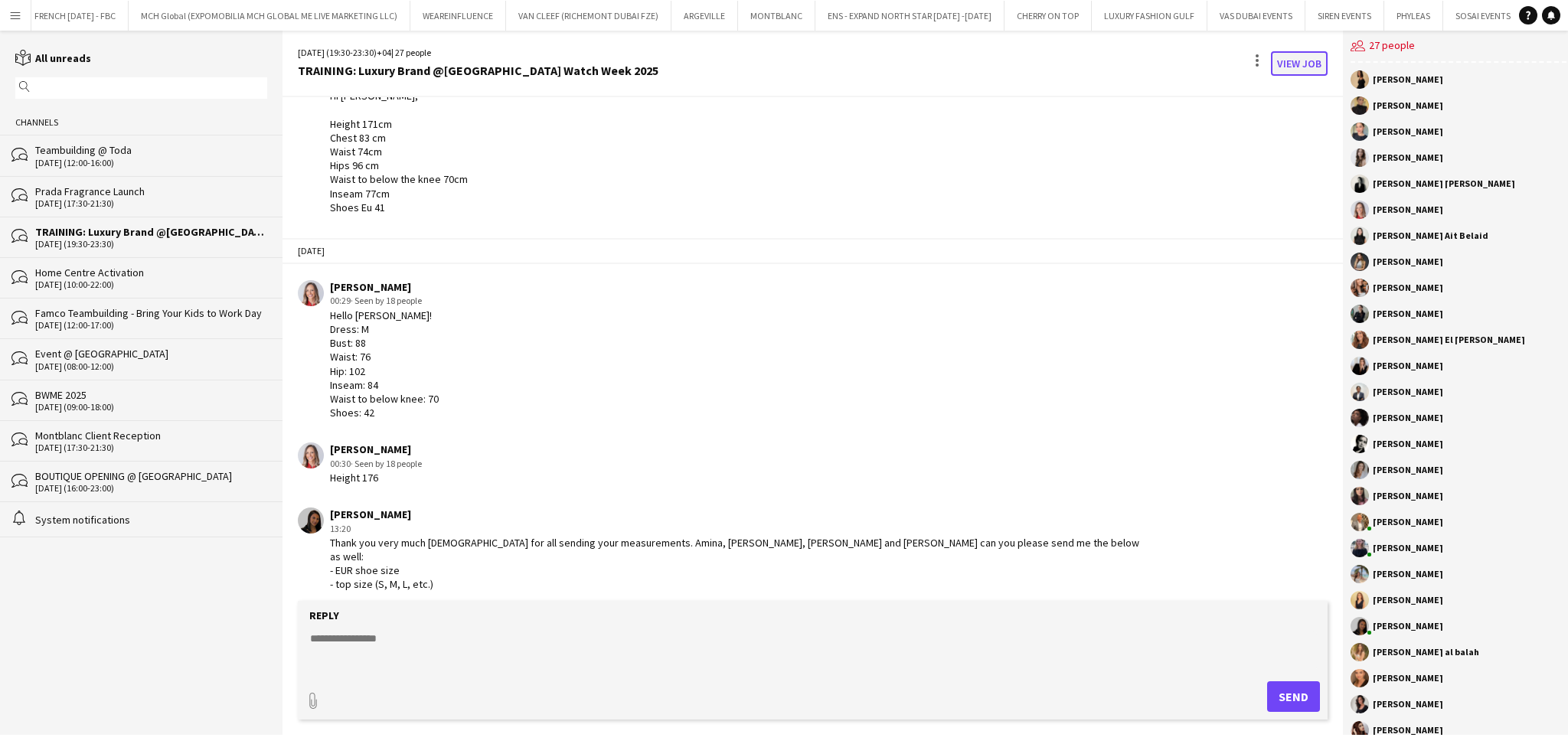
click at [1288, 65] on link "View Job" at bounding box center [1299, 63] width 57 height 24
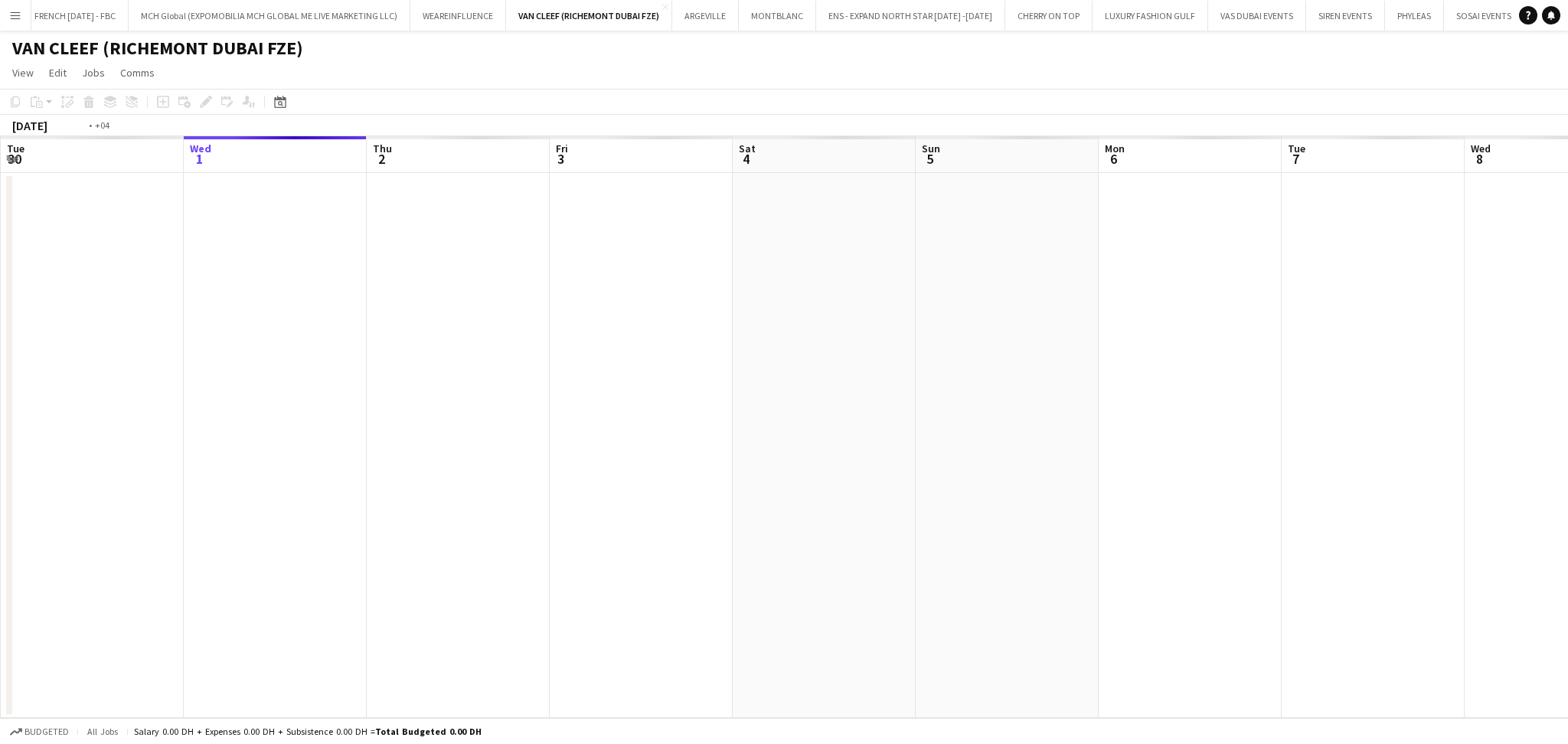
scroll to position [0, 527]
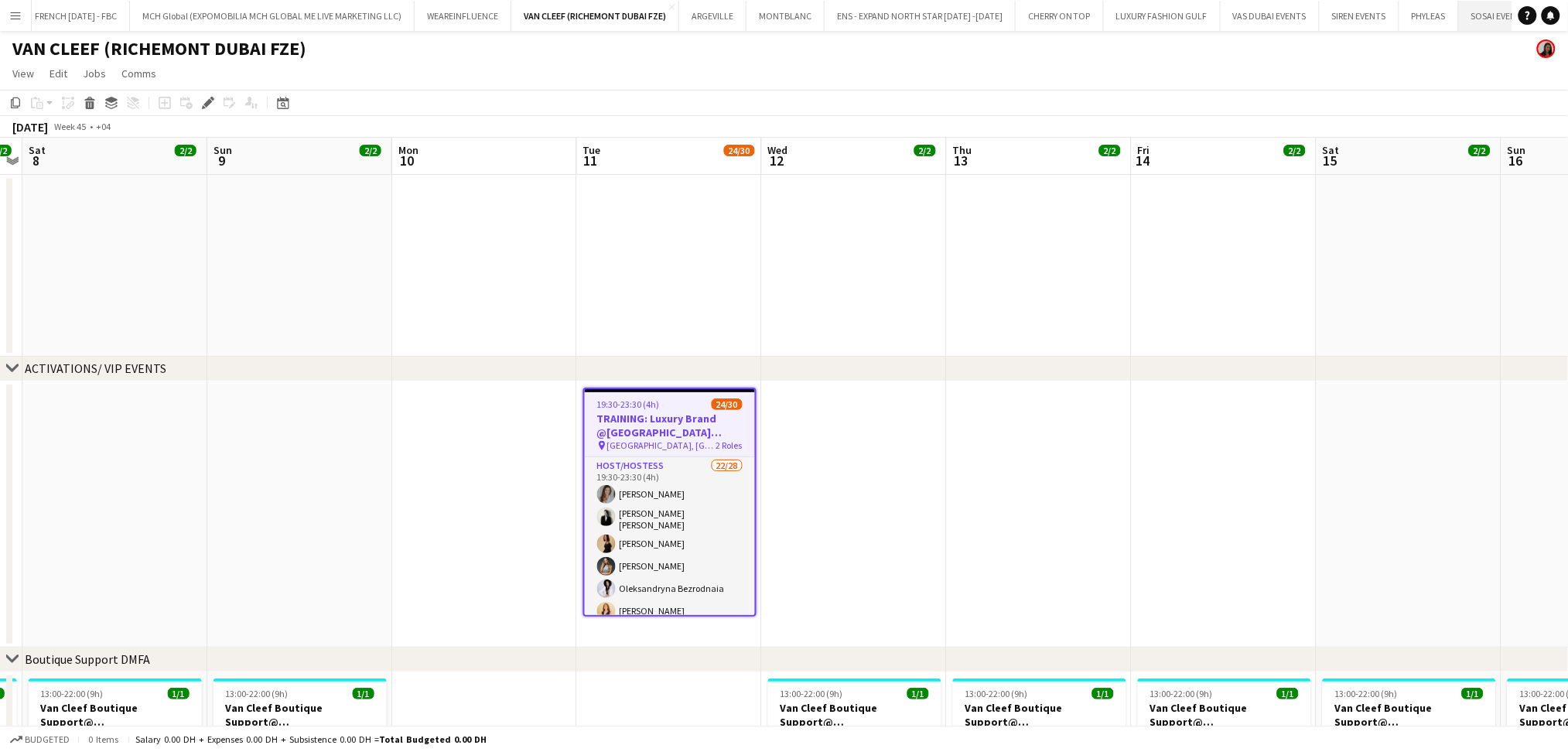
click at [1477, 21] on button "SOSAI EVENTS Close" at bounding box center [1500, 16] width 81 height 30
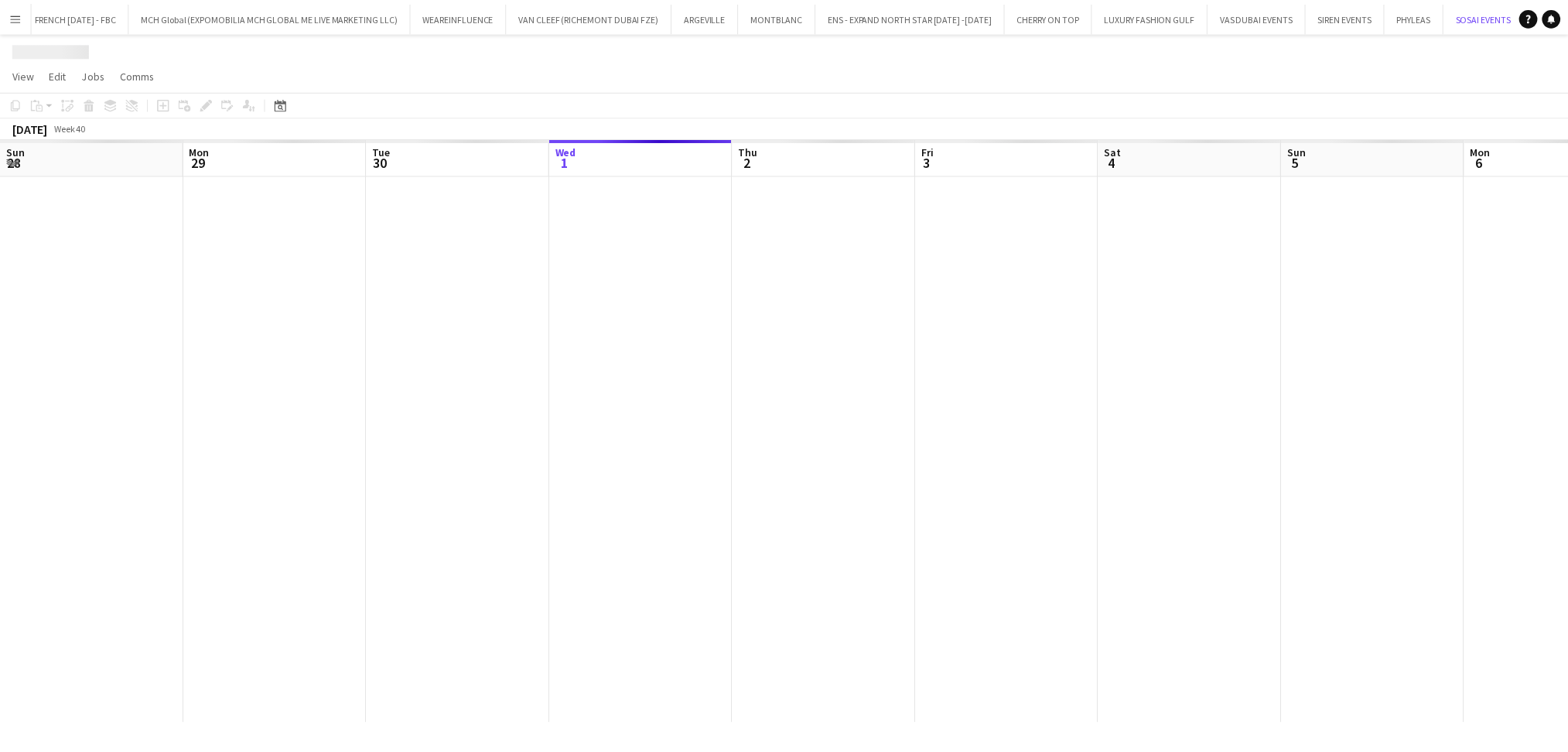
scroll to position [0, 369]
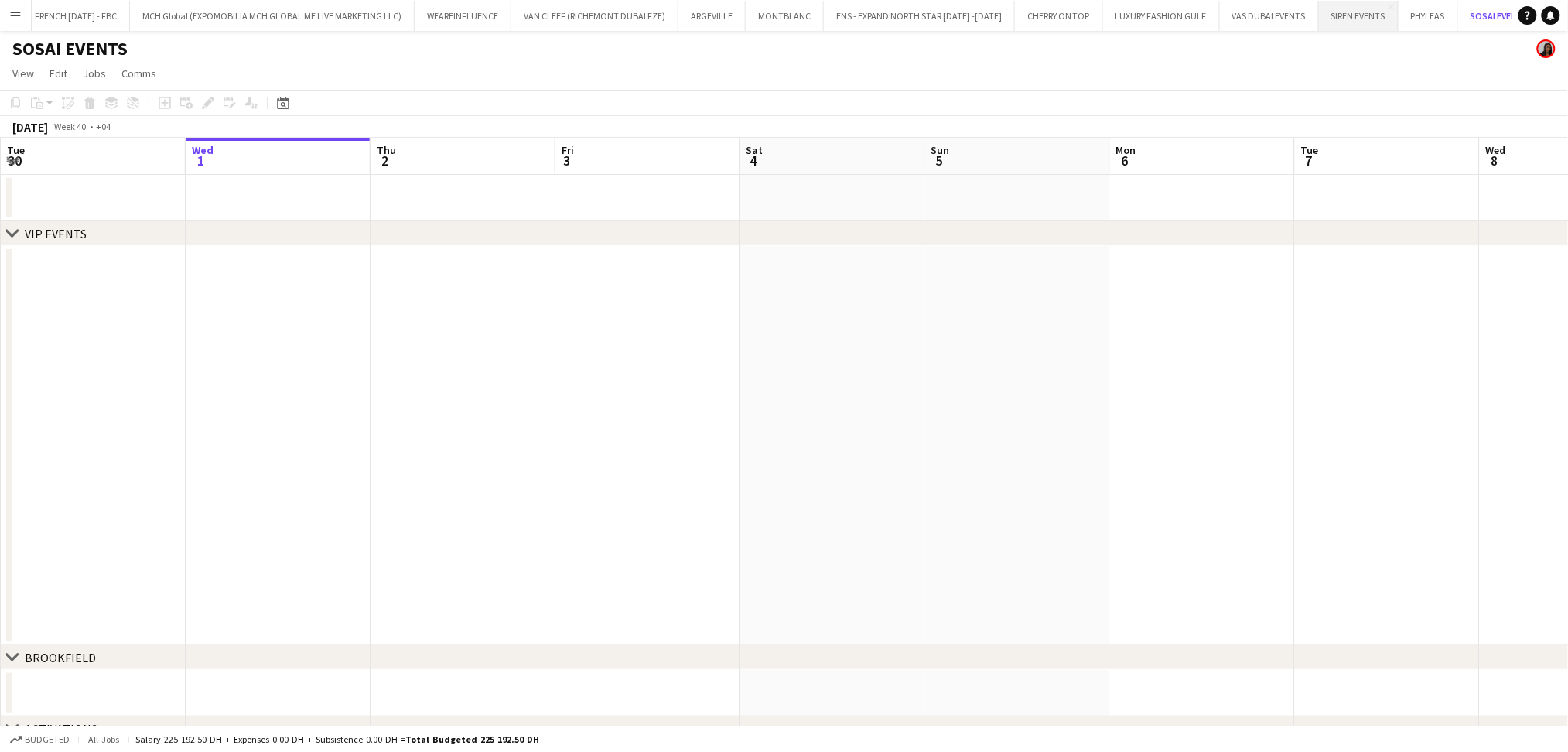
drag, startPoint x: 1474, startPoint y: 20, endPoint x: 1313, endPoint y: 17, distance: 161.0
click at [1320, 17] on div "FRENCH TUESDAY - FBC Close MCH Global (EXPOMOBILIA MCH GLOBAL ME LIVE MARKETING…" at bounding box center [772, 16] width 1482 height 31
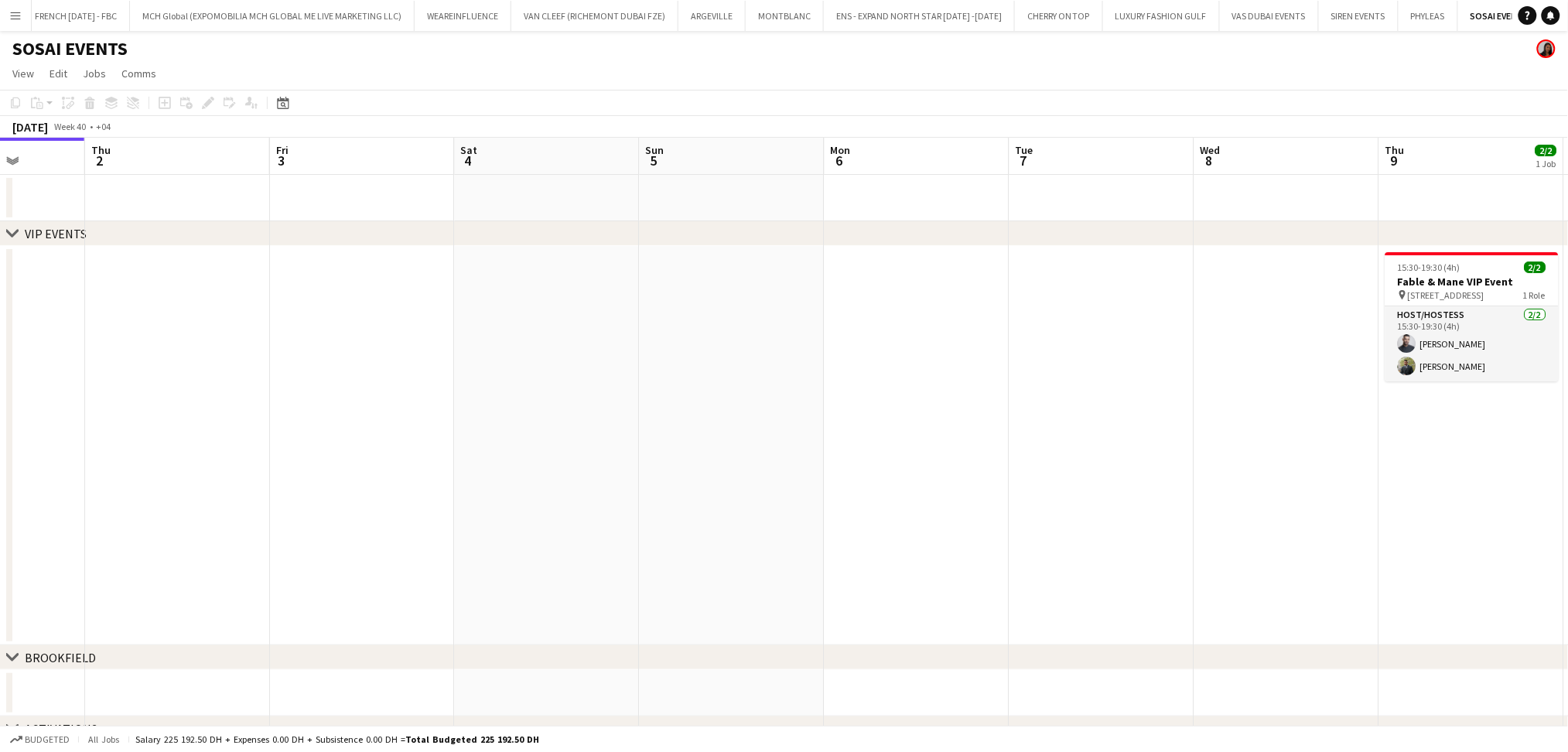
drag, startPoint x: 1006, startPoint y: 477, endPoint x: 818, endPoint y: 478, distance: 188.0
click at [818, 478] on app-calendar-viewport "Sun 28 Mon 29 Tue 30 Wed 1 Thu 2 Fri 3 Sat 4 Sun 5 Mon 6 Tue 7 Wed 8 Thu 9 2/2 …" at bounding box center [784, 462] width 1568 height 650
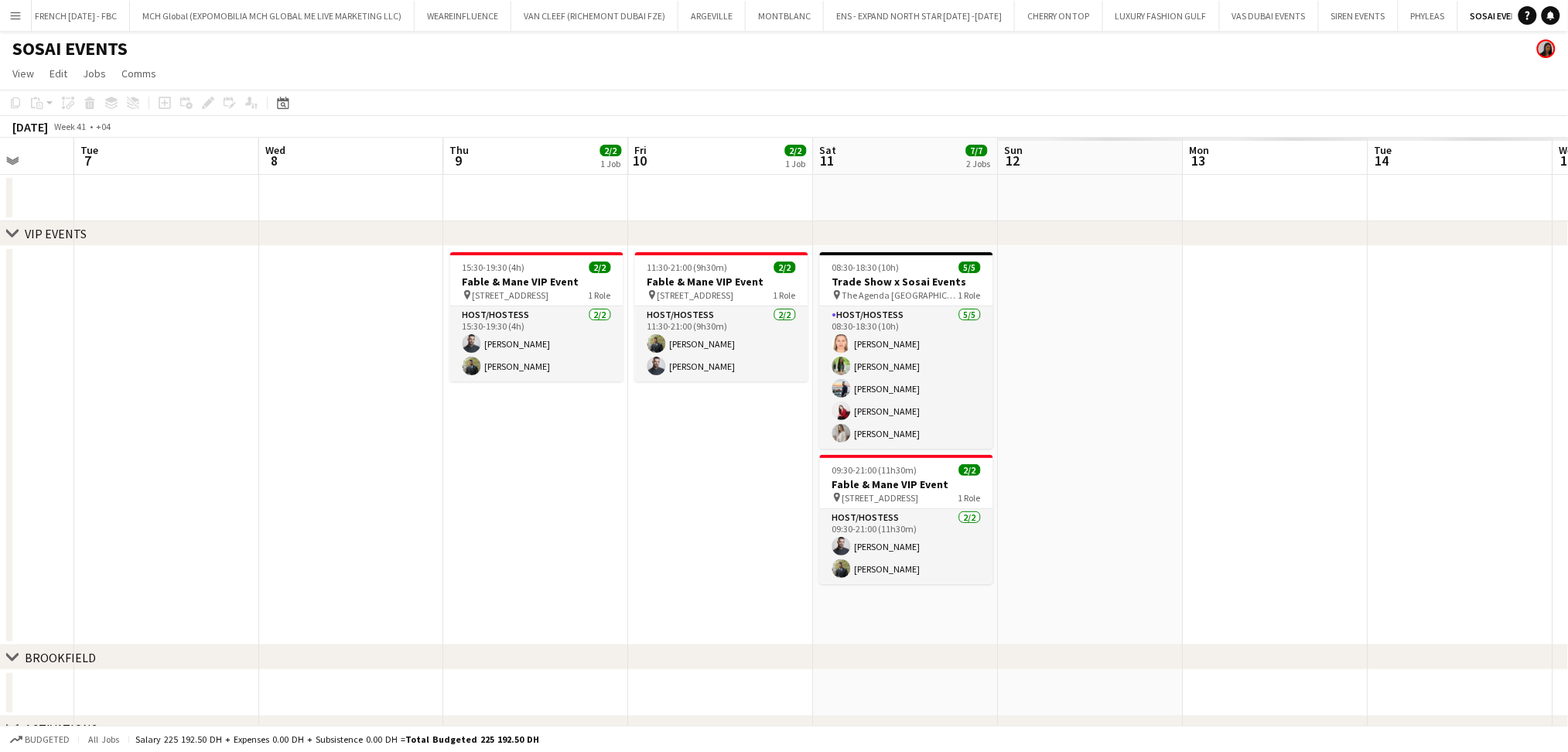
scroll to position [0, 666]
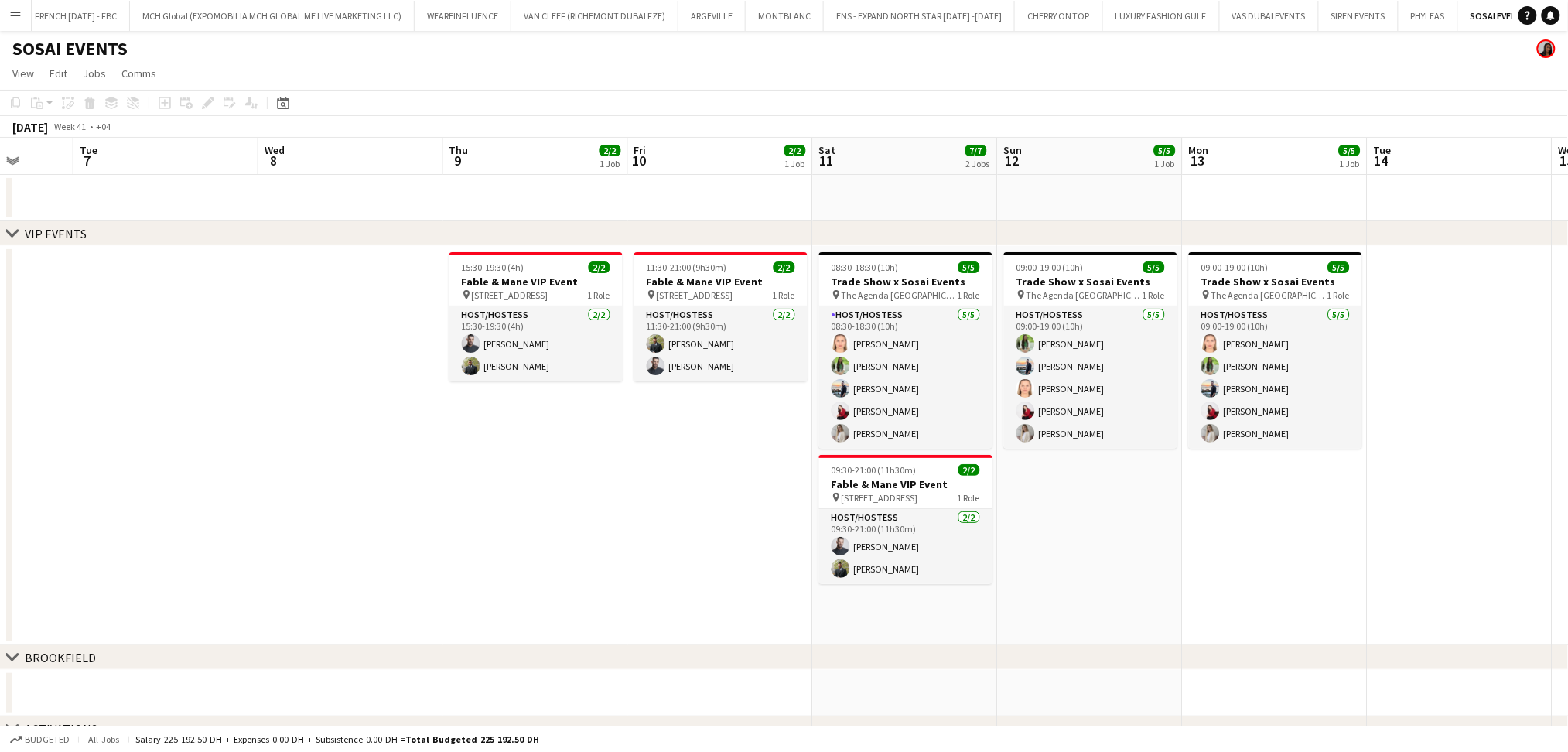
drag, startPoint x: 1109, startPoint y: 477, endPoint x: 174, endPoint y: 465, distance: 935.1
click at [174, 465] on app-calendar-viewport "Fri 3 Sat 4 Sun 5 Mon 6 Tue 7 Wed 8 Thu 9 2/2 1 Job Fri 10 2/2 1 Job Sat 11 7/7…" at bounding box center [784, 462] width 1568 height 650
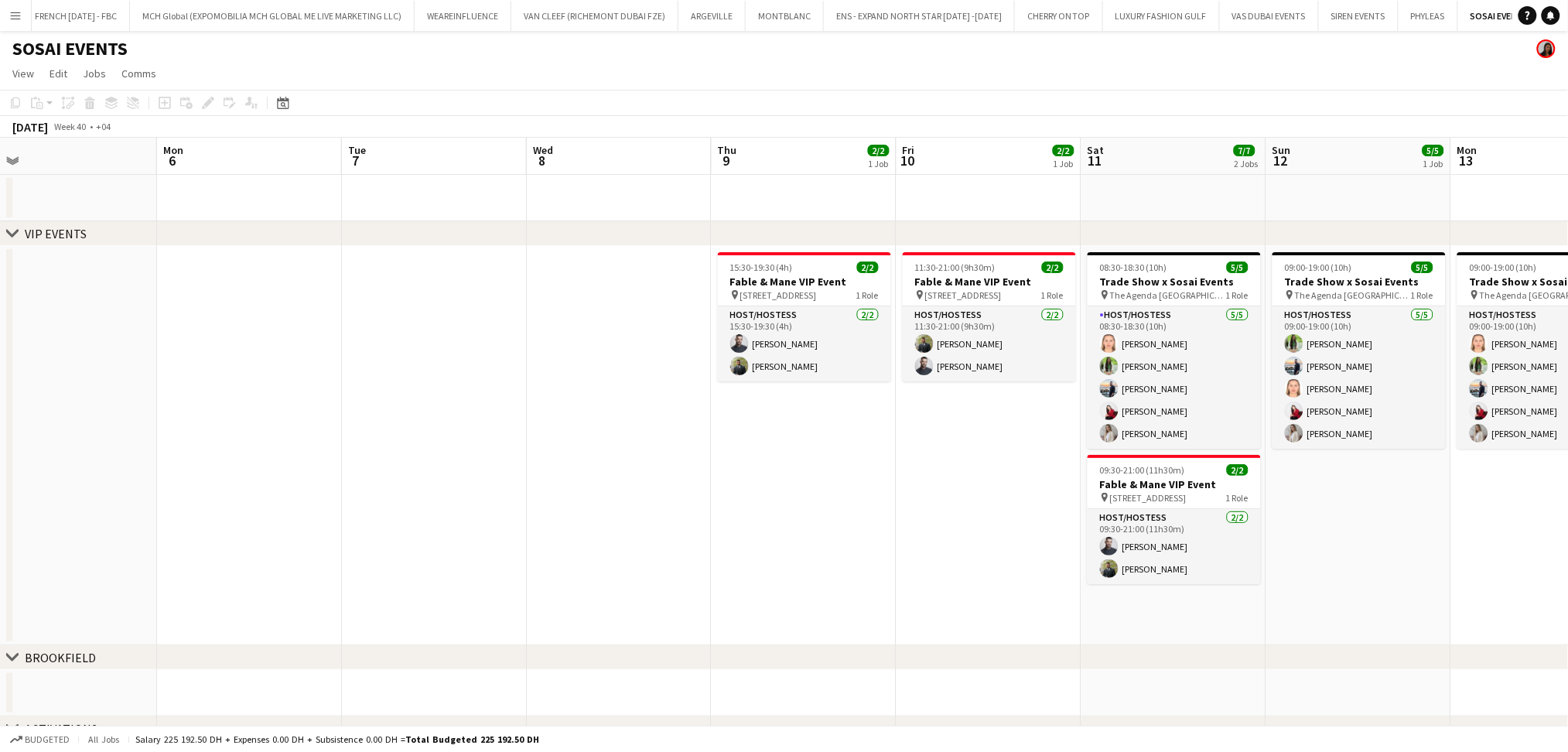
drag, startPoint x: 158, startPoint y: 465, endPoint x: 447, endPoint y: 462, distance: 289.0
click at [442, 462] on app-calendar-viewport "Fri 3 Sat 4 Sun 5 Mon 6 Tue 7 Wed 8 Thu 9 2/2 1 Job Fri 10 2/2 1 Job Sat 11 7/7…" at bounding box center [784, 462] width 1568 height 650
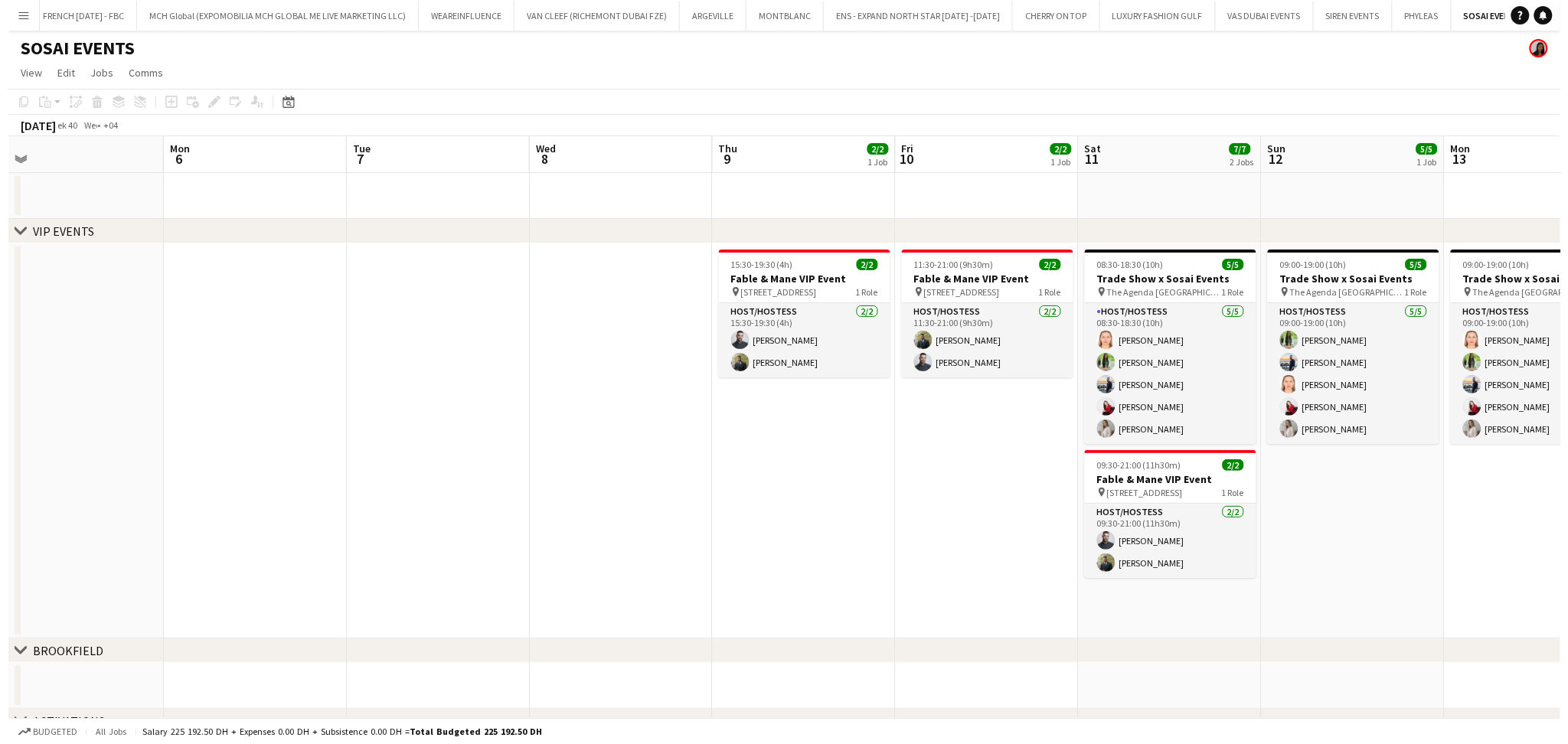
scroll to position [0, 378]
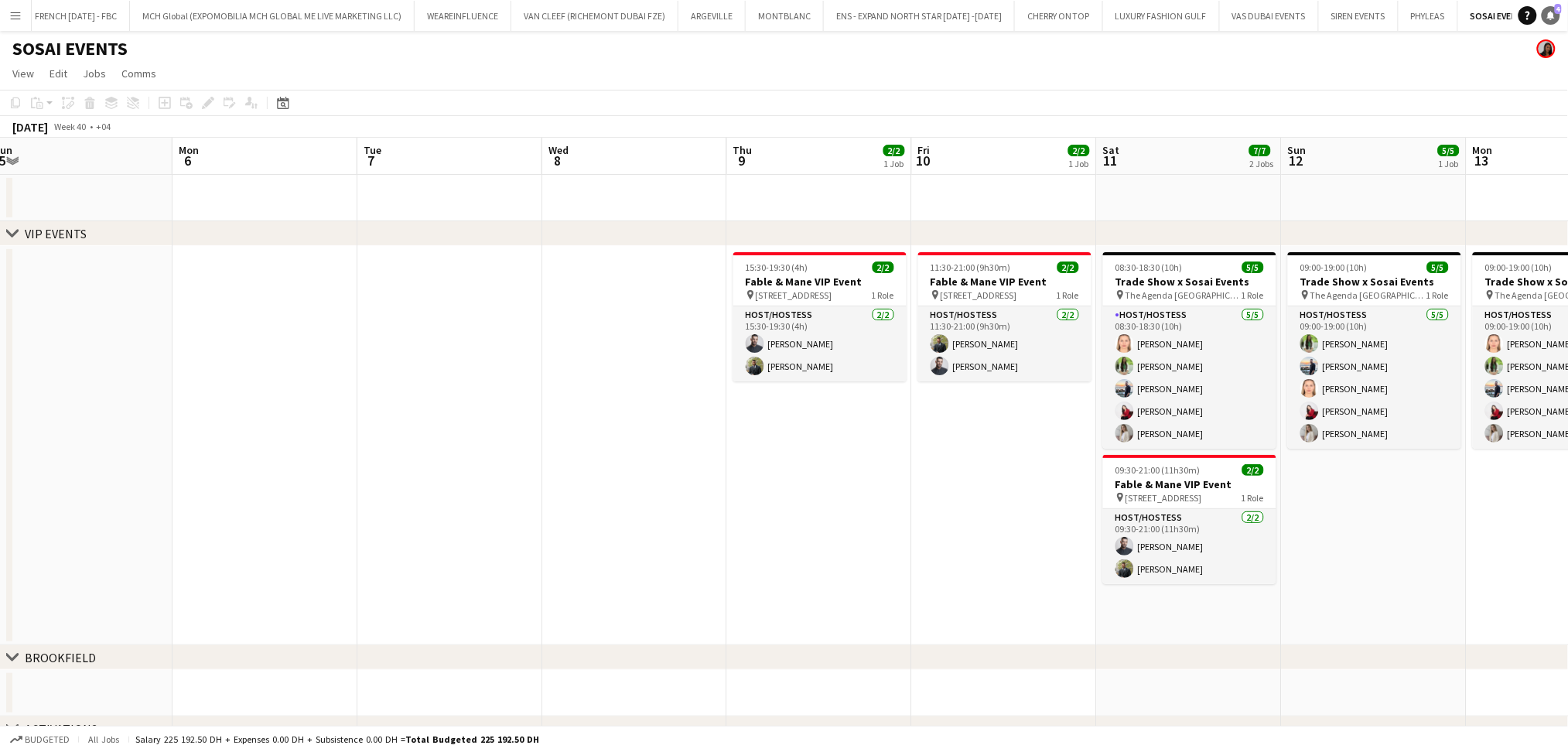
click at [1552, 16] on icon at bounding box center [1551, 15] width 8 height 8
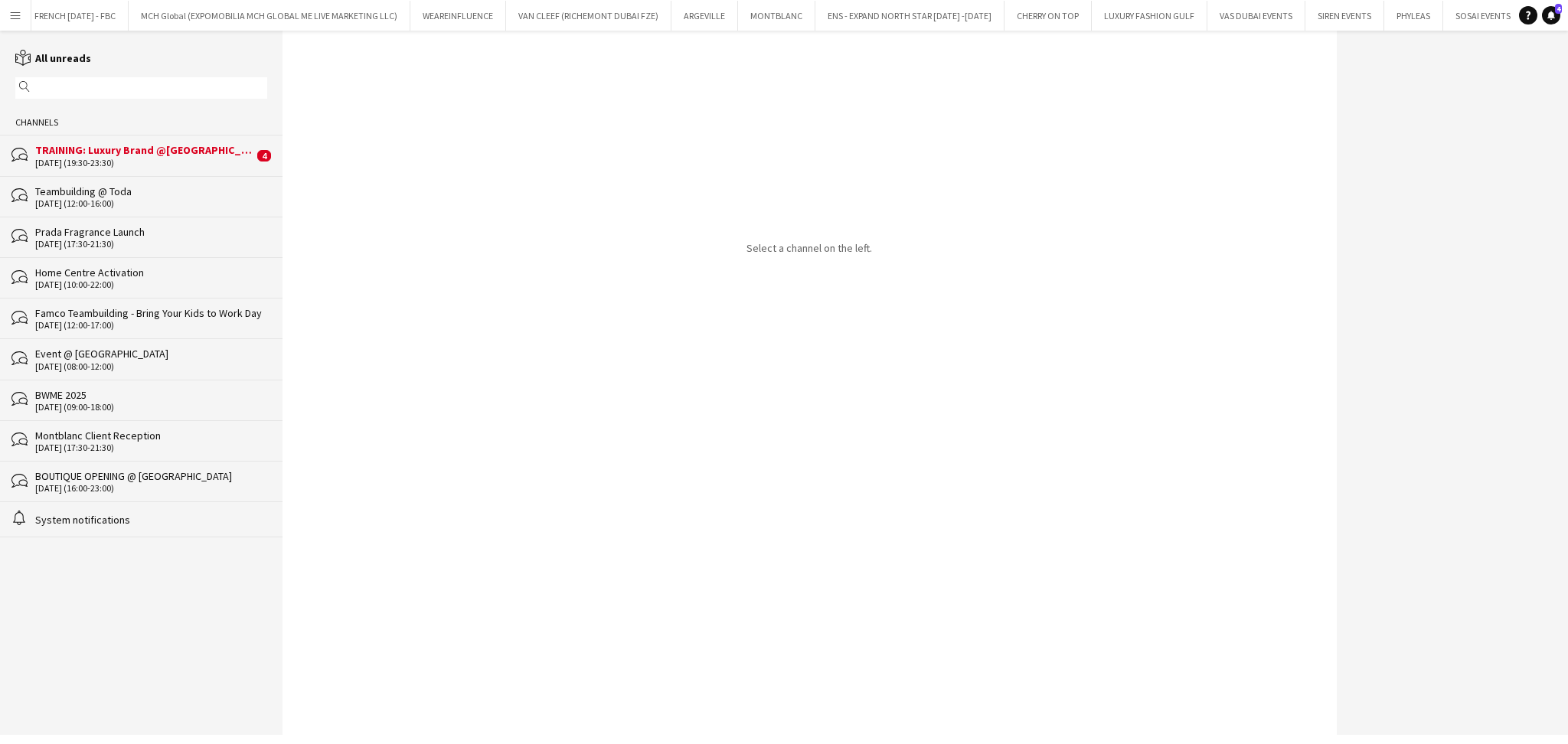
click at [231, 165] on div "11-11-2025 (19:30-23:30)" at bounding box center [144, 162] width 218 height 11
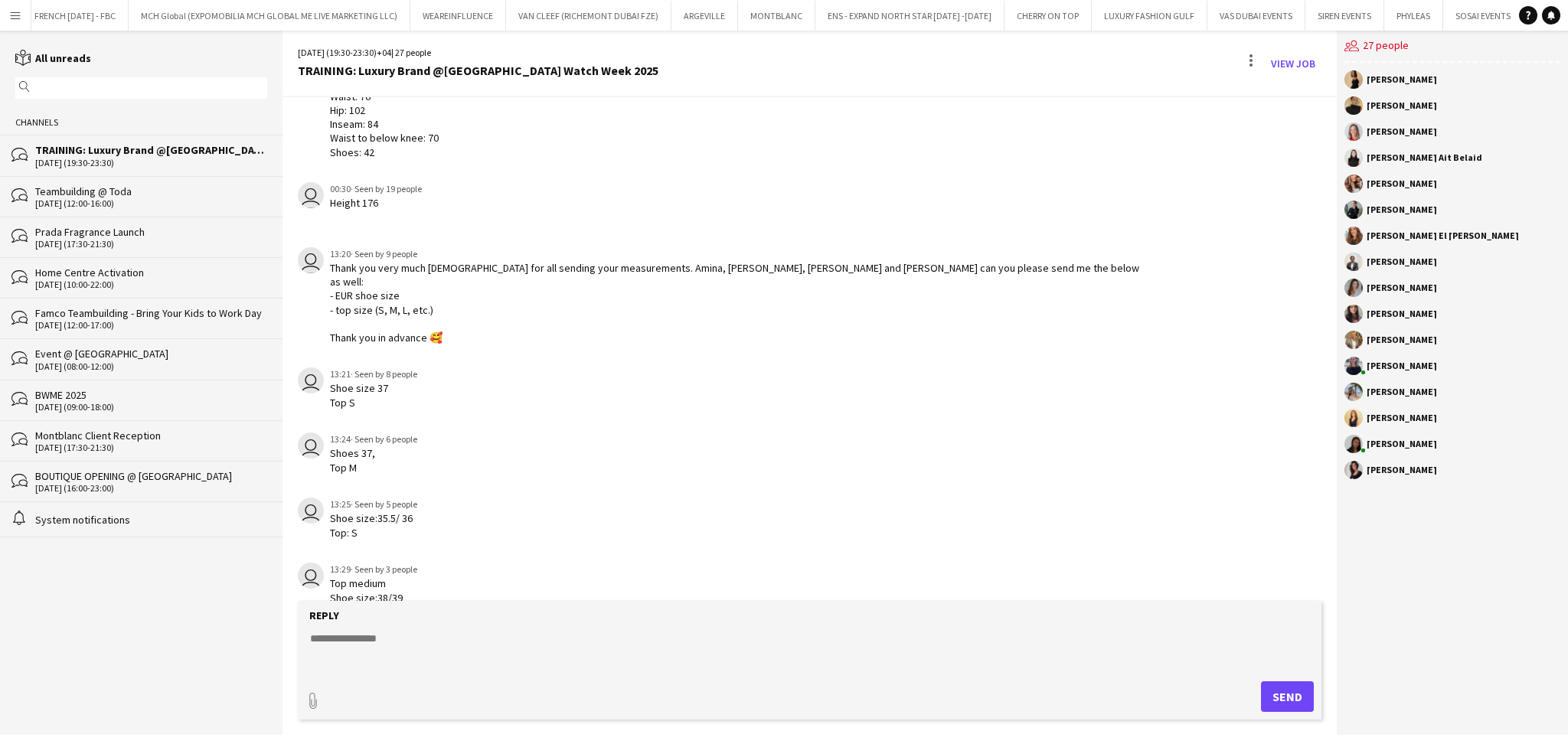
scroll to position [2880, 0]
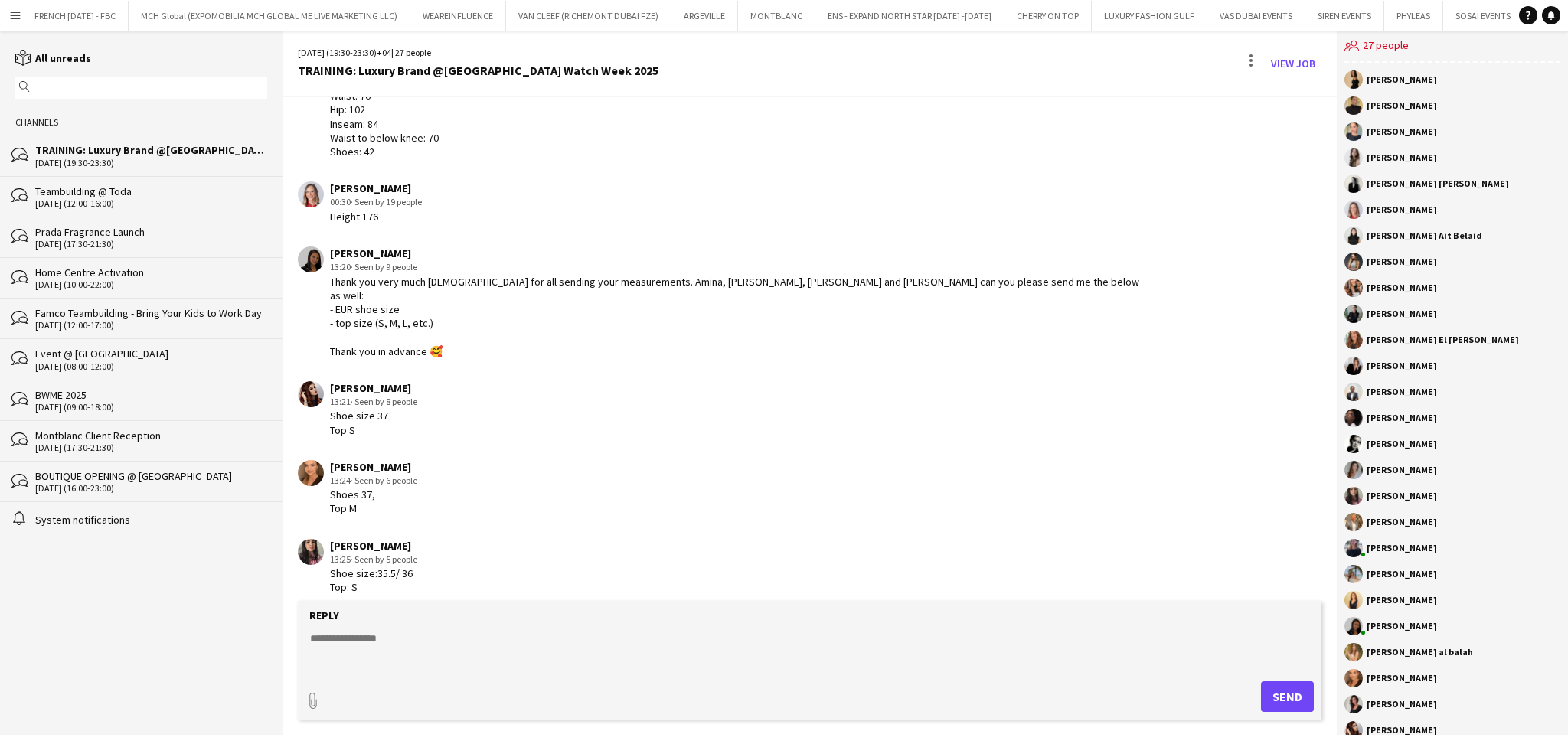
click at [370, 408] on div "Shoe size 37 Top S" at bounding box center [374, 422] width 87 height 28
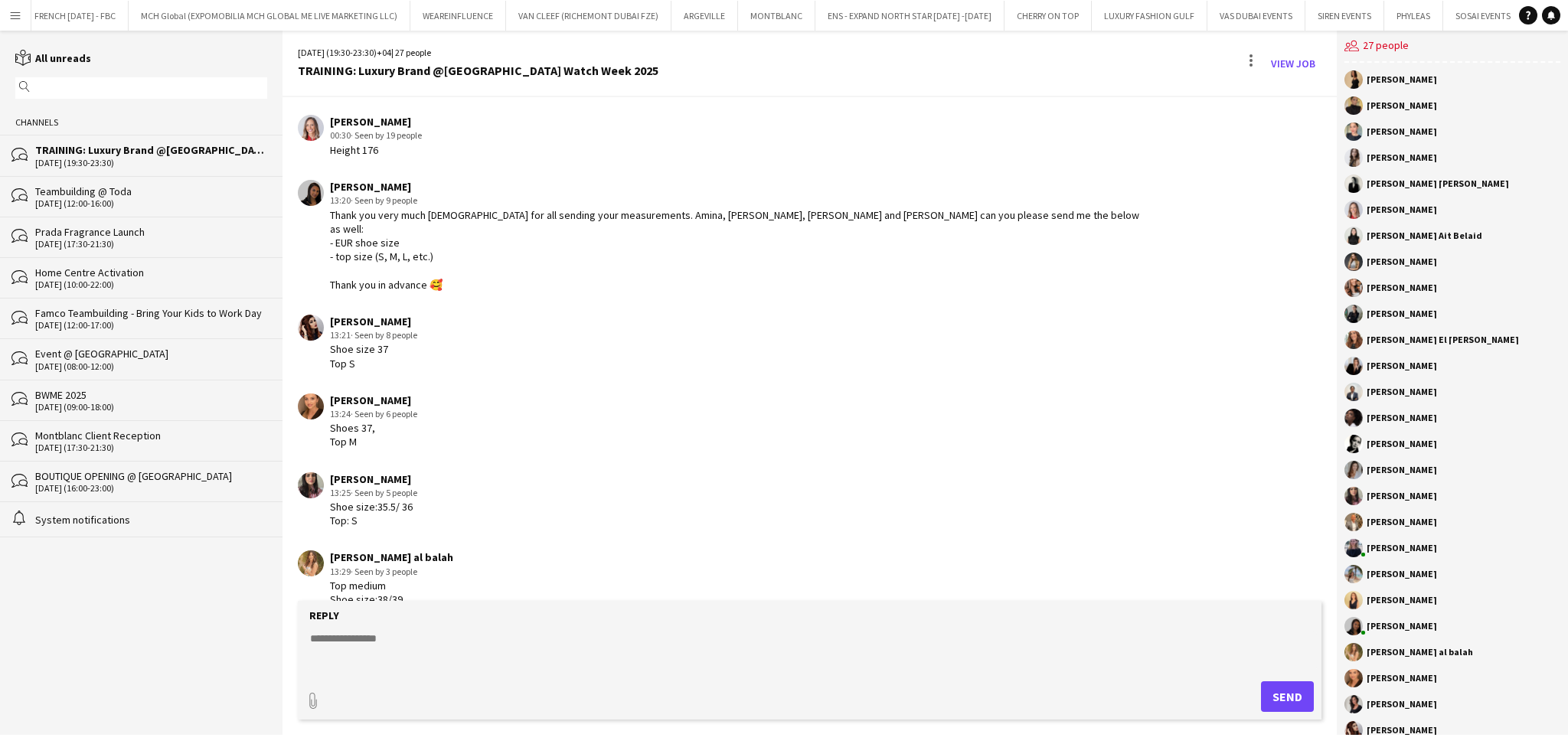
scroll to position [2948, 0]
click at [646, 647] on textarea at bounding box center [813, 649] width 1008 height 40
paste textarea "*****"
click at [360, 641] on textarea "**********" at bounding box center [813, 649] width 1008 height 40
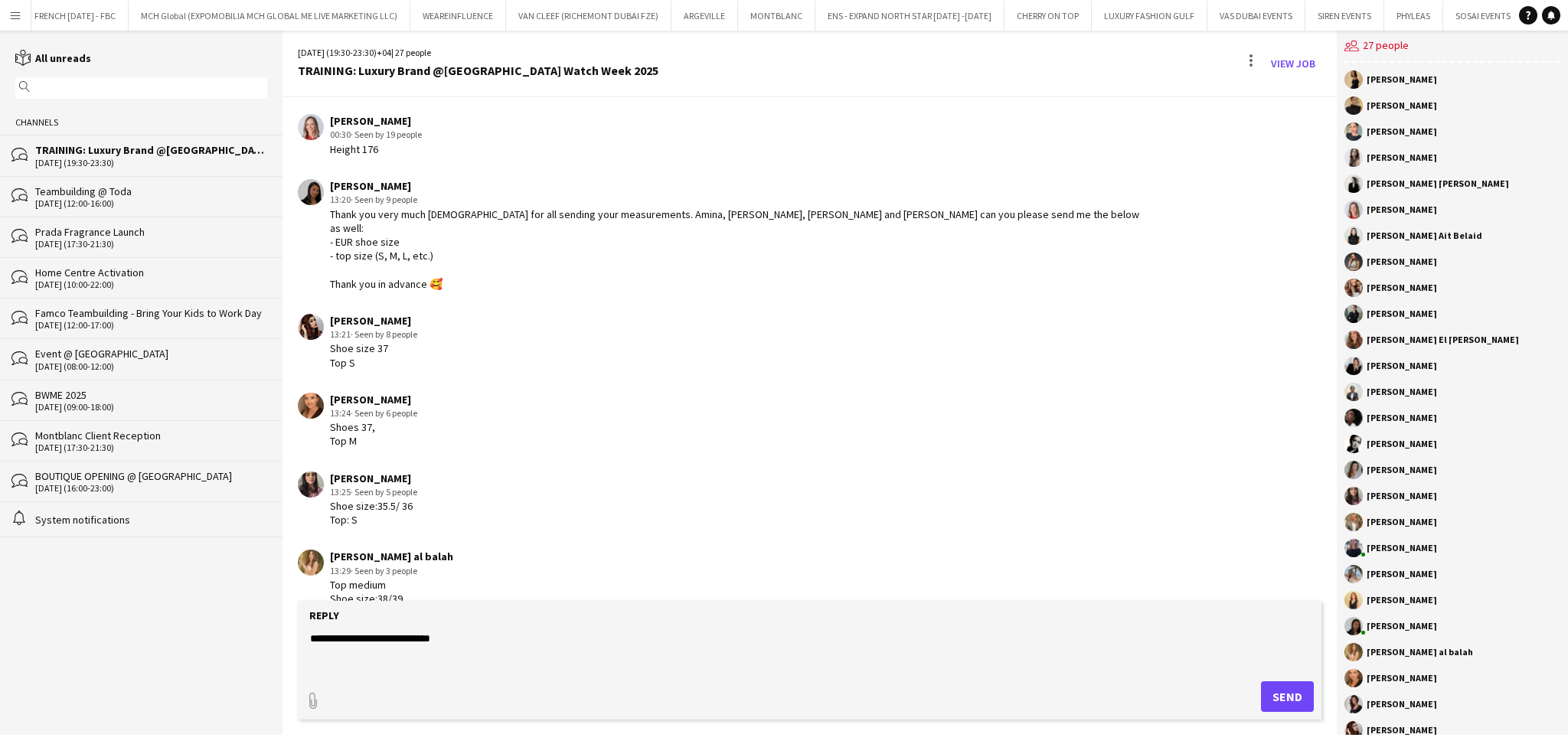
type textarea "**********"
click at [1307, 696] on button "Send" at bounding box center [1287, 697] width 53 height 31
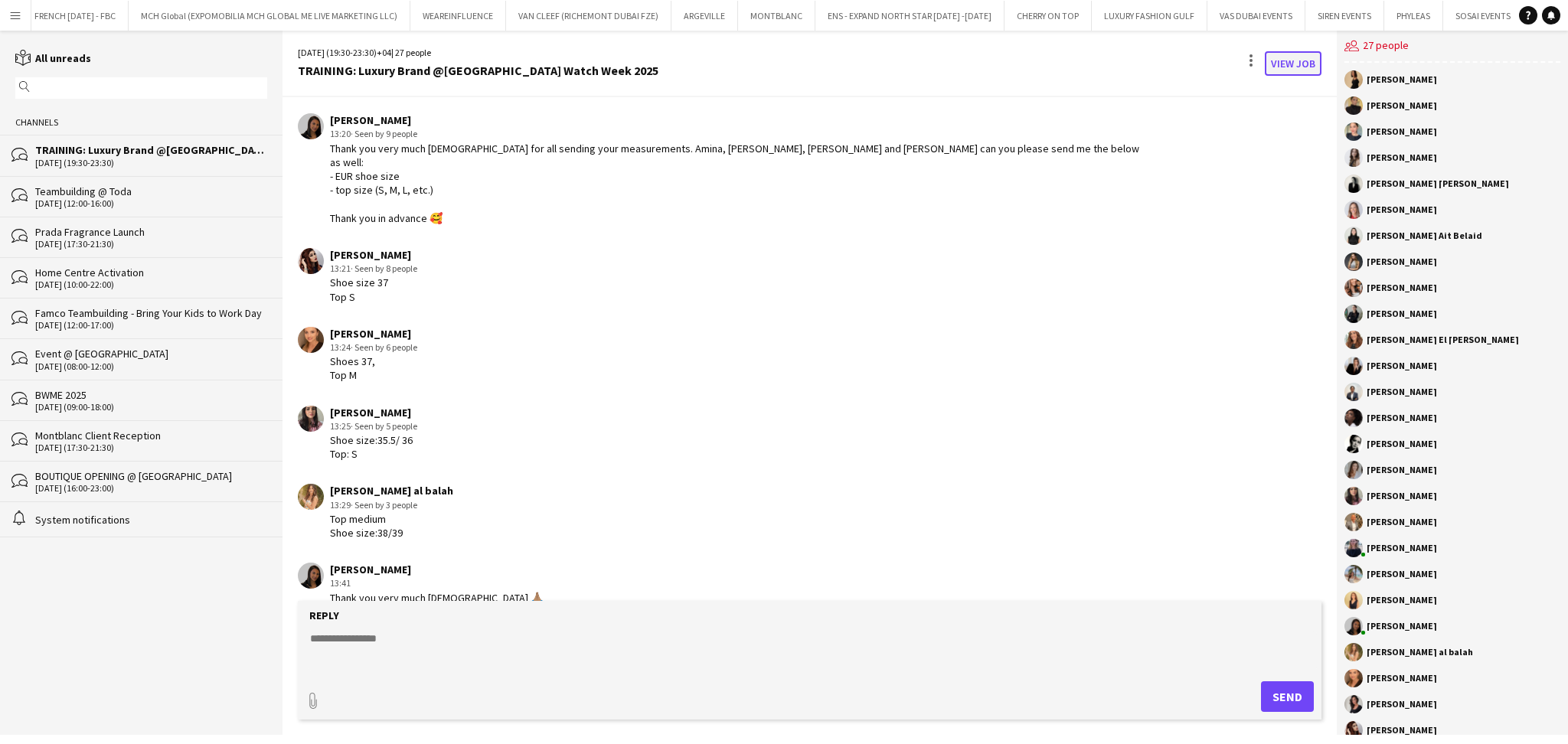
click at [1290, 55] on link "View Job" at bounding box center [1293, 63] width 57 height 24
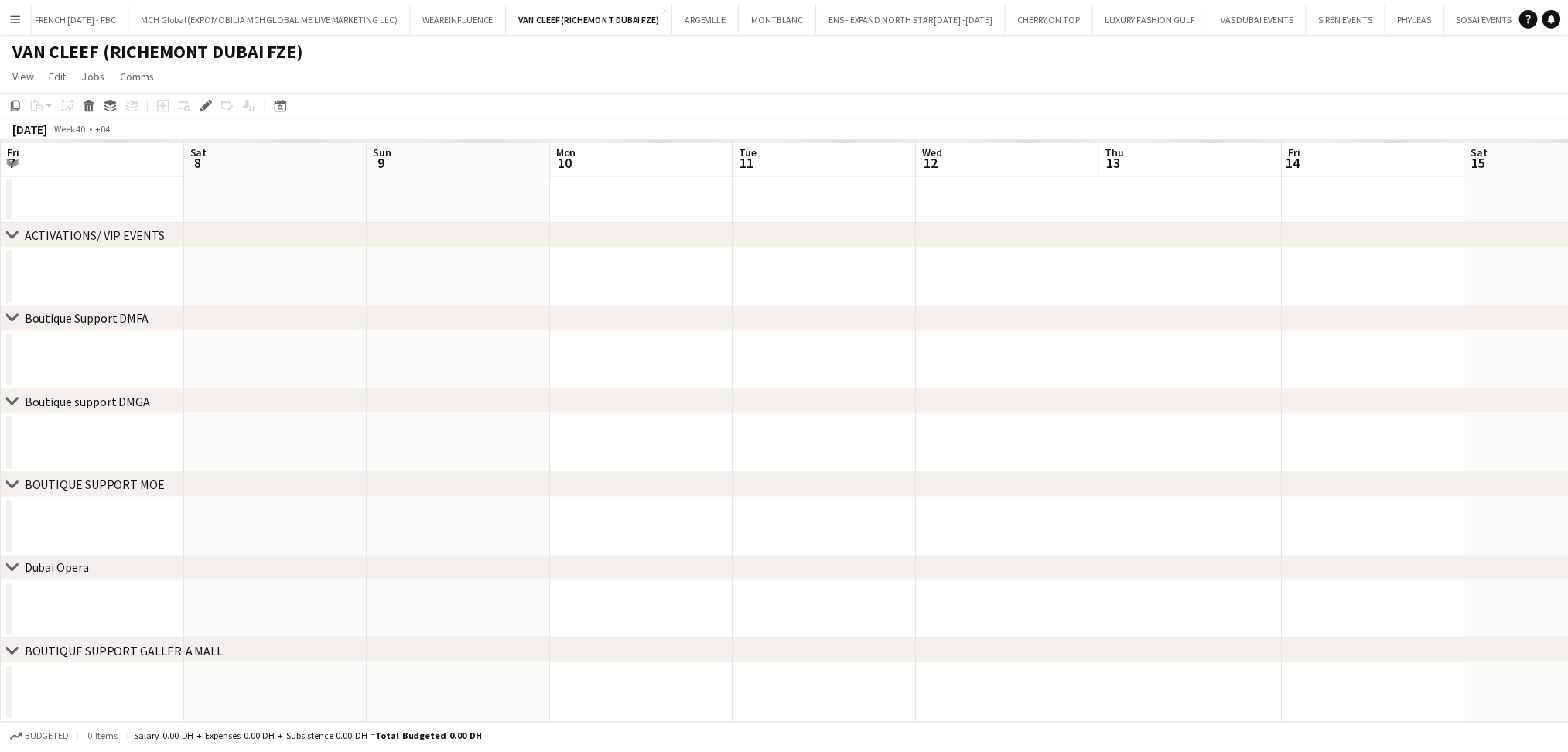
scroll to position [0, 533]
